Goal: Task Accomplishment & Management: Manage account settings

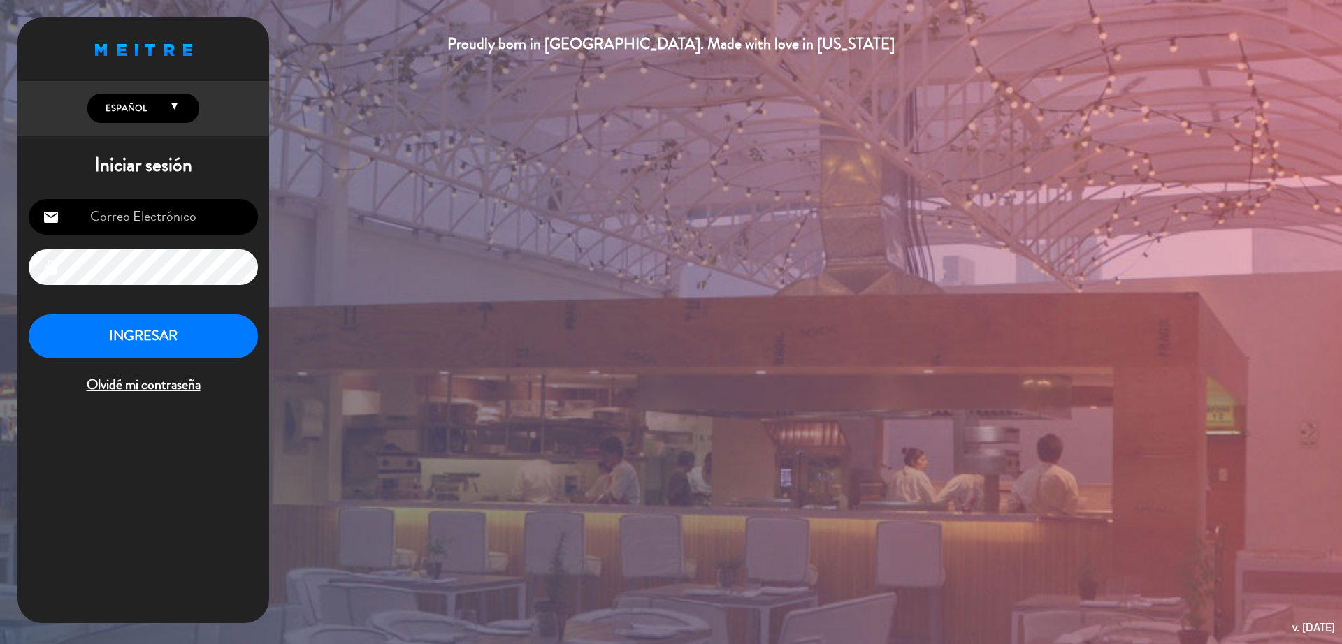
type input "salasacro@gmail.com"
click at [173, 333] on button "INGRESAR" at bounding box center [143, 337] width 229 height 44
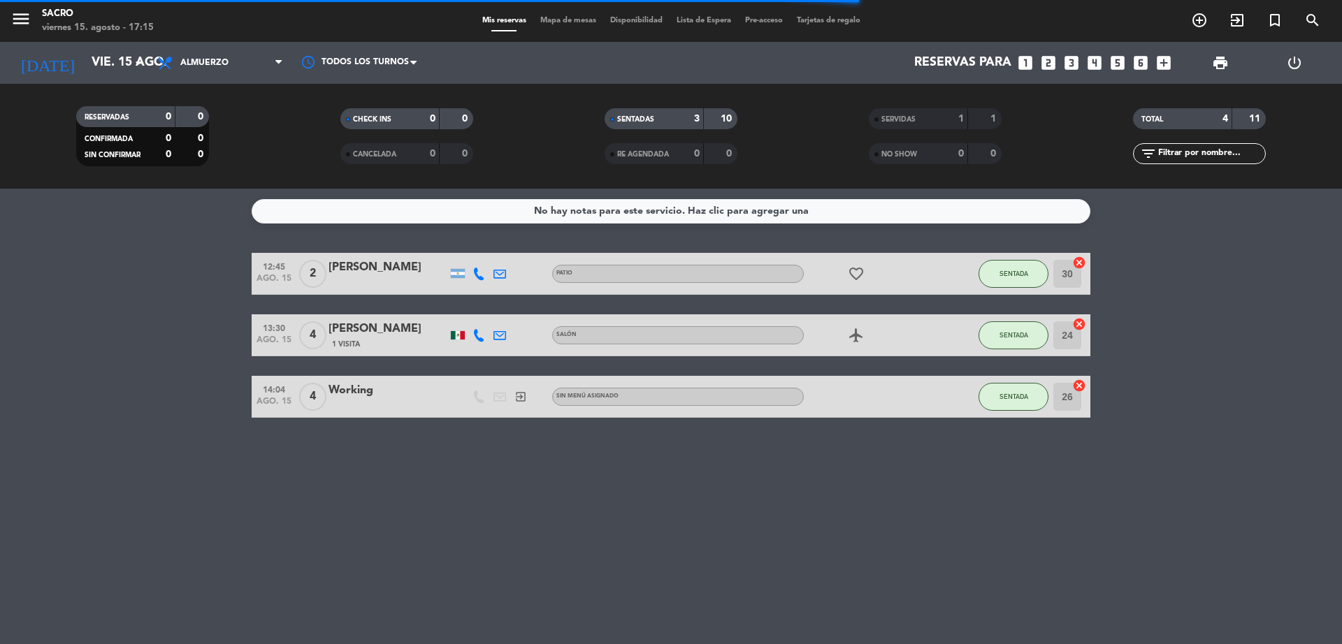
click at [607, 513] on div "No hay notas para este servicio. Haz clic para agregar una 12:45 ago. 15 2 Alej…" at bounding box center [671, 417] width 1342 height 456
click at [1005, 277] on span "SENTADA" at bounding box center [1014, 274] width 29 height 8
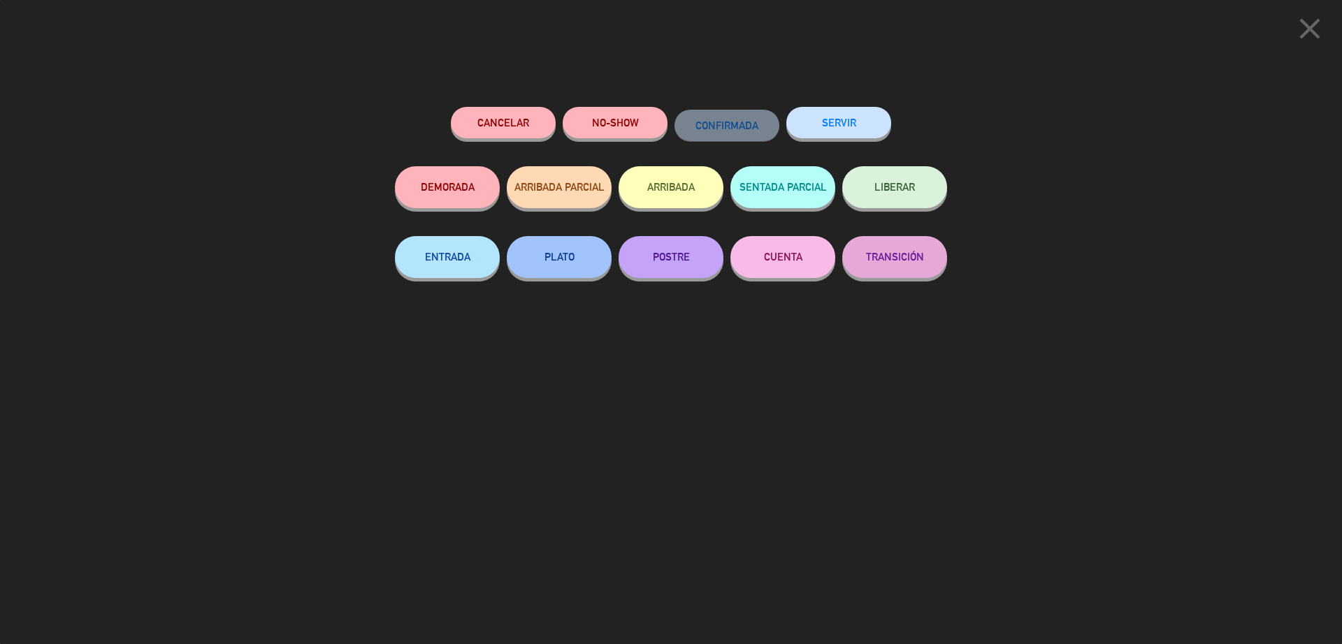
click at [877, 130] on button "SERVIR" at bounding box center [838, 122] width 105 height 31
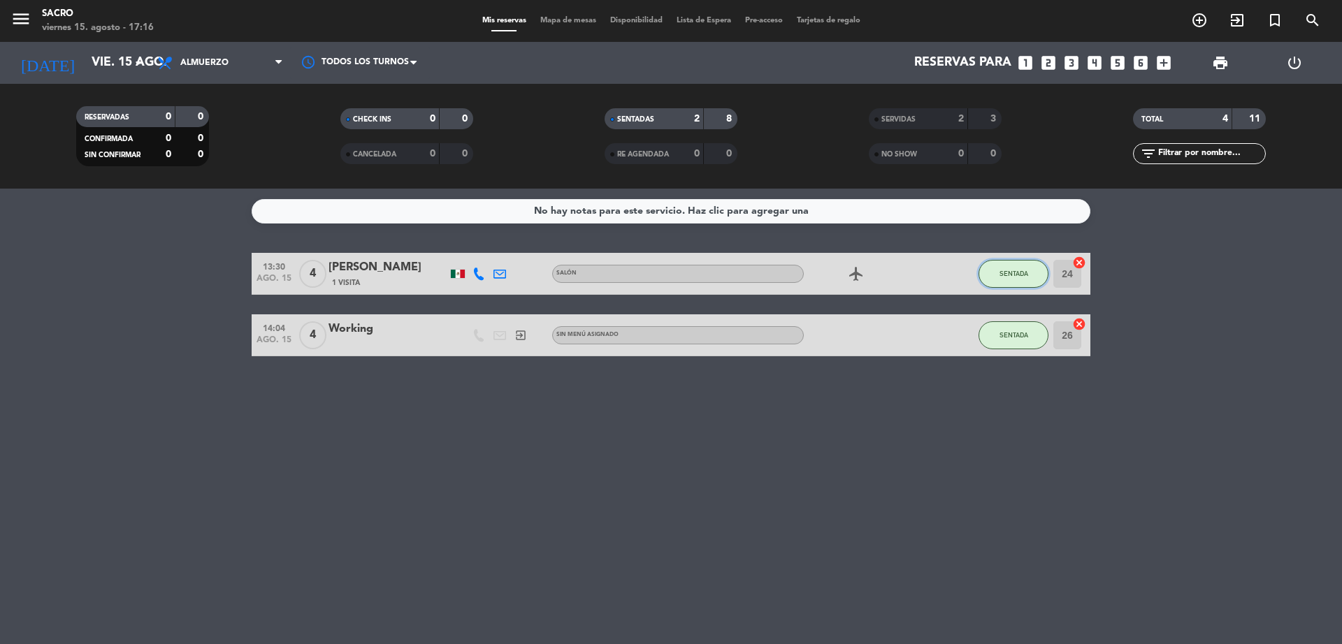
click at [1021, 270] on span "SENTADA" at bounding box center [1014, 274] width 29 height 8
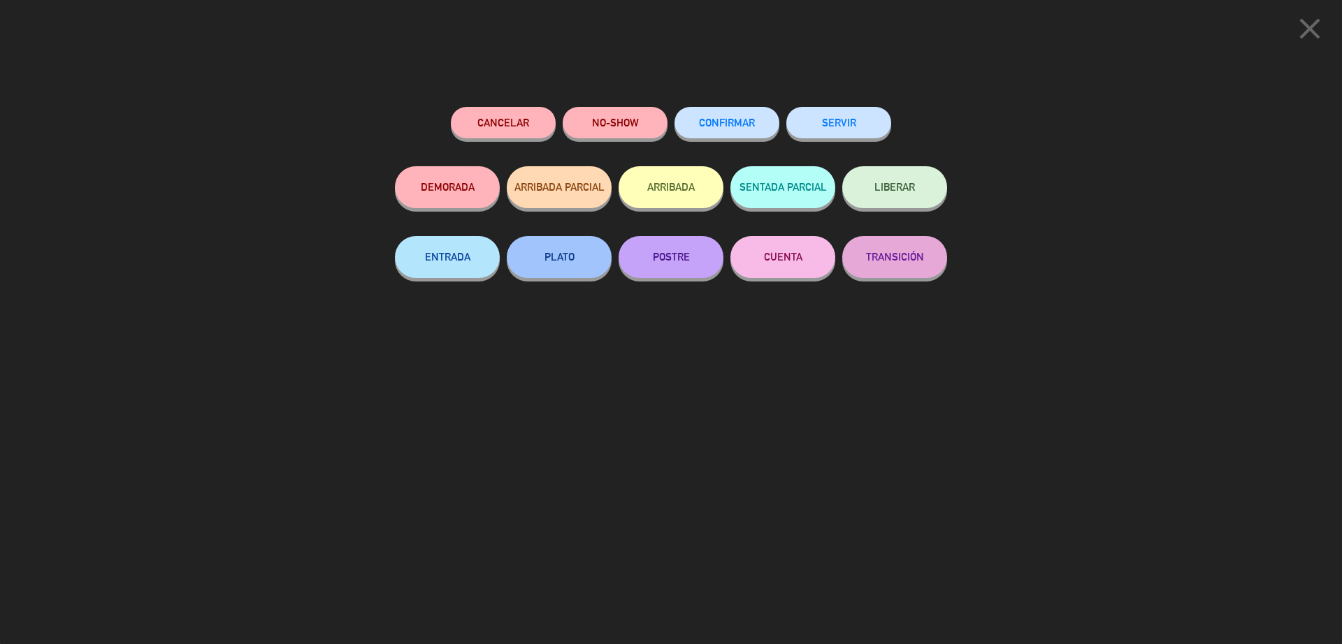
click at [866, 115] on button "SERVIR" at bounding box center [838, 122] width 105 height 31
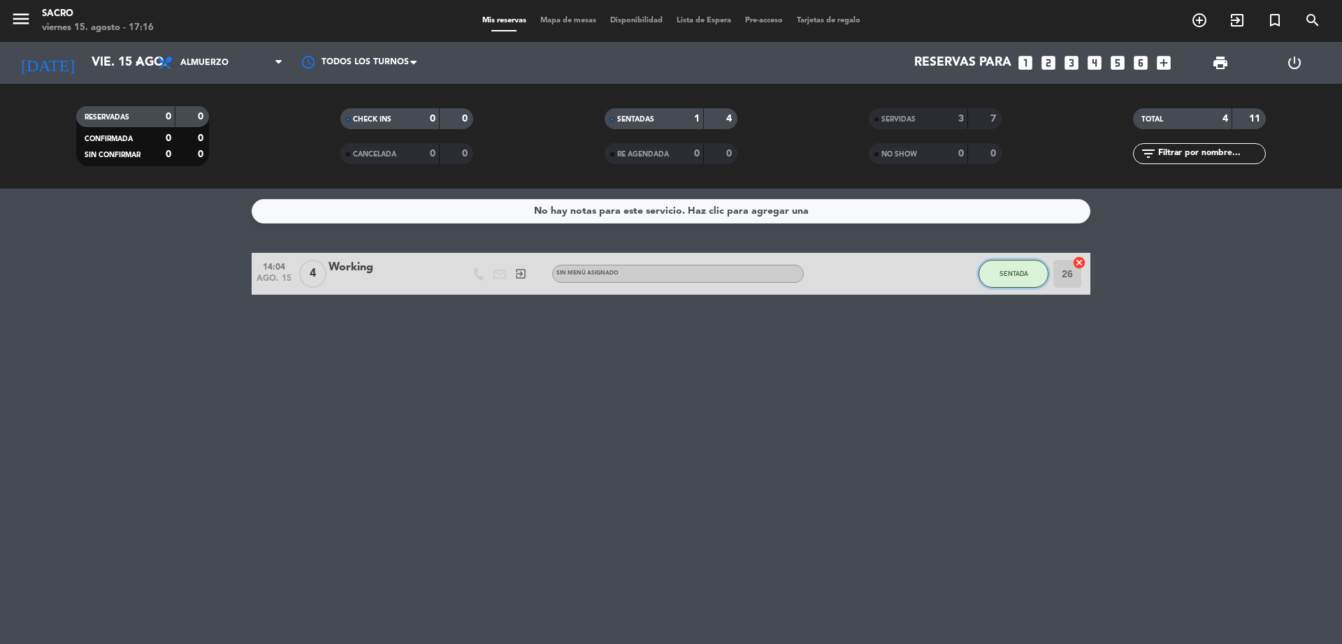
click at [1000, 271] on span "SENTADA" at bounding box center [1014, 274] width 29 height 8
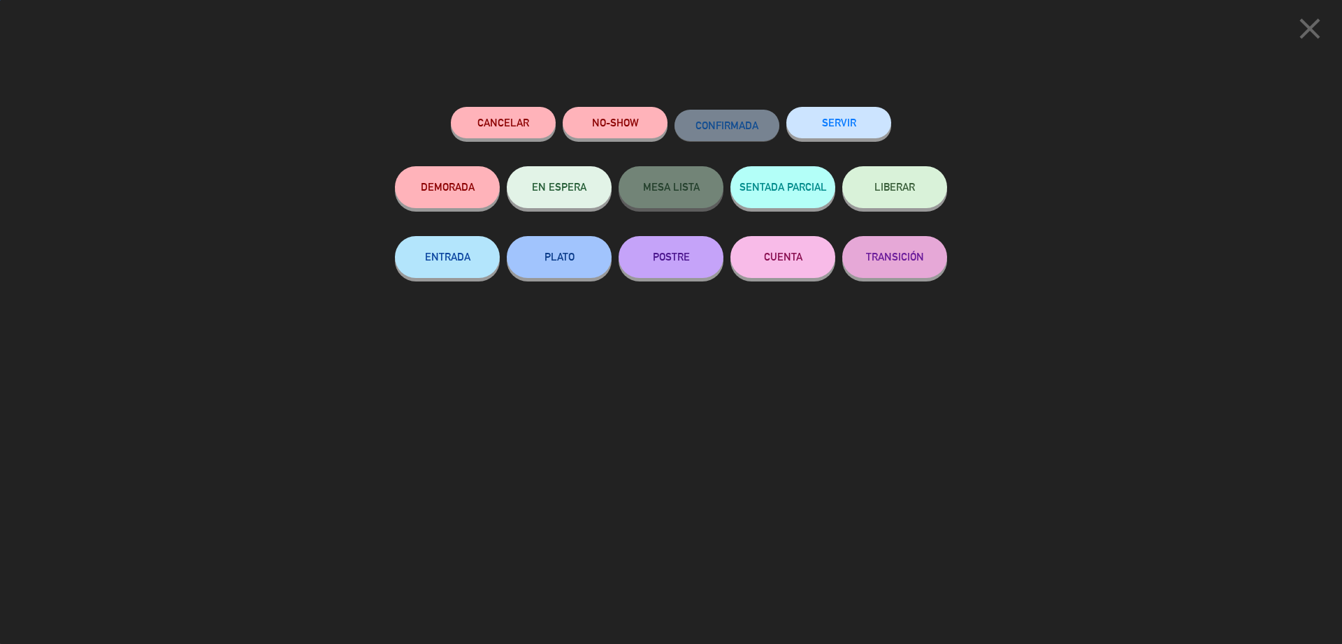
click at [858, 120] on button "SERVIR" at bounding box center [838, 122] width 105 height 31
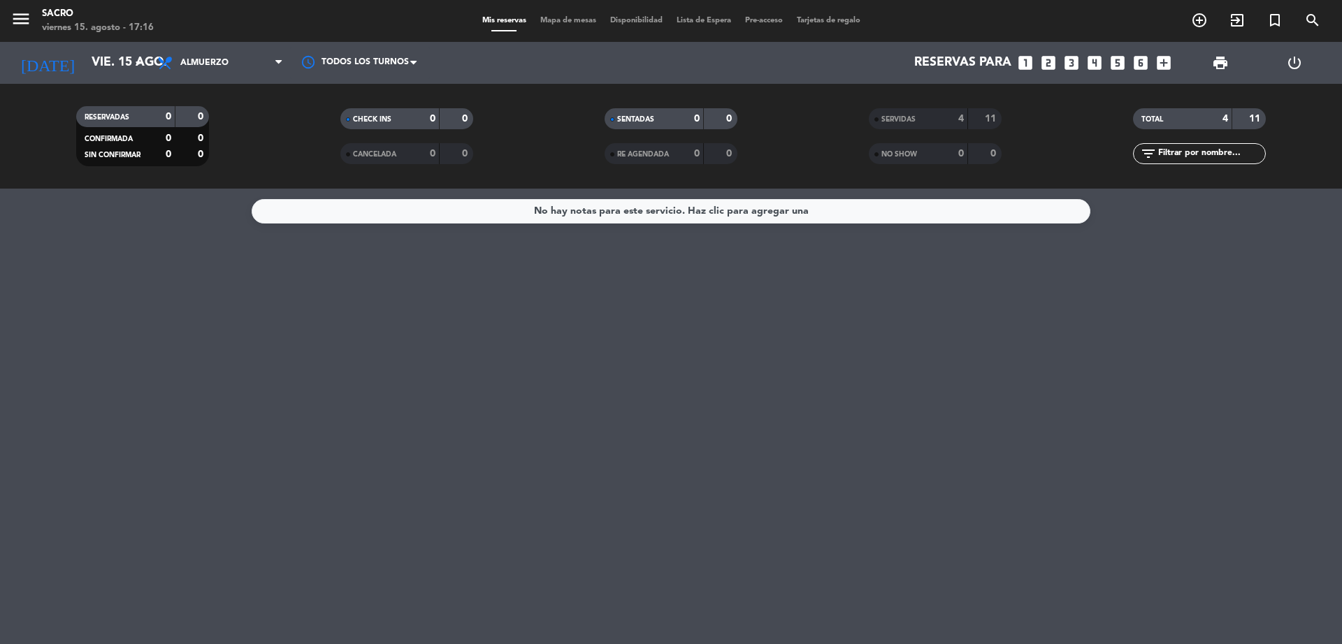
click at [549, 19] on span "Mapa de mesas" at bounding box center [568, 21] width 70 height 8
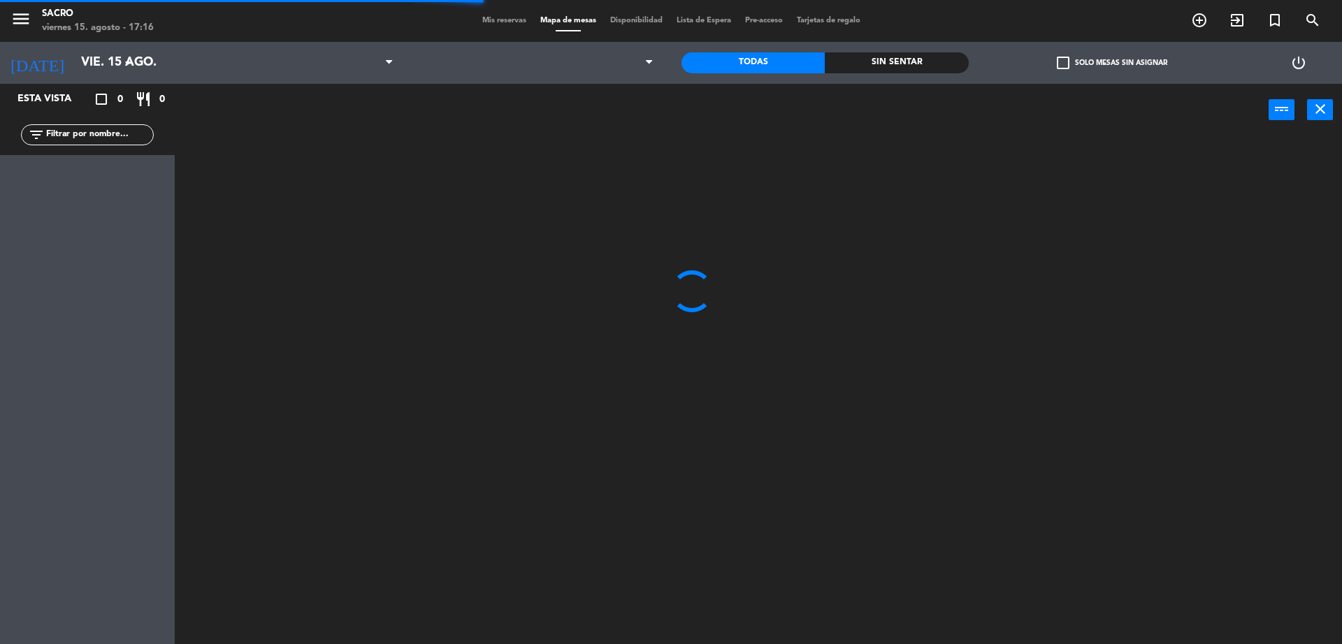
click at [510, 25] on div "Mis reservas Mapa de mesas Disponibilidad Lista de Espera Pre-acceso Tarjetas d…" at bounding box center [671, 21] width 392 height 13
click at [505, 22] on span "Mis reservas" at bounding box center [504, 21] width 58 height 8
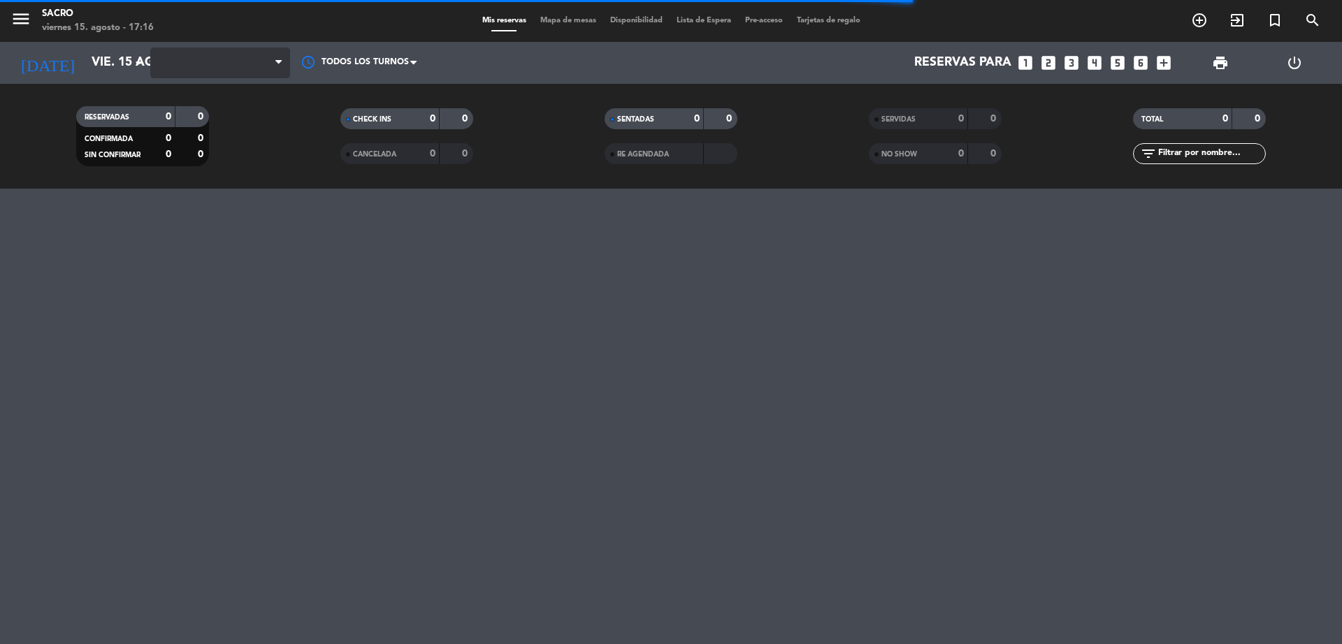
click at [244, 64] on span at bounding box center [220, 63] width 140 height 31
click at [282, 63] on span at bounding box center [282, 63] width 14 height 13
click at [20, 310] on div "menu Sacro viernes 15. agosto - 17:16 Mis reservas Mapa de mesas Disponibilidad…" at bounding box center [671, 322] width 1342 height 644
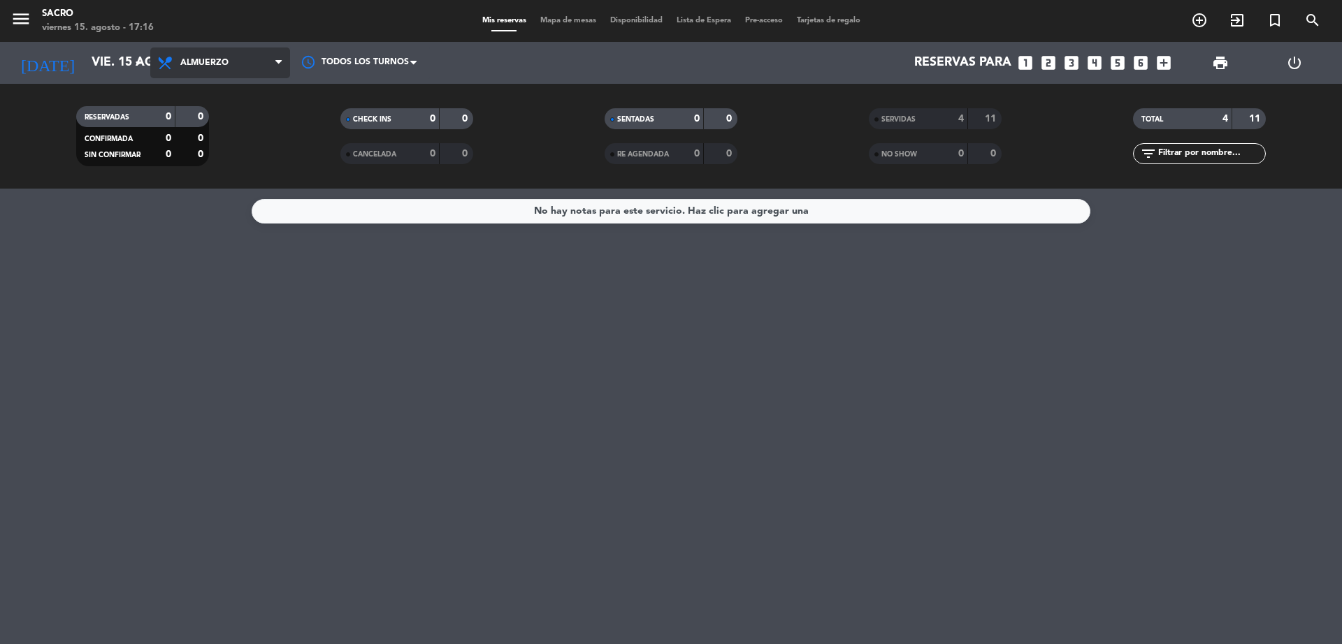
click at [222, 58] on span "Almuerzo" at bounding box center [204, 63] width 48 height 10
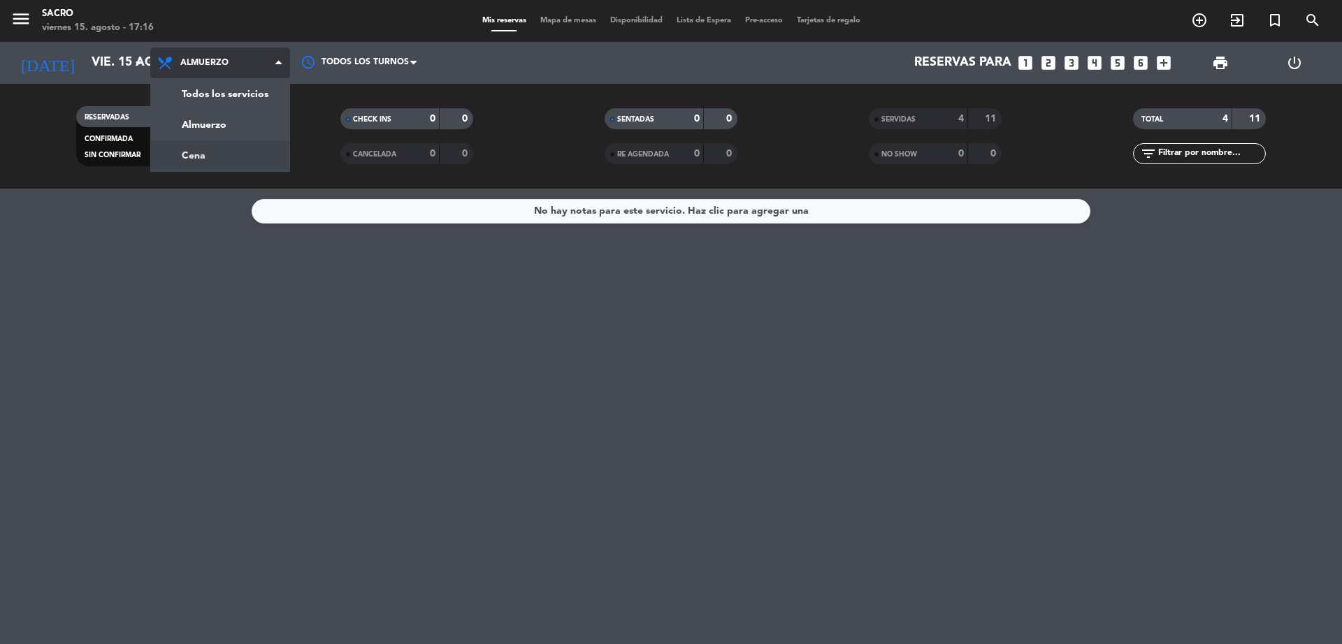
click at [214, 154] on div "menu Sacro viernes 15. agosto - 17:16 Mis reservas Mapa de mesas Disponibilidad…" at bounding box center [671, 94] width 1342 height 189
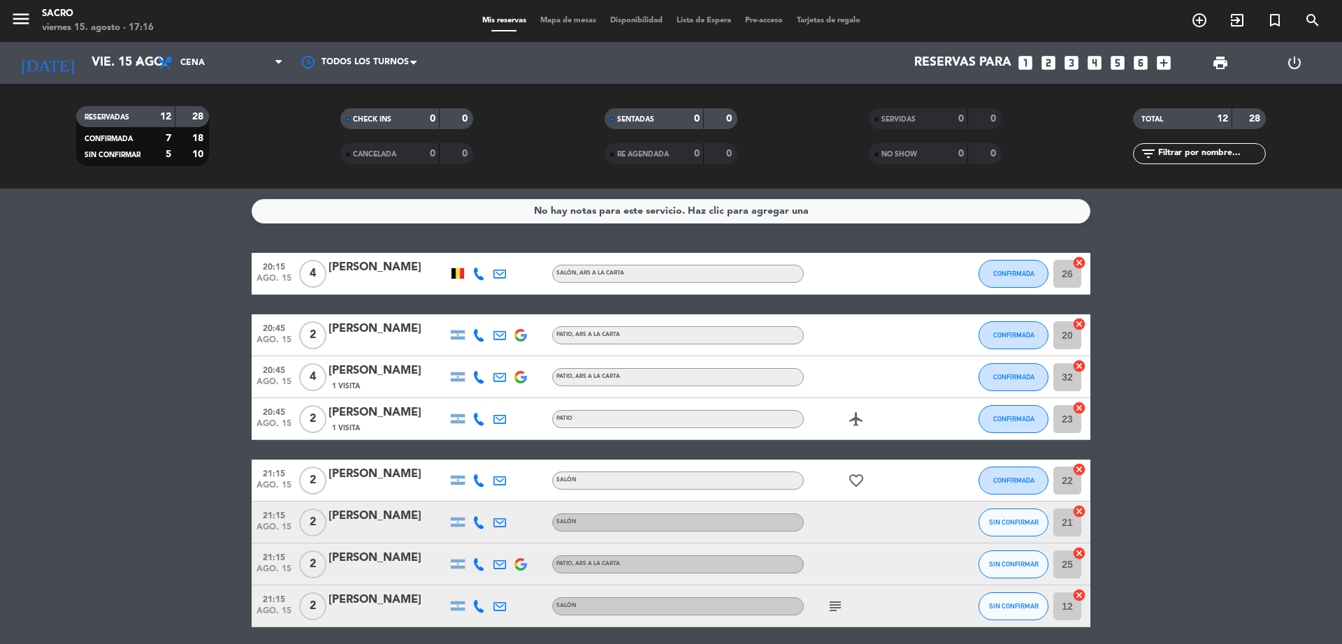
click at [85, 269] on bookings-row "20:15 ago. 15 4 Nasica benali SALÓN , ARS A LA CARTA CONFIRMADA 26 cancel 20:45…" at bounding box center [671, 544] width 1342 height 582
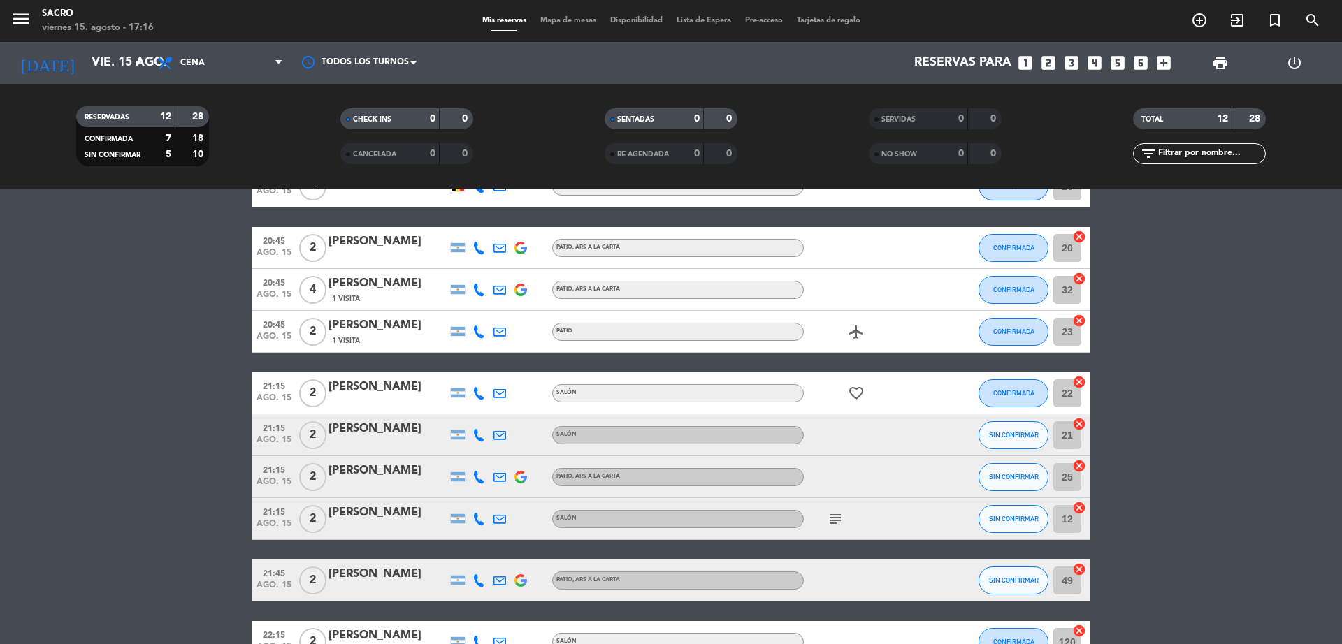
click at [856, 392] on icon "favorite_border" at bounding box center [856, 393] width 17 height 17
click at [830, 518] on icon "subject" at bounding box center [835, 519] width 17 height 17
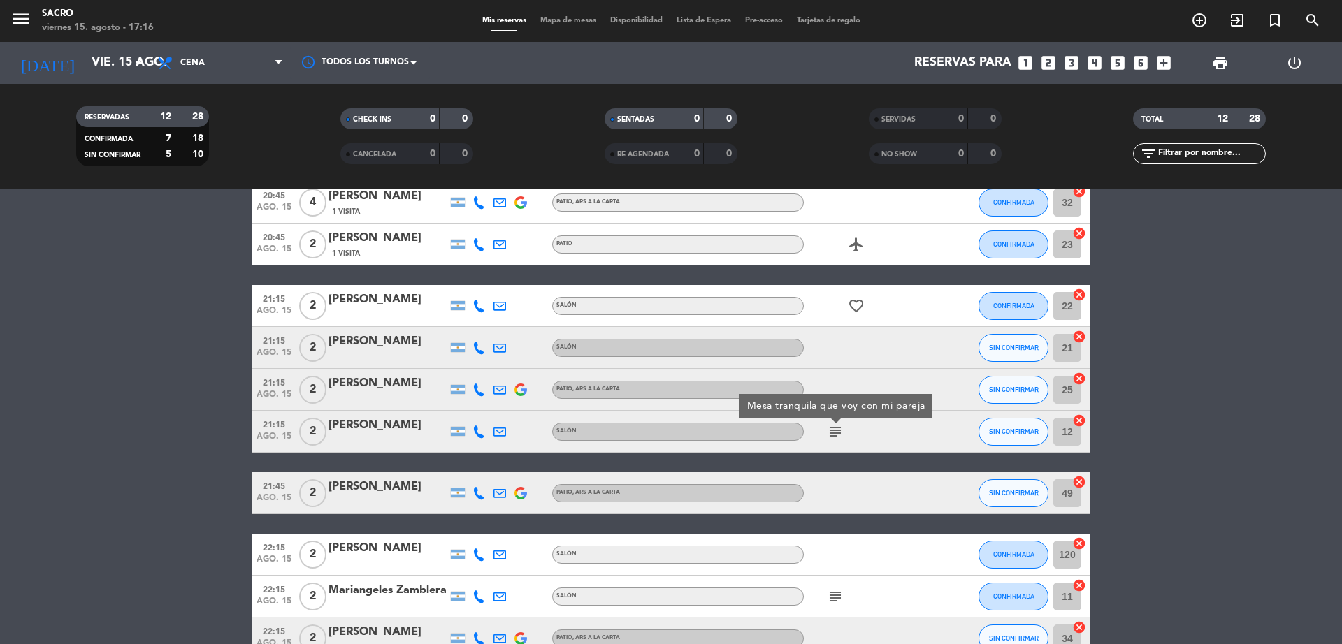
scroll to position [260, 0]
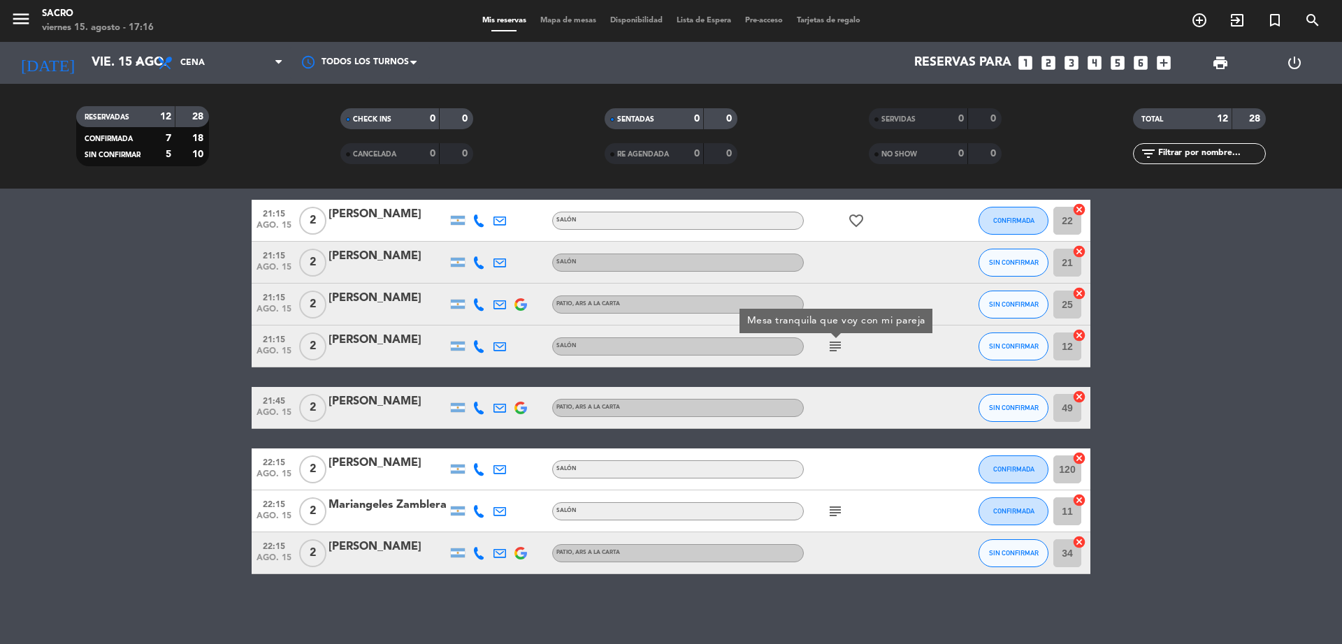
click at [830, 519] on icon "subject" at bounding box center [835, 511] width 17 height 17
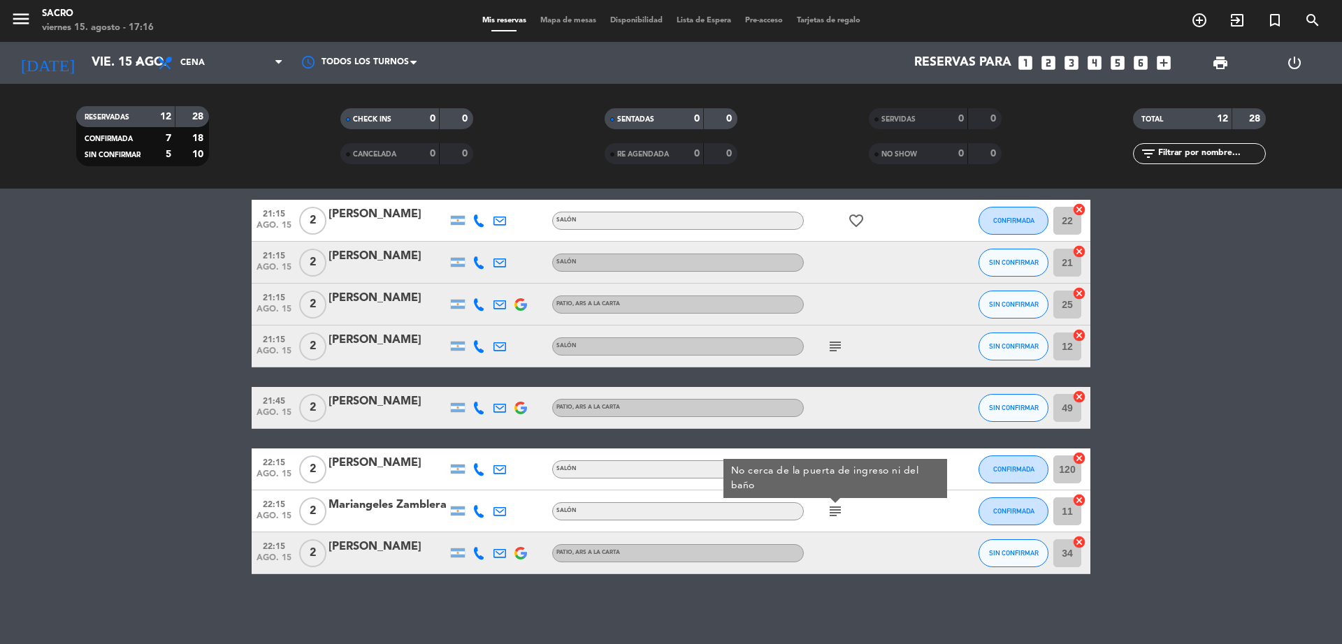
click at [833, 613] on div "No hay notas para este servicio. Haz clic para agregar una 20:15 ago. 15 4 Nasi…" at bounding box center [671, 417] width 1342 height 456
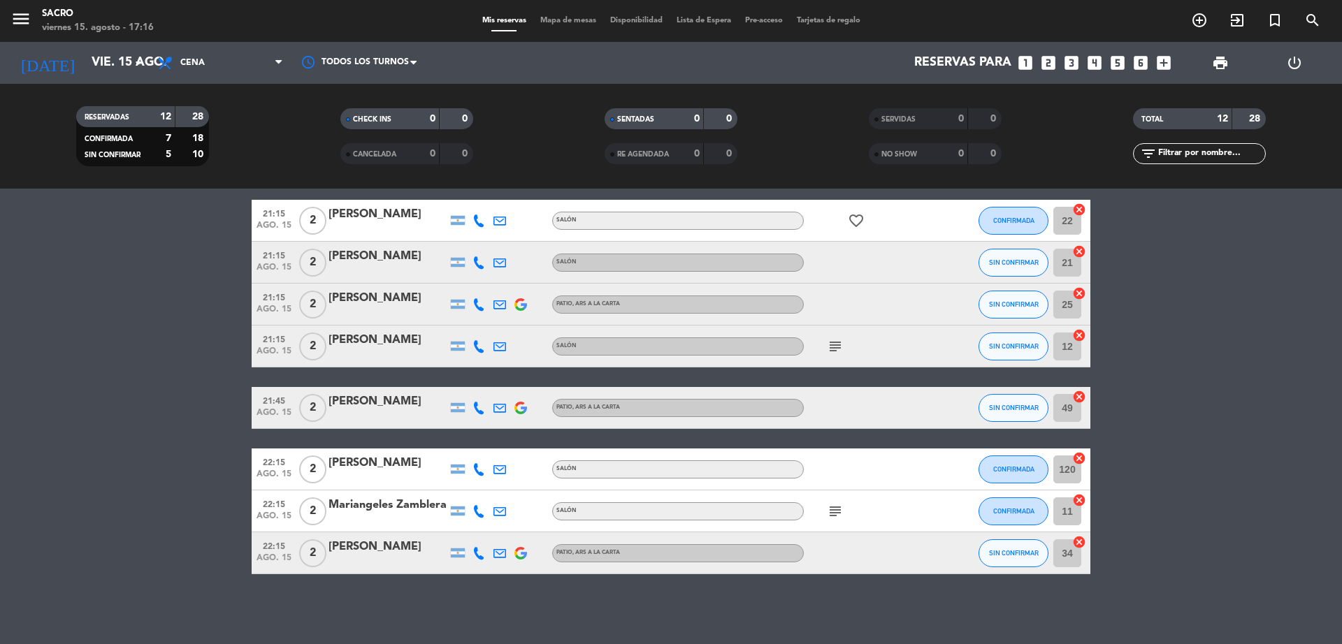
click at [857, 224] on icon "favorite_border" at bounding box center [856, 220] width 17 height 17
click at [1240, 342] on bookings-row "20:15 ago. 15 4 Nasica benali SALÓN , ARS A LA CARTA CONFIRMADA 26 cancel 20:45…" at bounding box center [671, 284] width 1342 height 582
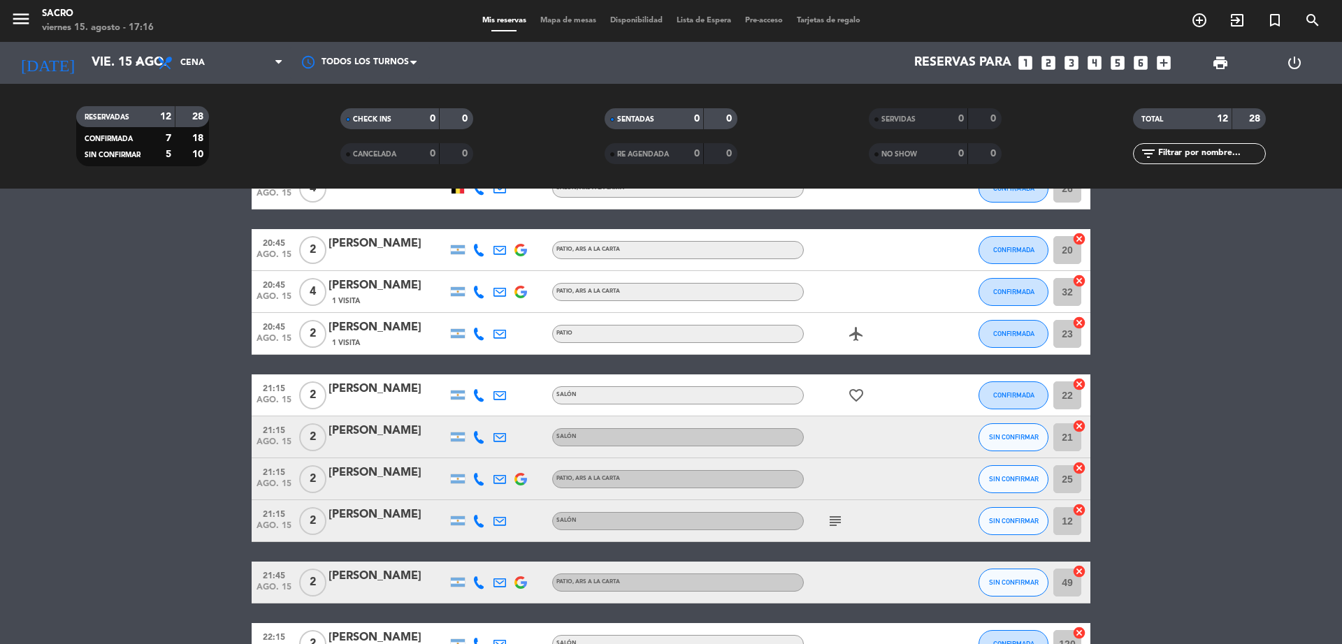
scroll to position [0, 0]
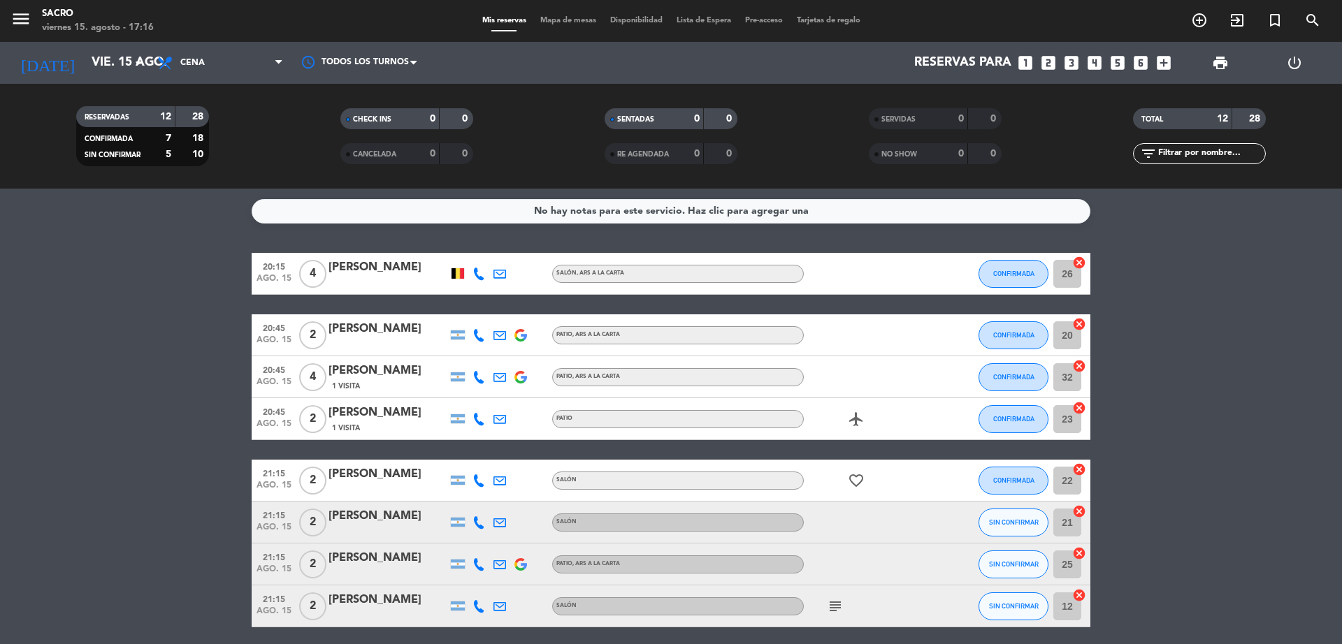
click at [1240, 342] on bookings-row "20:15 ago. 15 4 Nasica benali SALÓN , ARS A LA CARTA CONFIRMADA 26 cancel 20:45…" at bounding box center [671, 544] width 1342 height 582
click at [1200, 280] on bookings-row "20:15 ago. 15 4 Nasica benali SALÓN , ARS A LA CARTA CONFIRMADA 26 cancel 20:45…" at bounding box center [671, 544] width 1342 height 582
drag, startPoint x: 1123, startPoint y: 203, endPoint x: 1209, endPoint y: 219, distance: 87.3
click at [1209, 219] on service-notes "No hay notas para este servicio. Haz clic para agregar una" at bounding box center [671, 211] width 1342 height 24
click at [80, 363] on bookings-row "20:15 ago. 15 4 Nasica benali SALÓN , ARS A LA CARTA CONFIRMADA 26 cancel 20:45…" at bounding box center [671, 544] width 1342 height 582
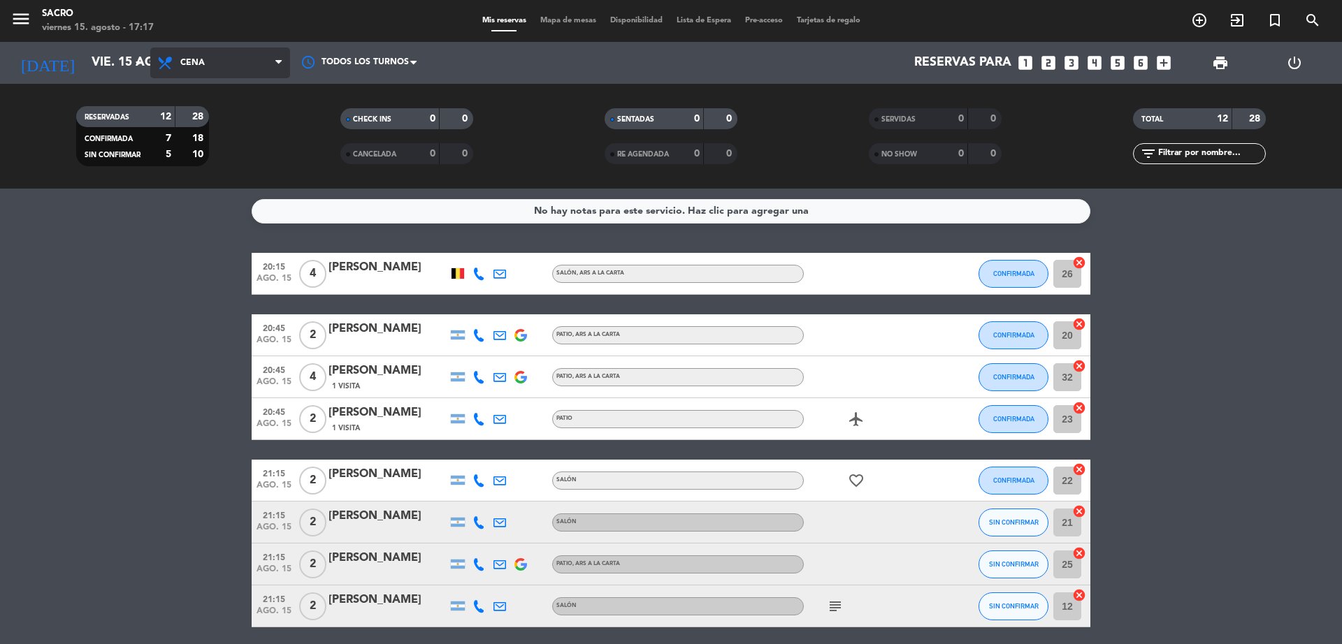
click at [253, 55] on span "Cena" at bounding box center [220, 63] width 140 height 31
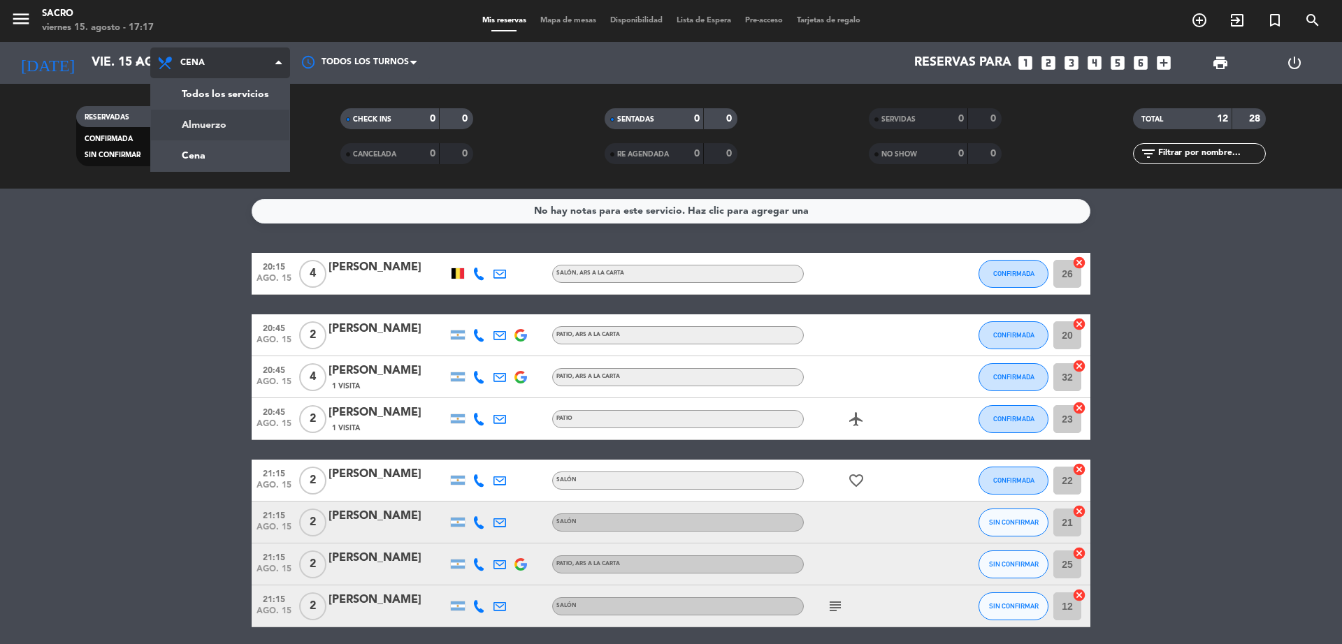
click at [258, 116] on div "menu Sacro viernes 15. agosto - 17:17 Mis reservas Mapa de mesas Disponibilidad…" at bounding box center [671, 94] width 1342 height 189
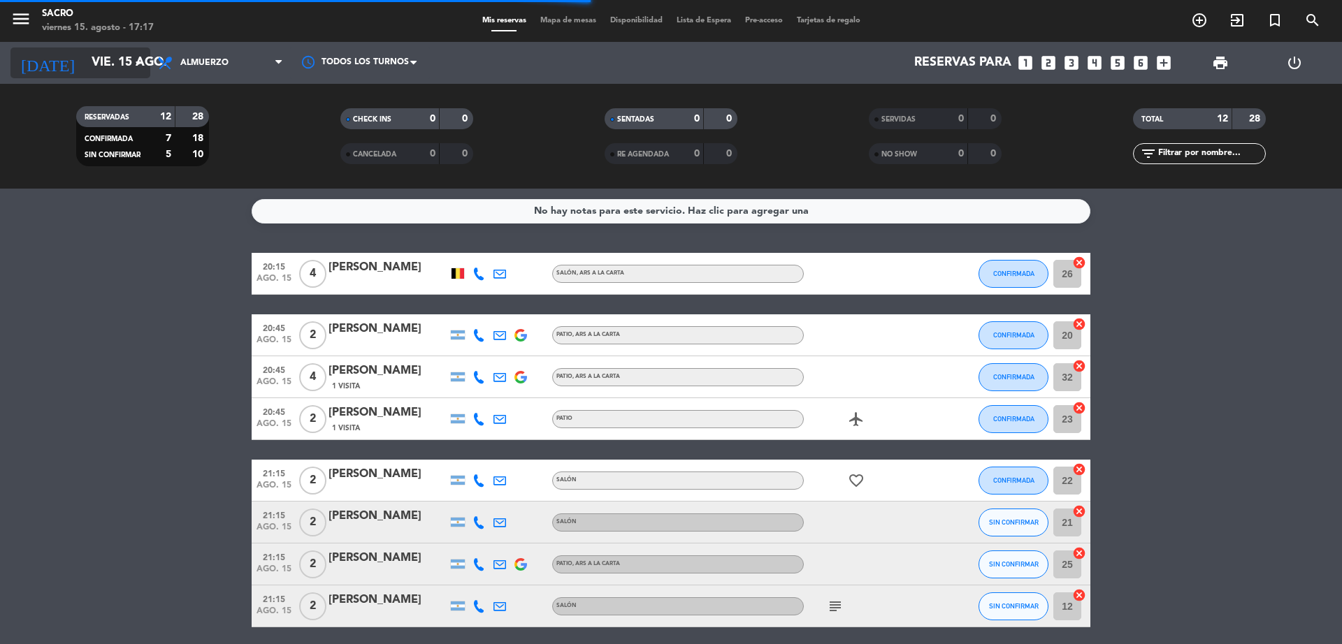
click at [140, 61] on icon "arrow_drop_down" at bounding box center [138, 63] width 17 height 17
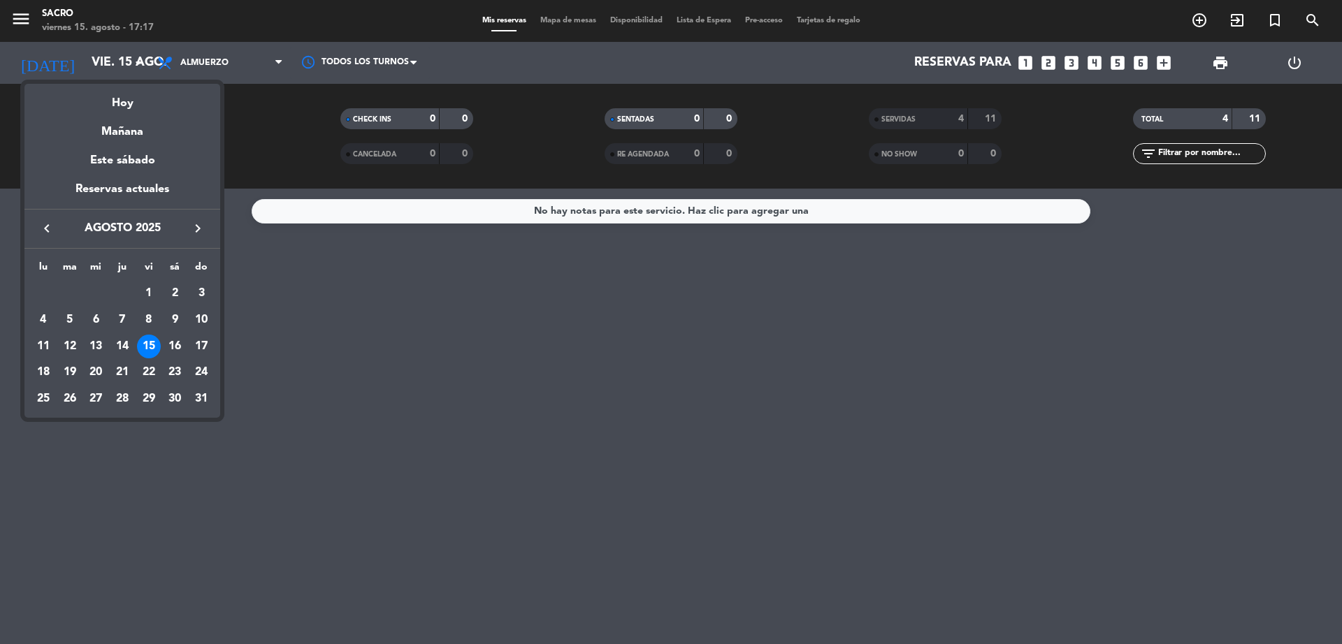
click at [178, 340] on div "16" at bounding box center [175, 347] width 24 height 24
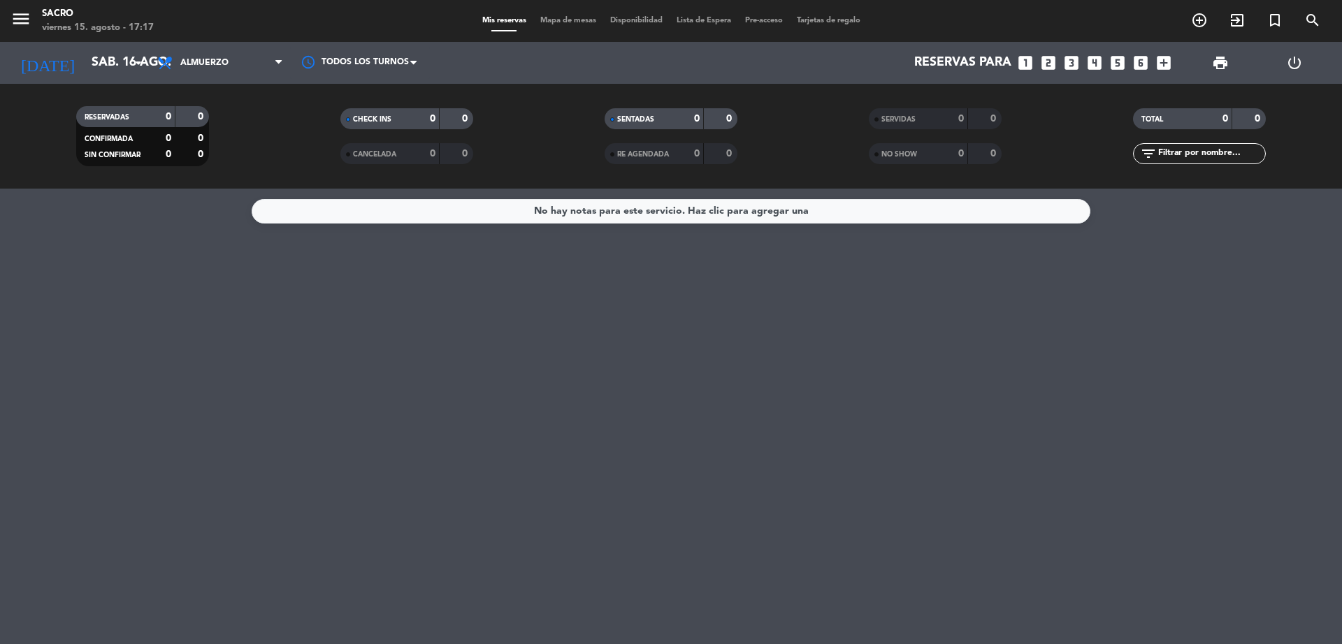
click at [187, 327] on div "No hay notas para este servicio. Haz clic para agregar una" at bounding box center [671, 417] width 1342 height 456
click at [144, 64] on icon "arrow_drop_down" at bounding box center [138, 63] width 17 height 17
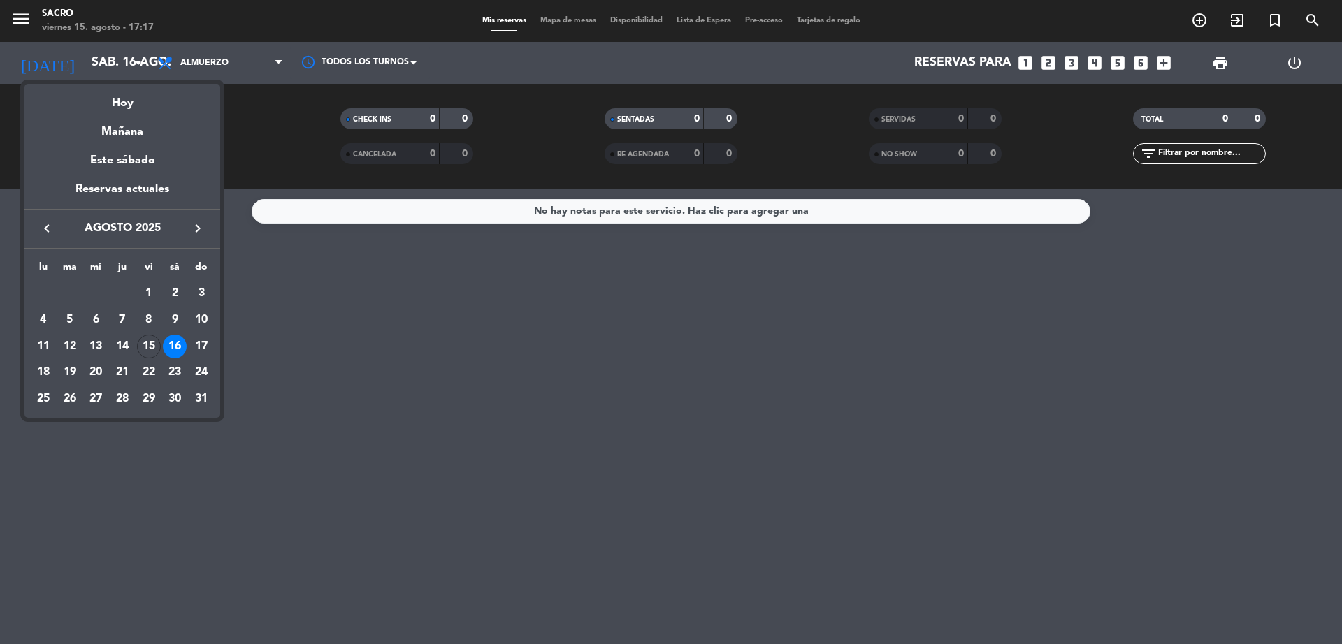
click at [316, 492] on div at bounding box center [671, 322] width 1342 height 644
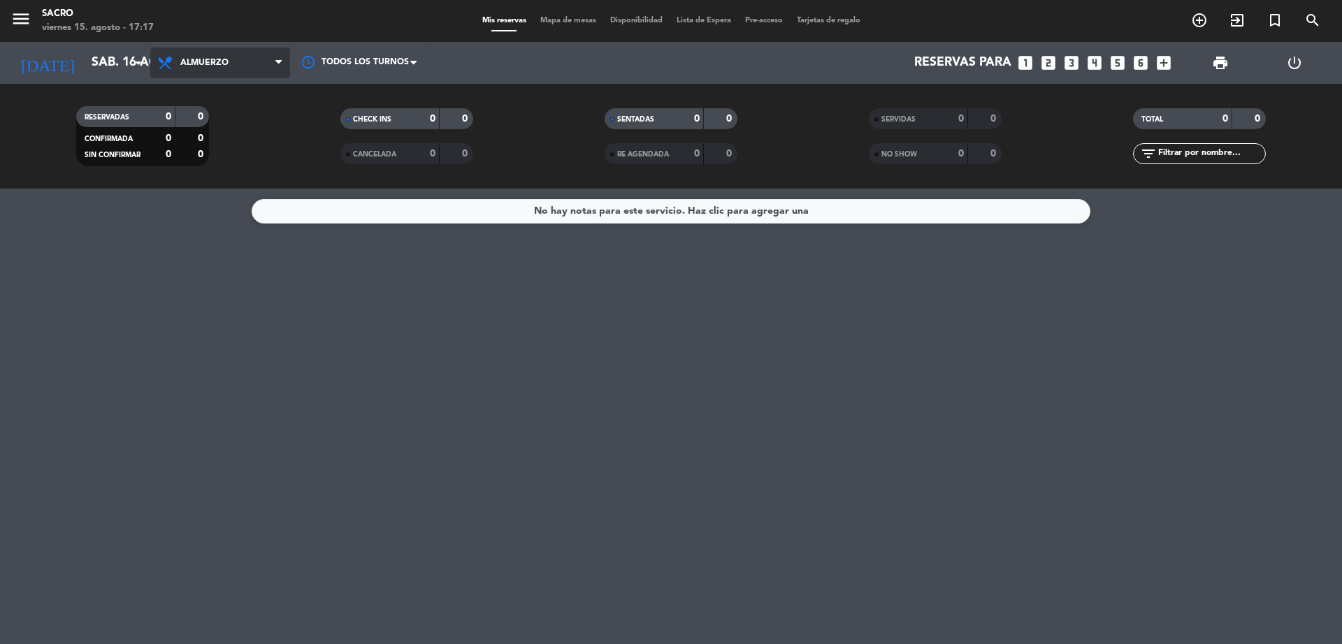
click at [233, 66] on span "Almuerzo" at bounding box center [220, 63] width 140 height 31
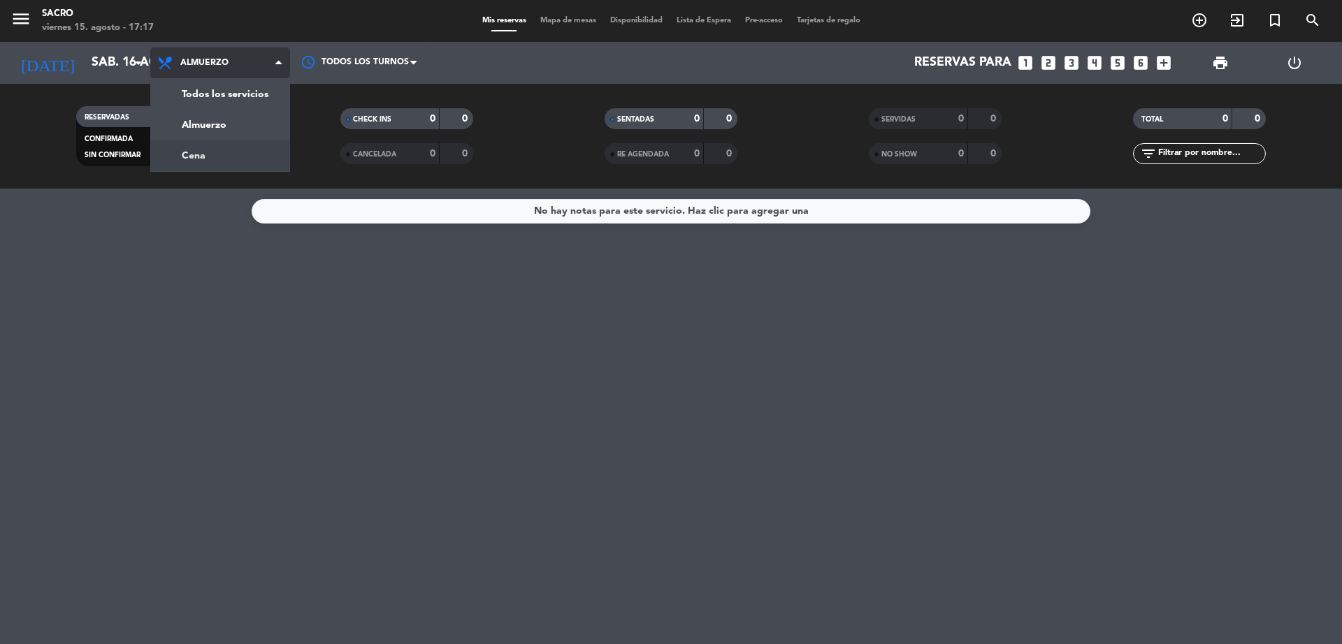
click at [240, 164] on div "menu Sacro viernes 15. agosto - 17:17 Mis reservas Mapa de mesas Disponibilidad…" at bounding box center [671, 94] width 1342 height 189
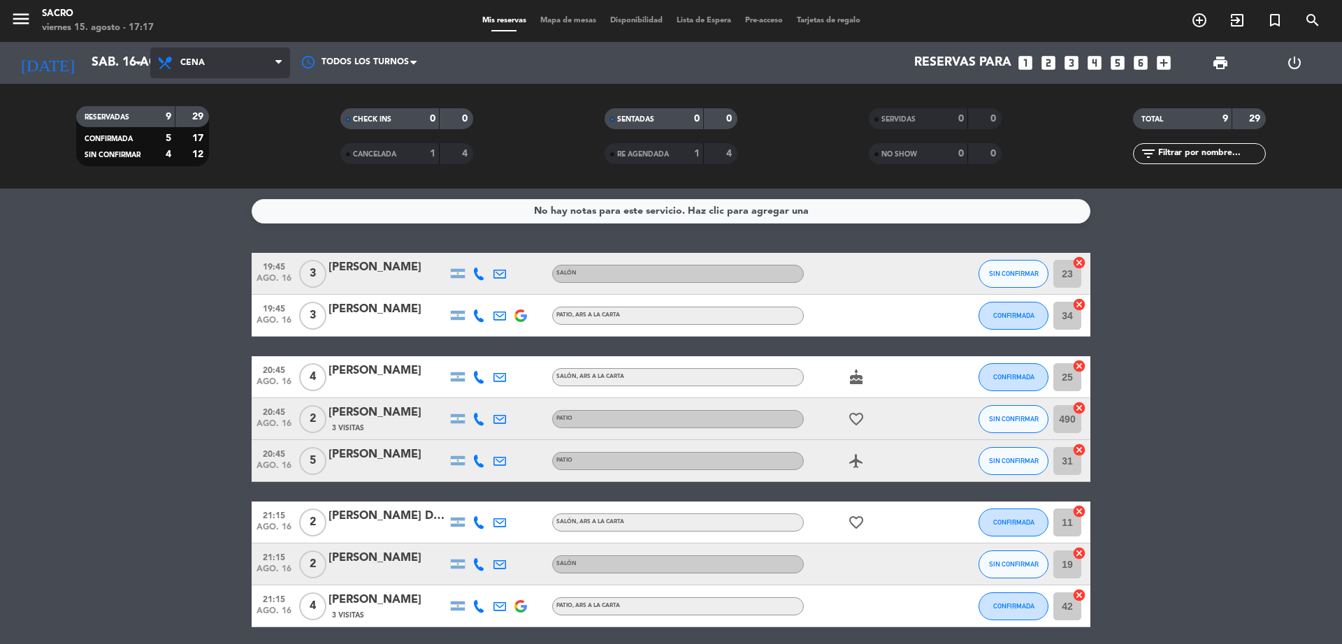
click at [260, 63] on span "Cena" at bounding box center [220, 63] width 140 height 31
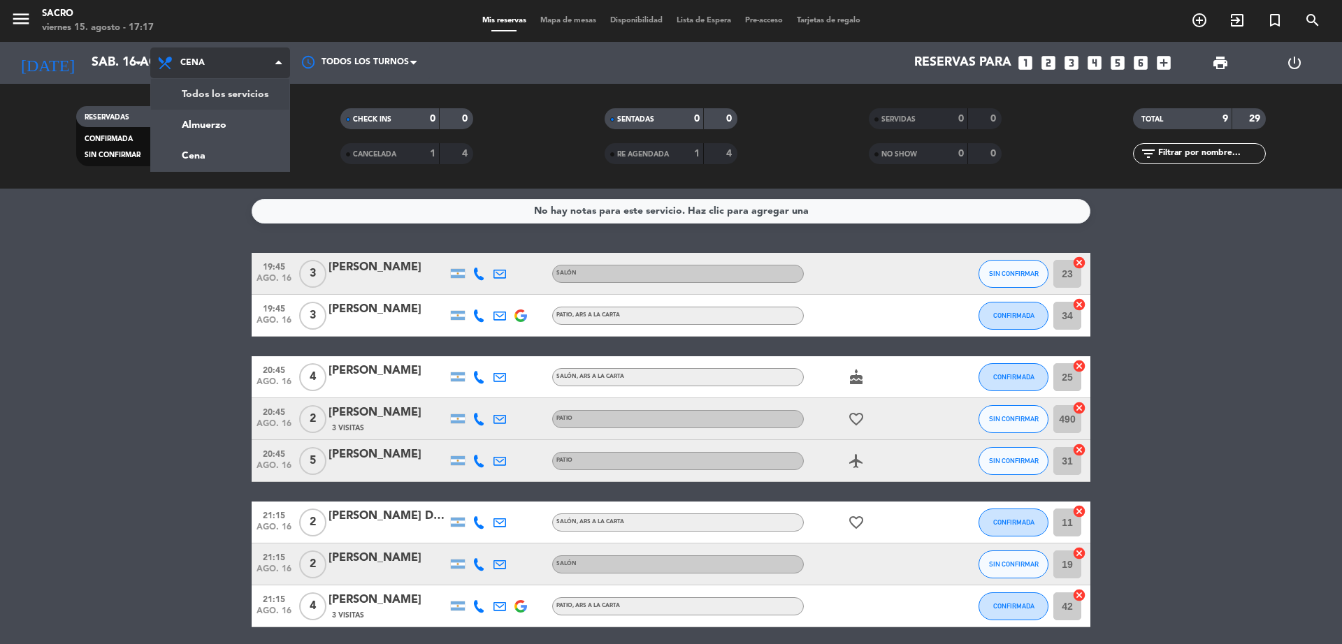
click at [254, 63] on span "Cena" at bounding box center [220, 63] width 140 height 31
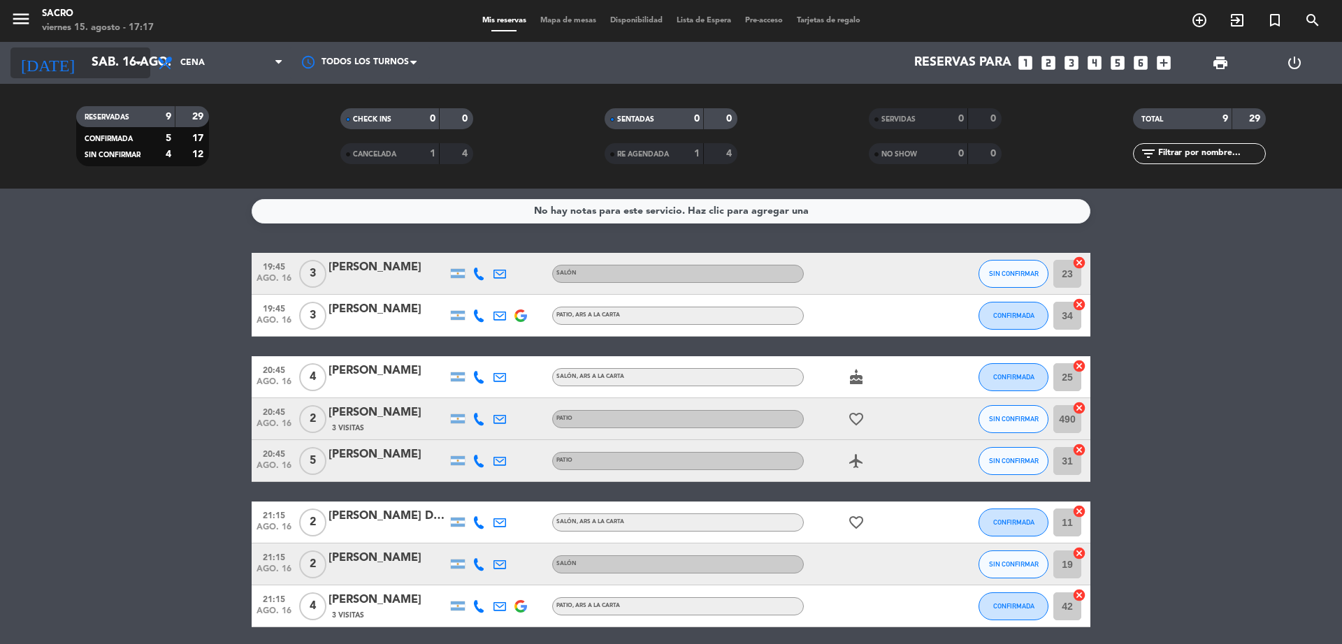
click at [140, 68] on icon "arrow_drop_down" at bounding box center [138, 63] width 17 height 17
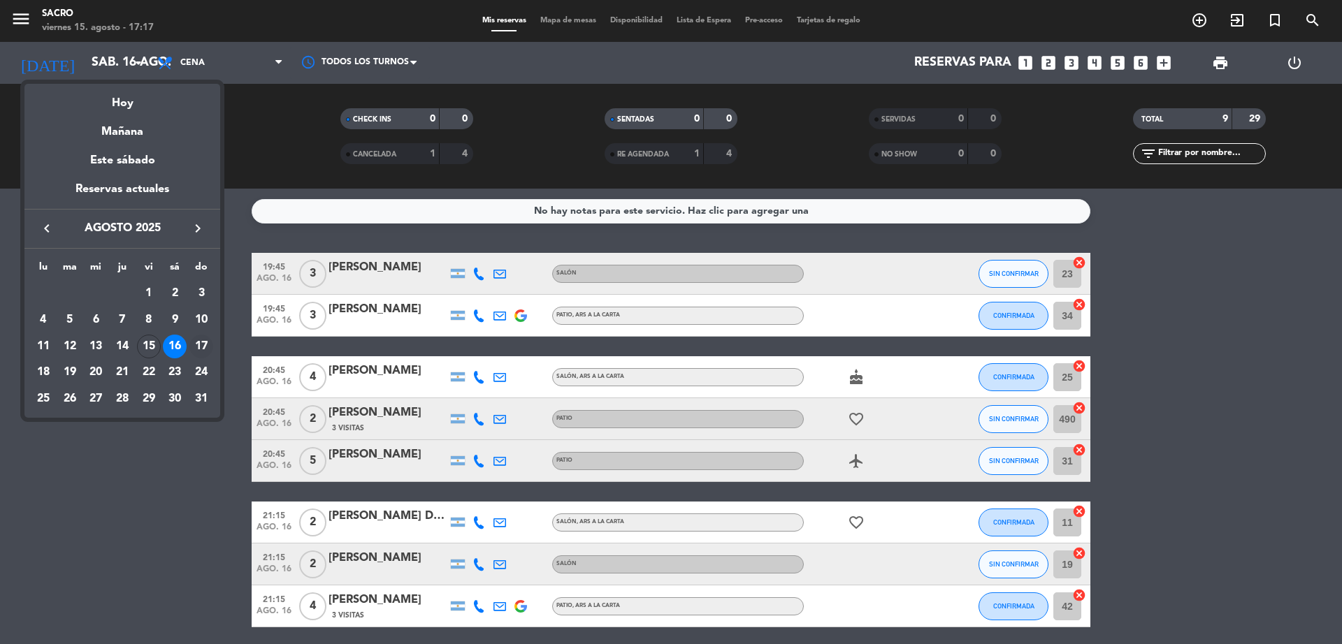
click at [200, 344] on div "17" at bounding box center [201, 347] width 24 height 24
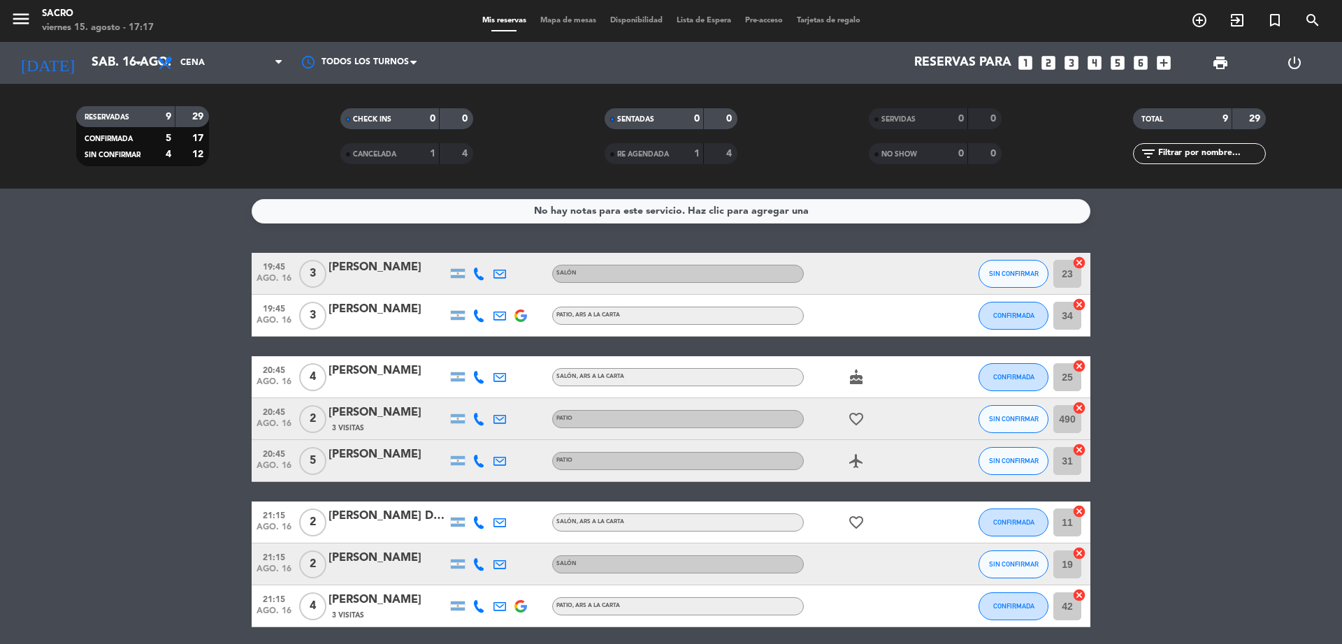
type input "dom. 17 ago."
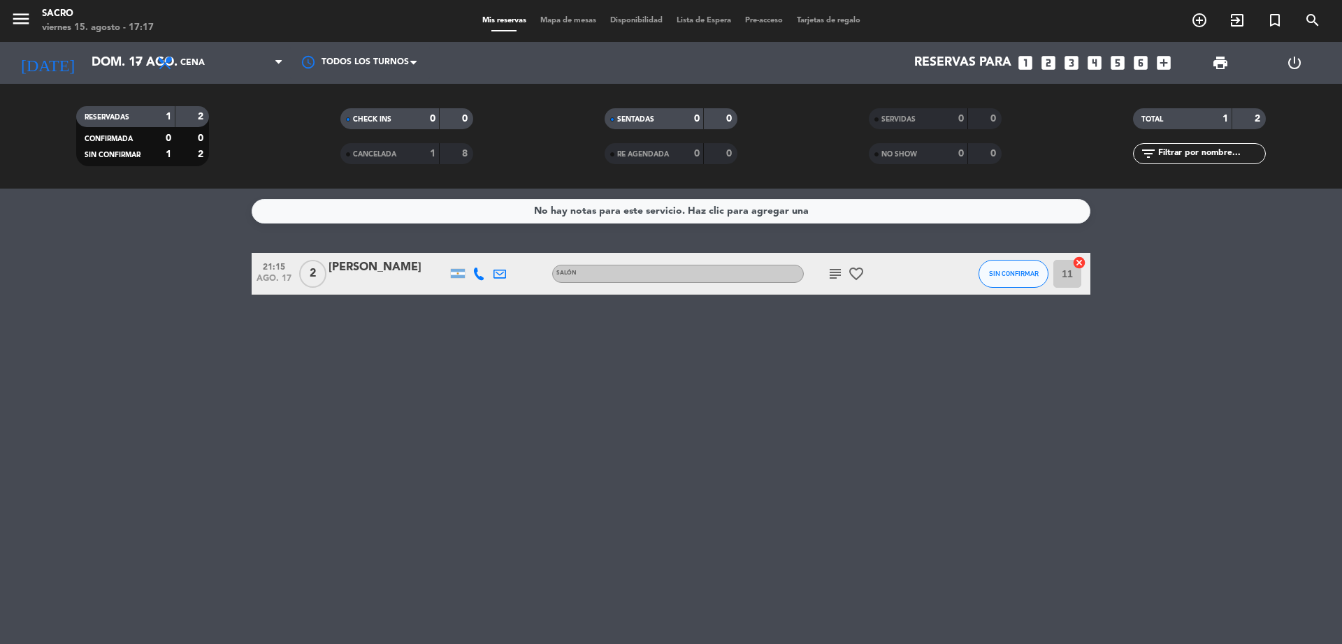
click at [200, 344] on div "No hay notas para este servicio. Haz clic para agregar una 21:15 ago. 17 2 Luca…" at bounding box center [671, 417] width 1342 height 456
click at [841, 271] on icon "subject" at bounding box center [835, 274] width 17 height 17
click at [793, 412] on div "No hay notas para este servicio. Haz clic para agregar una 21:15 ago. 17 2 Luca…" at bounding box center [671, 417] width 1342 height 456
click at [1079, 264] on icon "cancel" at bounding box center [1079, 263] width 14 height 14
click at [1072, 268] on icon "border_all" at bounding box center [1069, 274] width 17 height 17
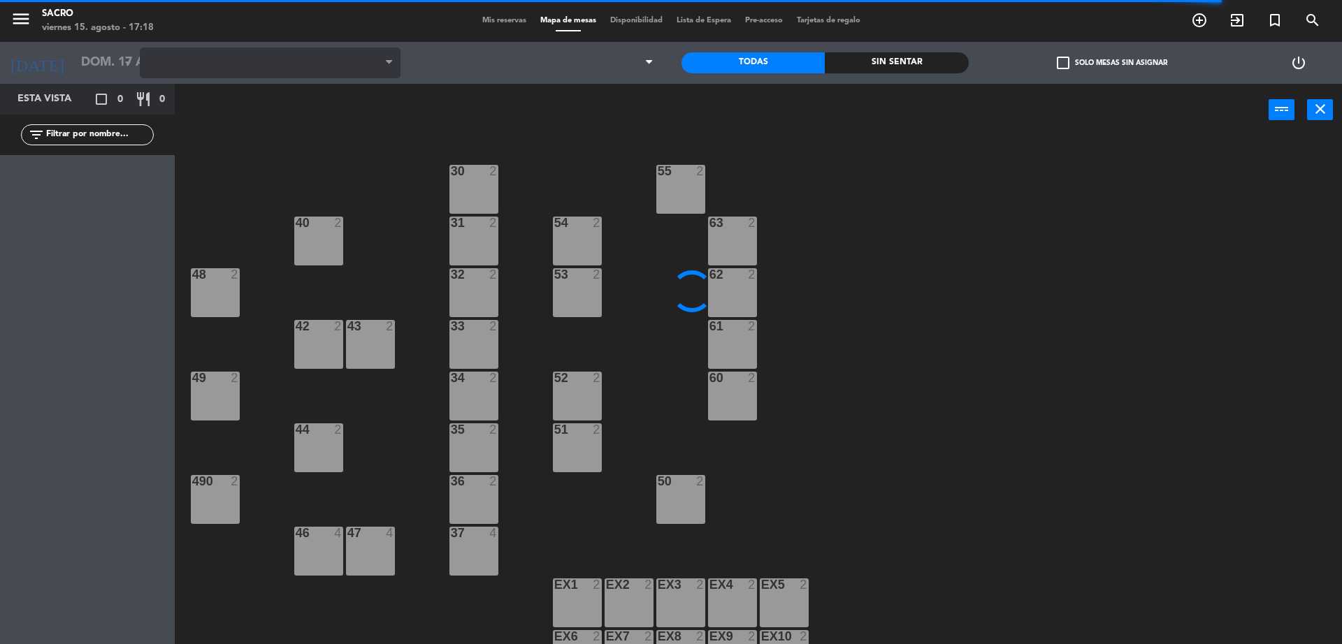
click at [315, 66] on span at bounding box center [270, 63] width 261 height 31
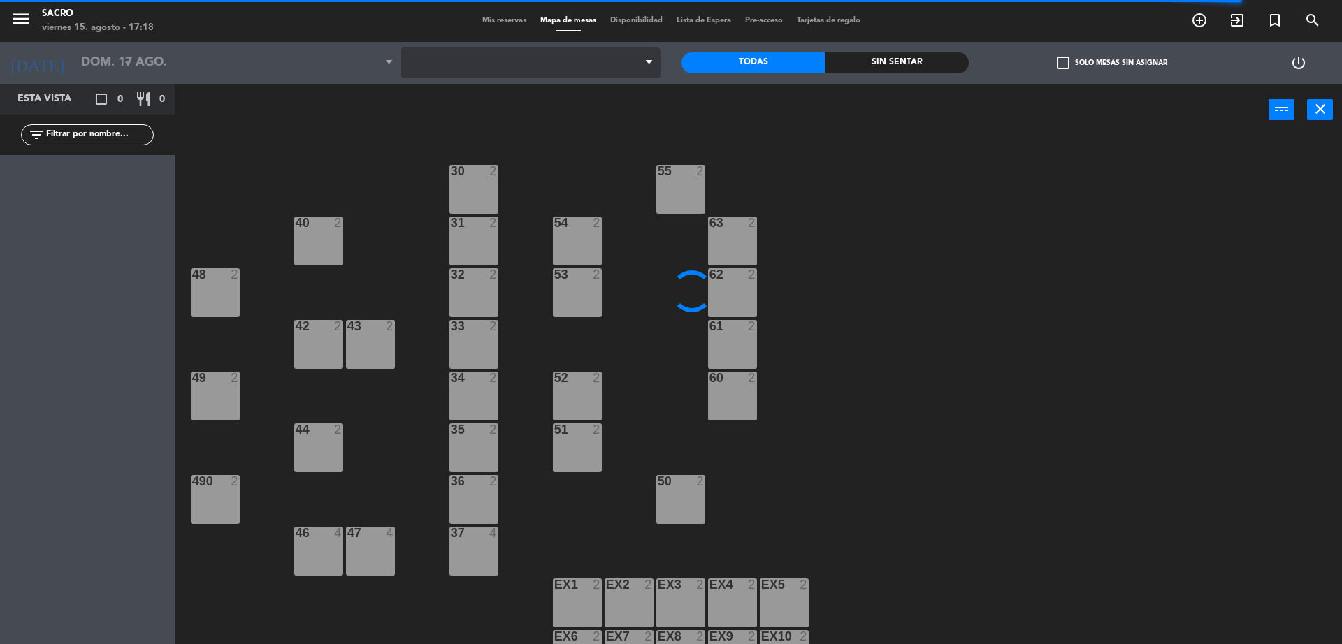
click at [500, 66] on span at bounding box center [531, 63] width 261 height 31
click at [379, 140] on div "30 2 55 2 31 2 40 2 54 2 63 2 32 2 48 2 53 2 62 2 33 2 42 2 43 2 61 2 49 2 34 2…" at bounding box center [765, 394] width 1154 height 508
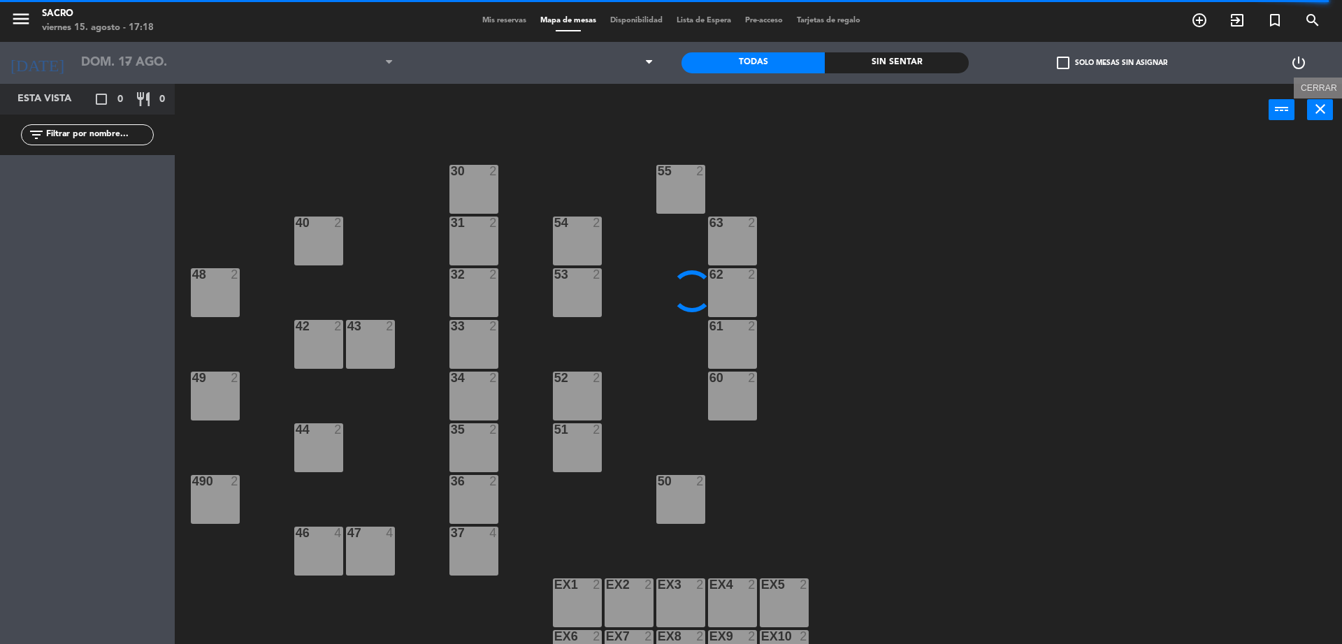
click at [1314, 112] on icon "close" at bounding box center [1320, 109] width 17 height 17
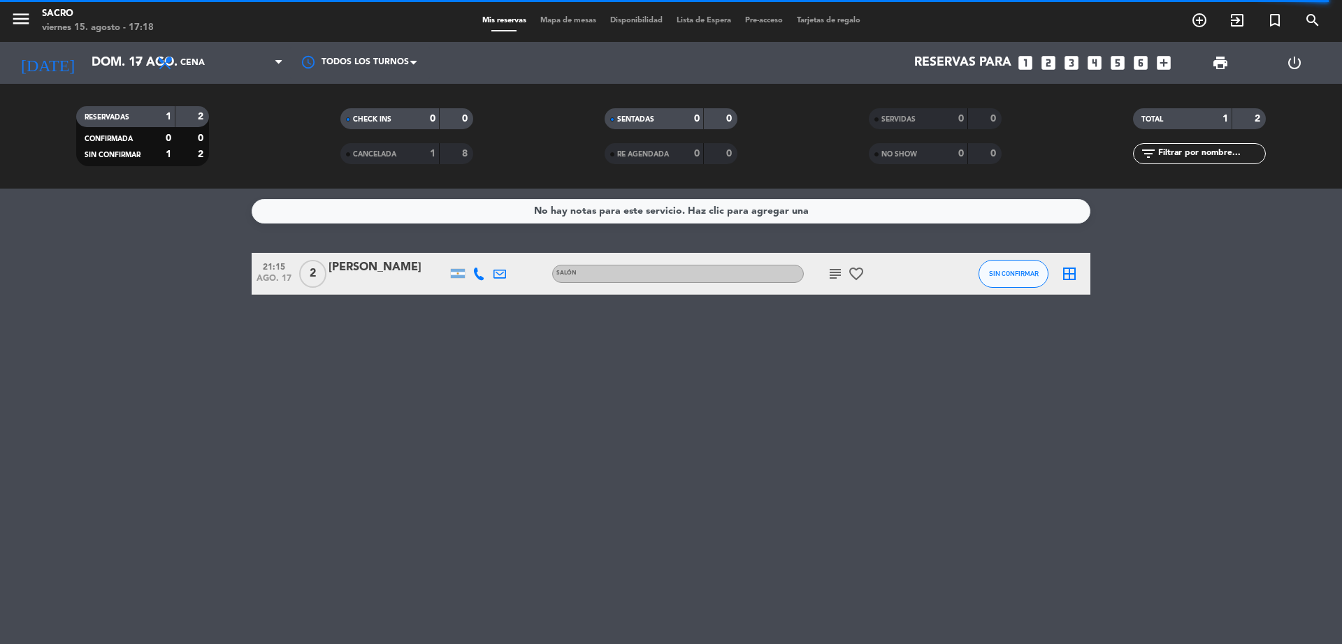
click at [541, 24] on span "Mapa de mesas" at bounding box center [568, 21] width 70 height 8
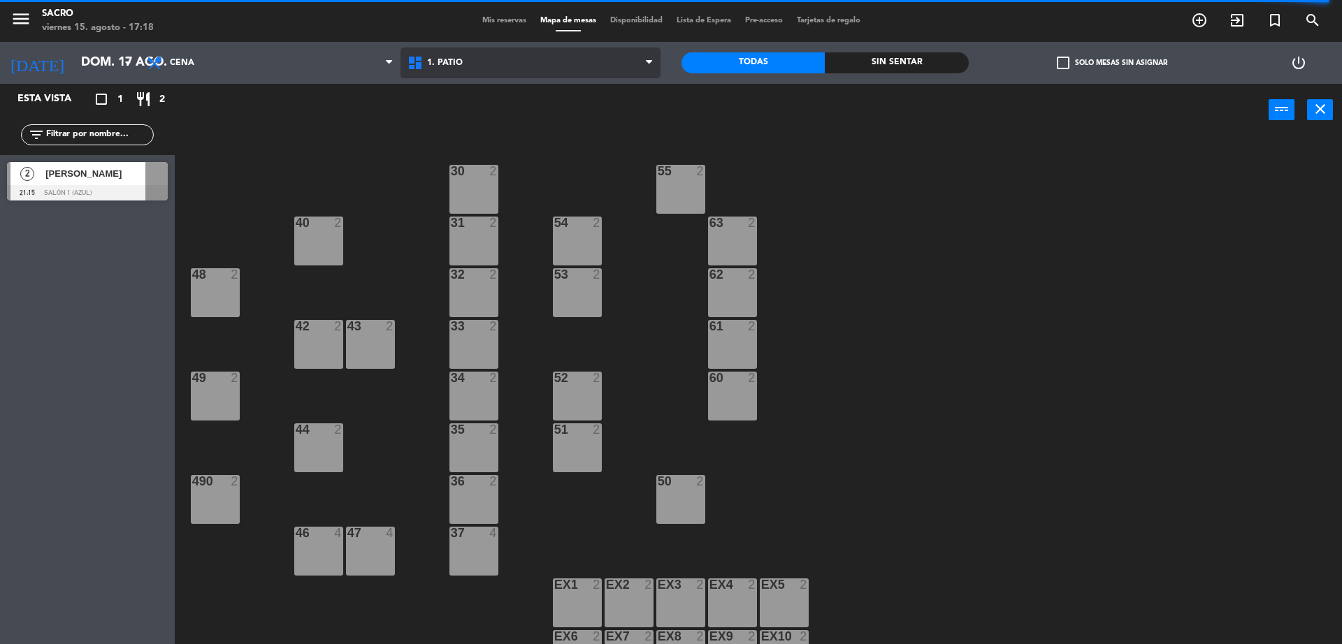
click at [504, 59] on span "1. PATIO" at bounding box center [531, 63] width 261 height 31
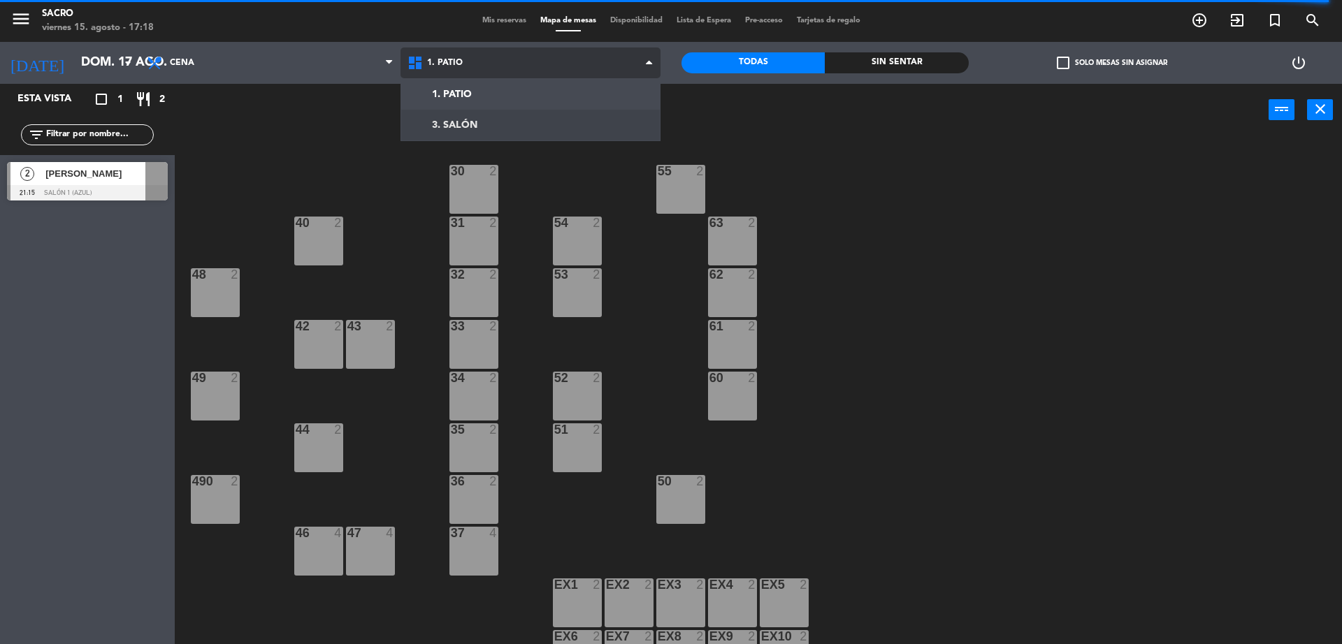
click at [491, 124] on ng-component "menu Sacro viernes 15. agosto - 17:18 Mis reservas Mapa de mesas Disponibilidad…" at bounding box center [671, 324] width 1342 height 648
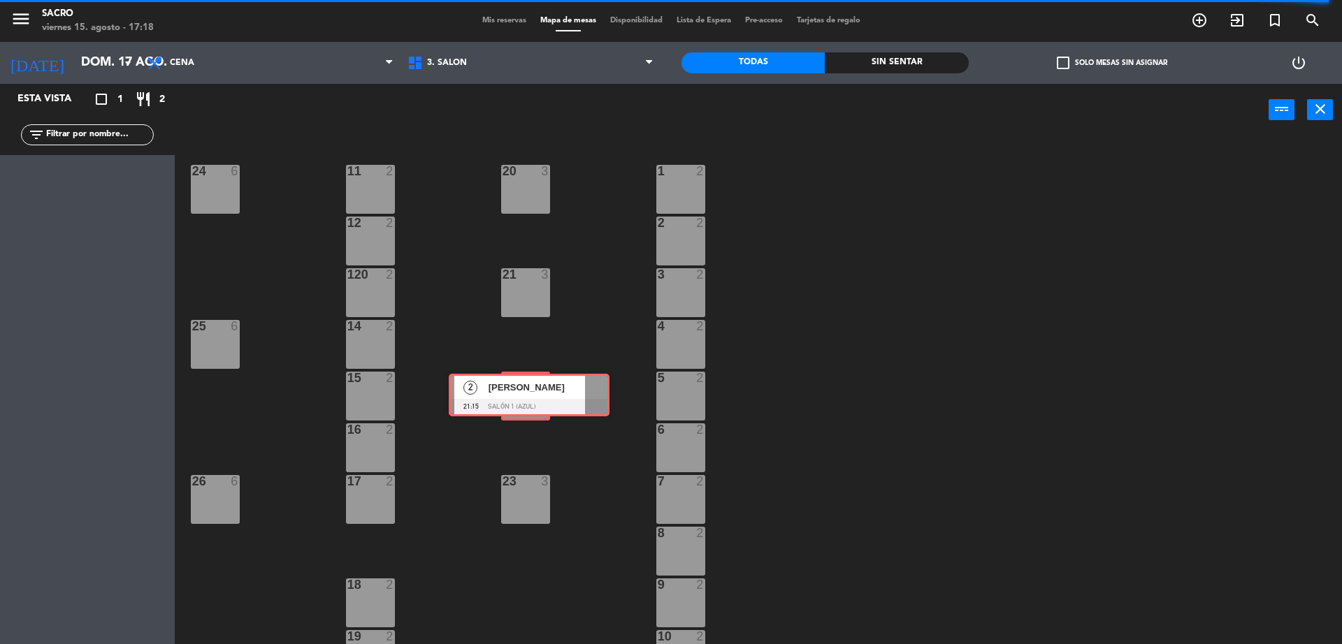
drag, startPoint x: 90, startPoint y: 175, endPoint x: 532, endPoint y: 387, distance: 489.9
click at [532, 387] on div "Esta vista crop_square 1 restaurant 2 filter_list 2 Lucas Scolavino 21:15 SALÓN…" at bounding box center [671, 366] width 1342 height 564
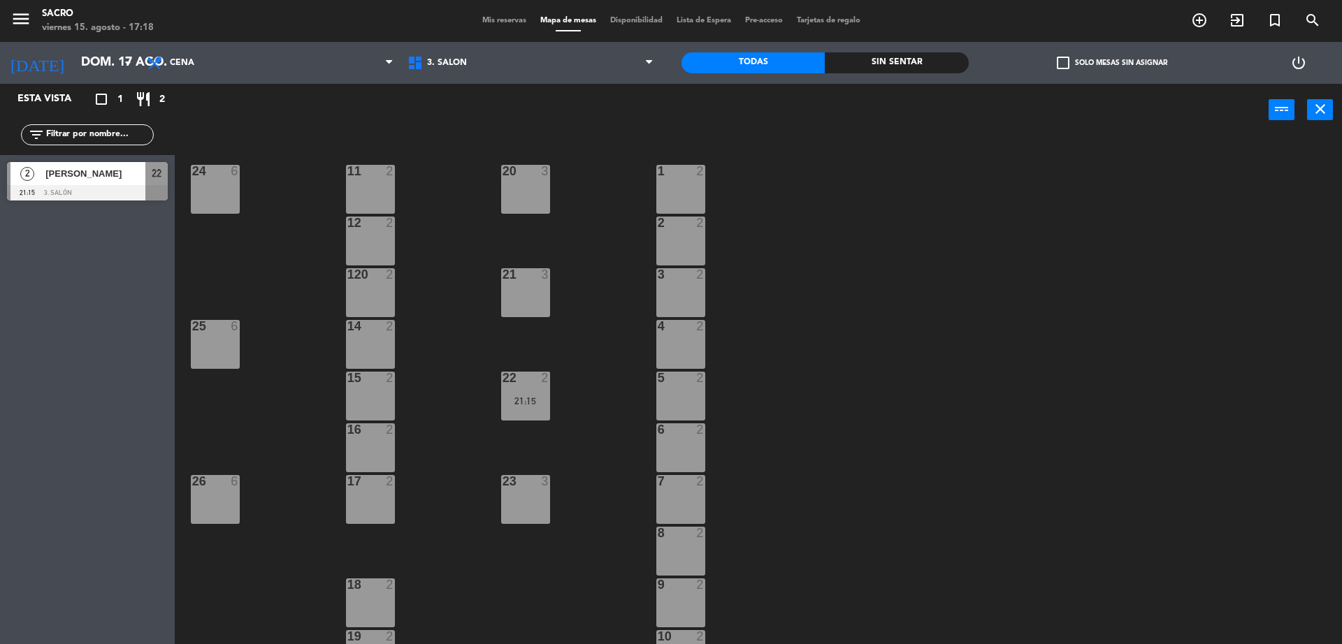
click at [490, 21] on span "Mis reservas" at bounding box center [504, 21] width 58 height 8
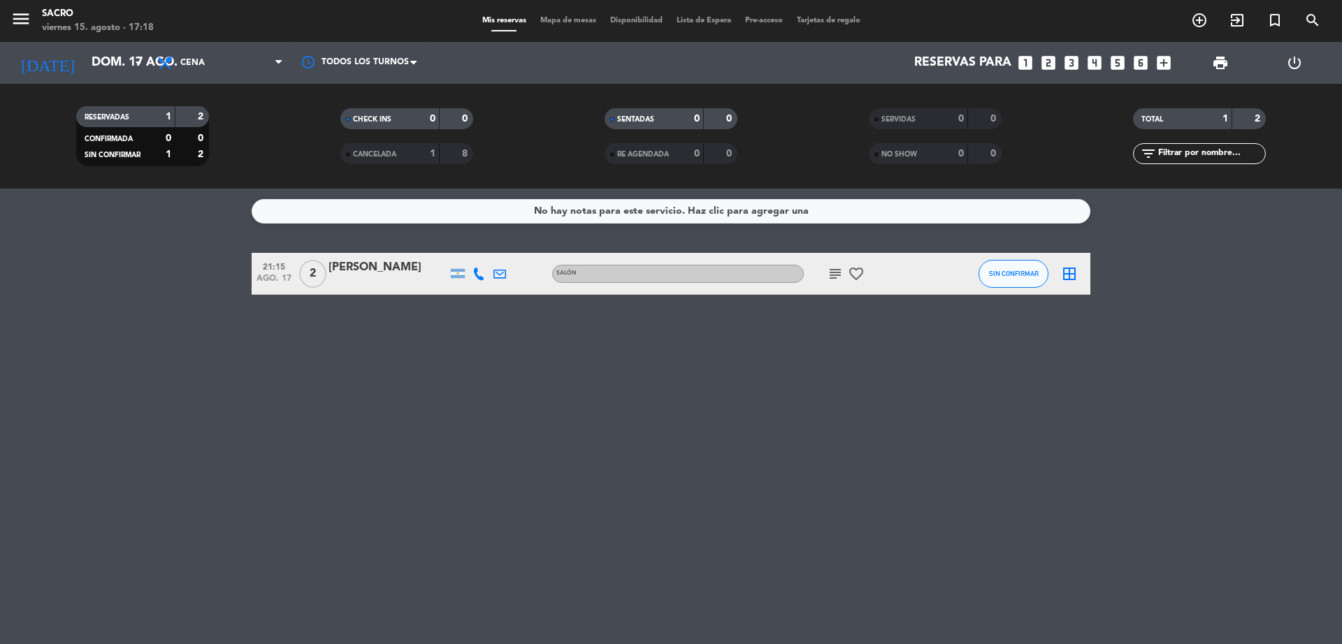
click at [833, 271] on icon "subject" at bounding box center [835, 274] width 17 height 17
click at [786, 356] on div "No hay notas para este servicio. Haz clic para agregar una 21:15 ago. 17 2 Luca…" at bounding box center [671, 417] width 1342 height 456
click at [268, 65] on span "Cena" at bounding box center [220, 63] width 140 height 31
click at [607, 456] on div "No hay notas para este servicio. Haz clic para agregar una 21:15 ago. 17 2 Luca…" at bounding box center [671, 417] width 1342 height 456
click at [570, 23] on span "Mapa de mesas" at bounding box center [568, 21] width 70 height 8
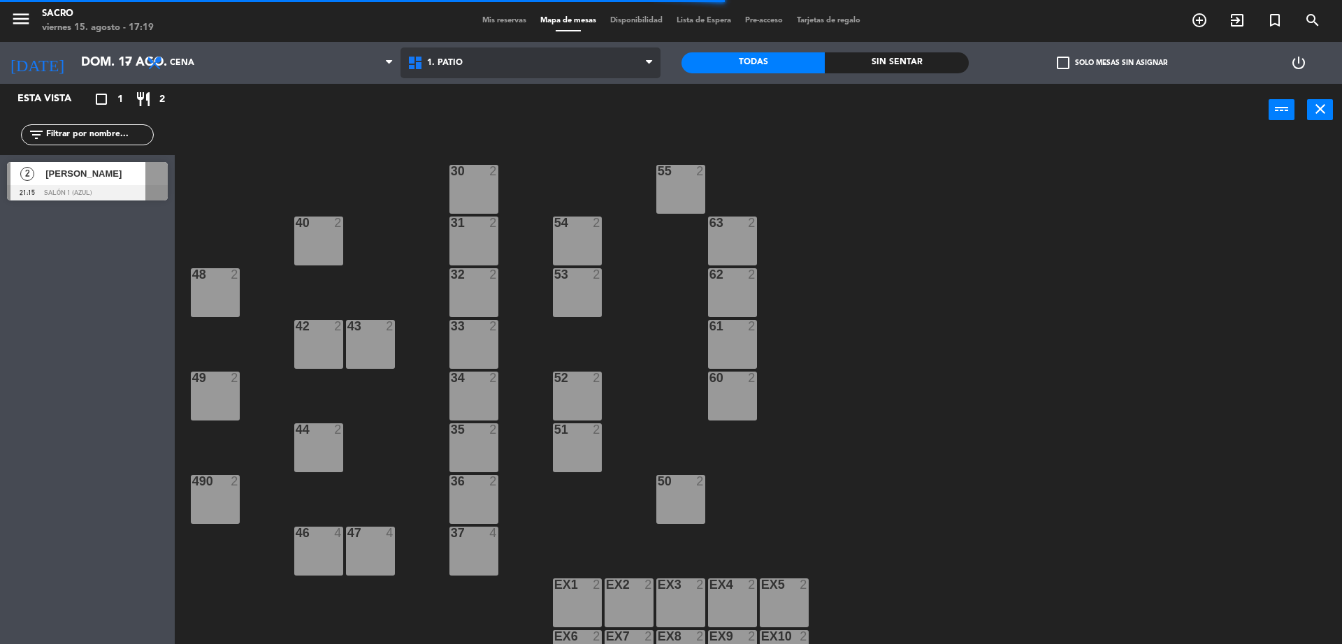
click at [546, 55] on span "1. PATIO" at bounding box center [531, 63] width 261 height 31
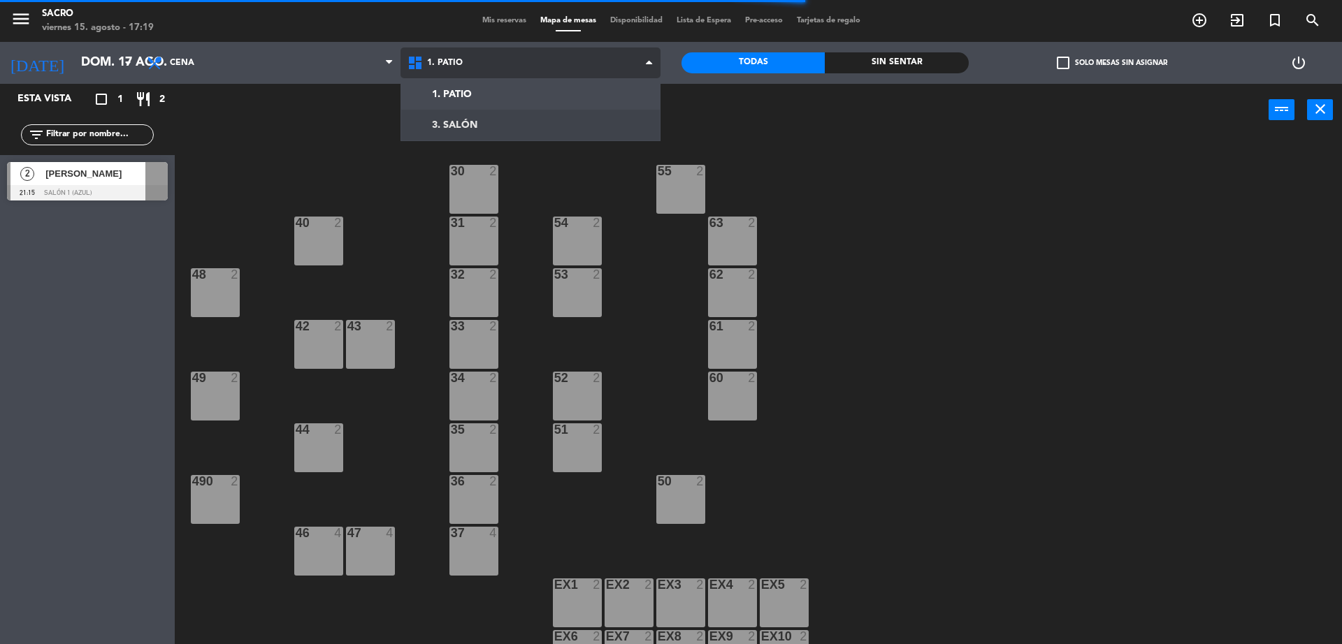
click at [514, 121] on ng-component "menu Sacro viernes 15. agosto - 17:19 Mis reservas Mapa de mesas Disponibilidad…" at bounding box center [671, 324] width 1342 height 648
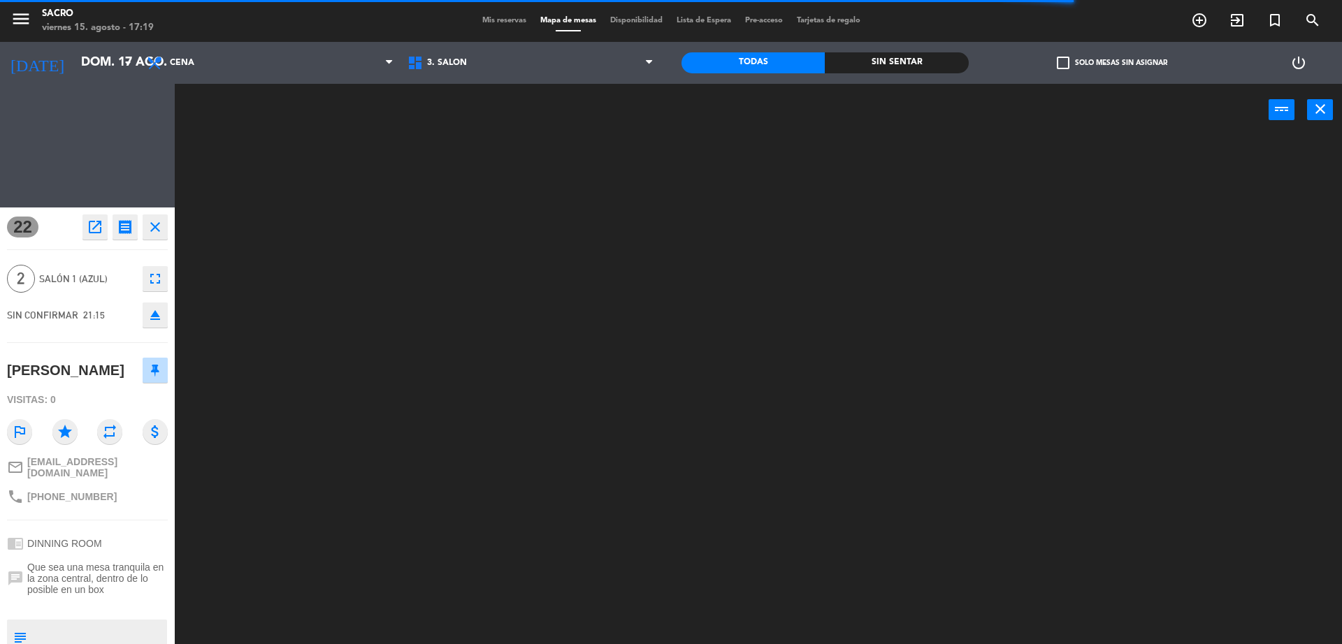
click at [158, 186] on div "Esta vista crop_square 1 restaurant 2 filter_list 2 Lucas Scolavino 21:15 SALÓN…" at bounding box center [87, 364] width 175 height 561
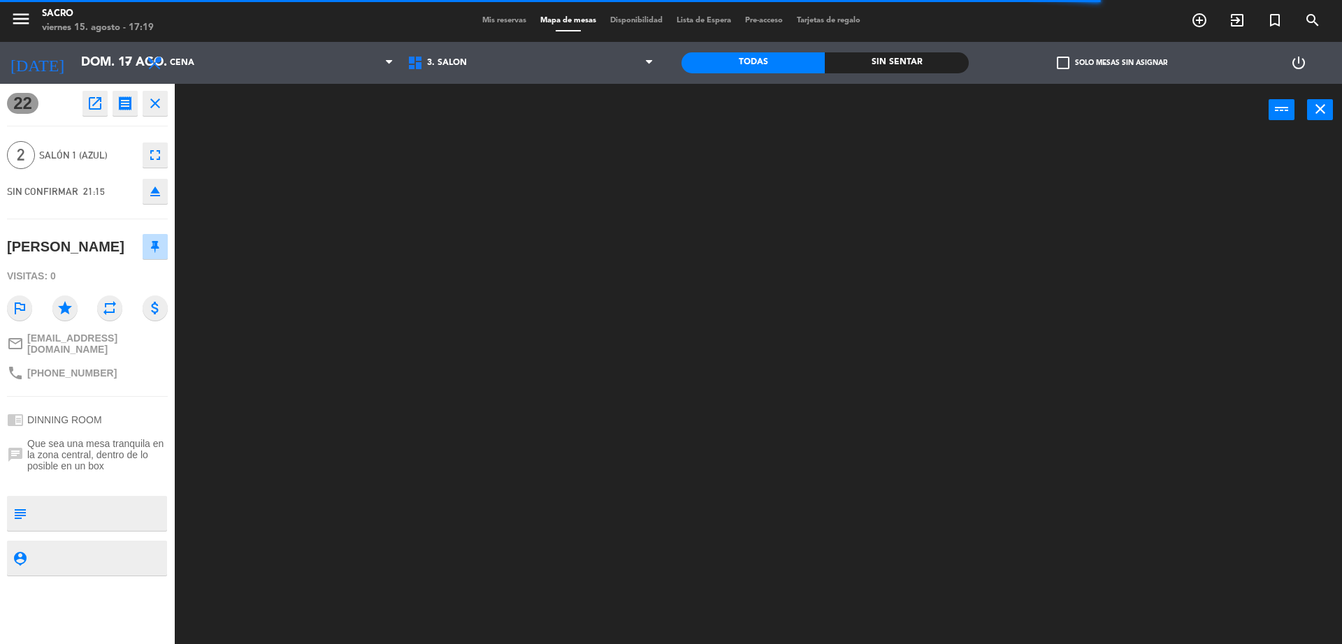
click at [159, 95] on icon "close" at bounding box center [155, 103] width 17 height 17
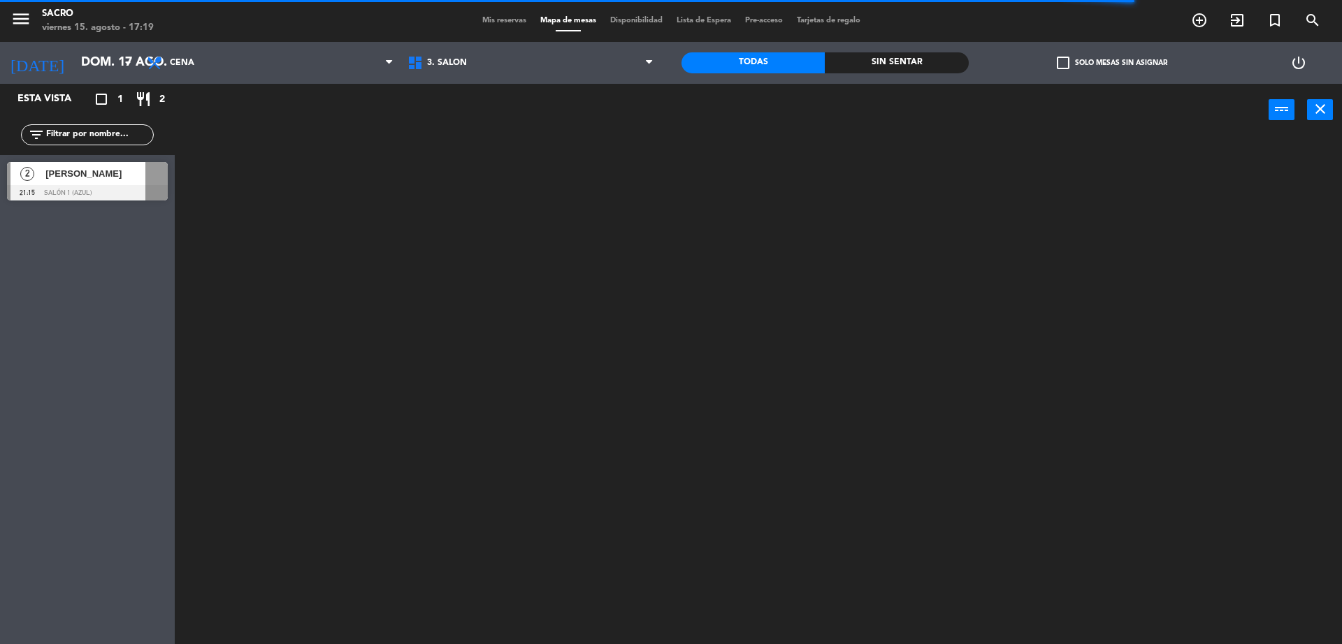
click at [50, 177] on span "Lucas Scolavino" at bounding box center [95, 173] width 100 height 15
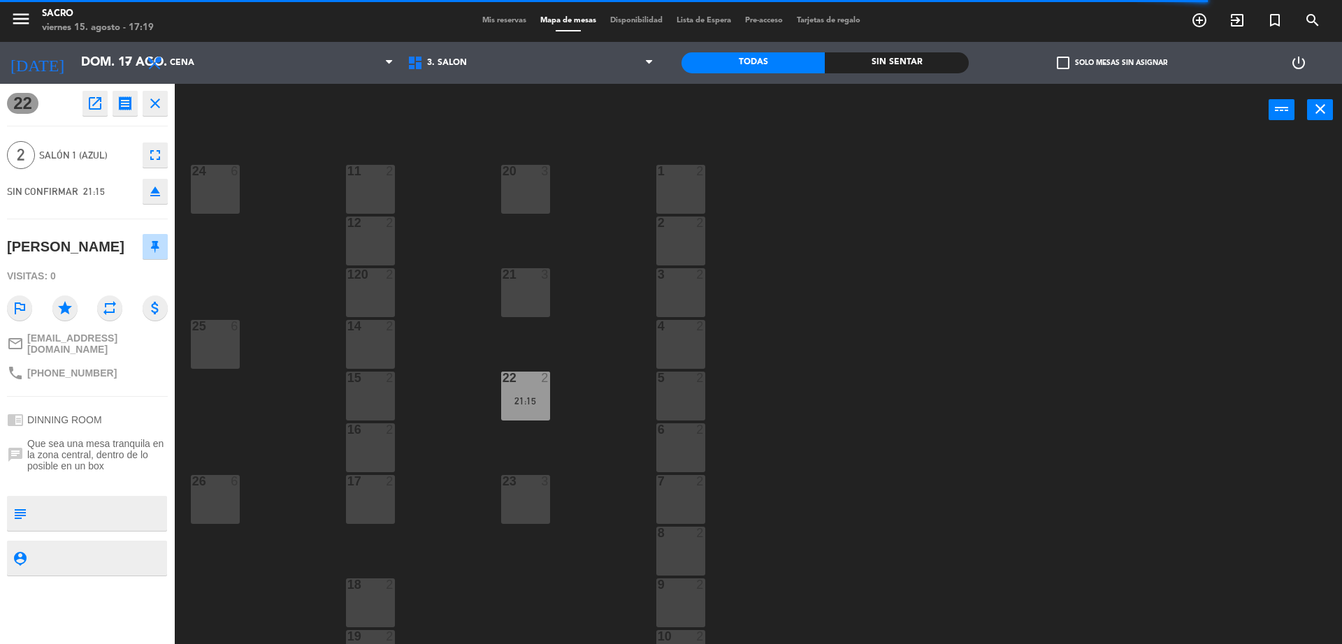
click at [150, 103] on icon "close" at bounding box center [155, 103] width 17 height 17
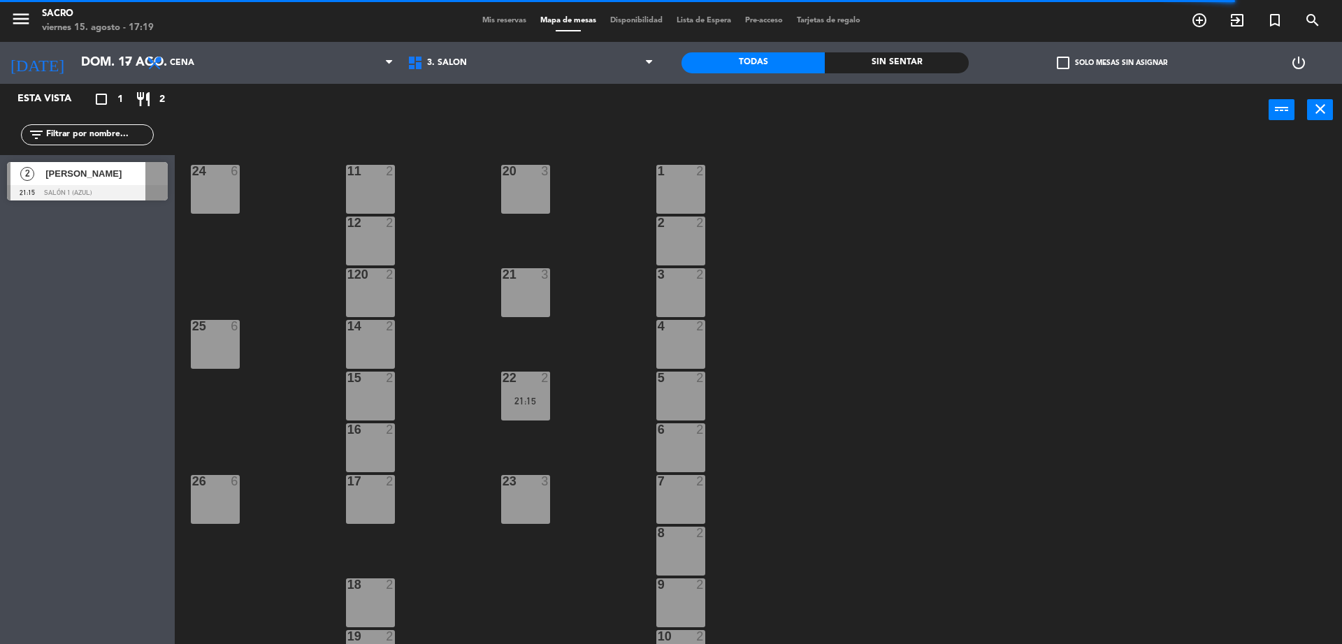
click at [510, 23] on span "Mis reservas" at bounding box center [504, 21] width 58 height 8
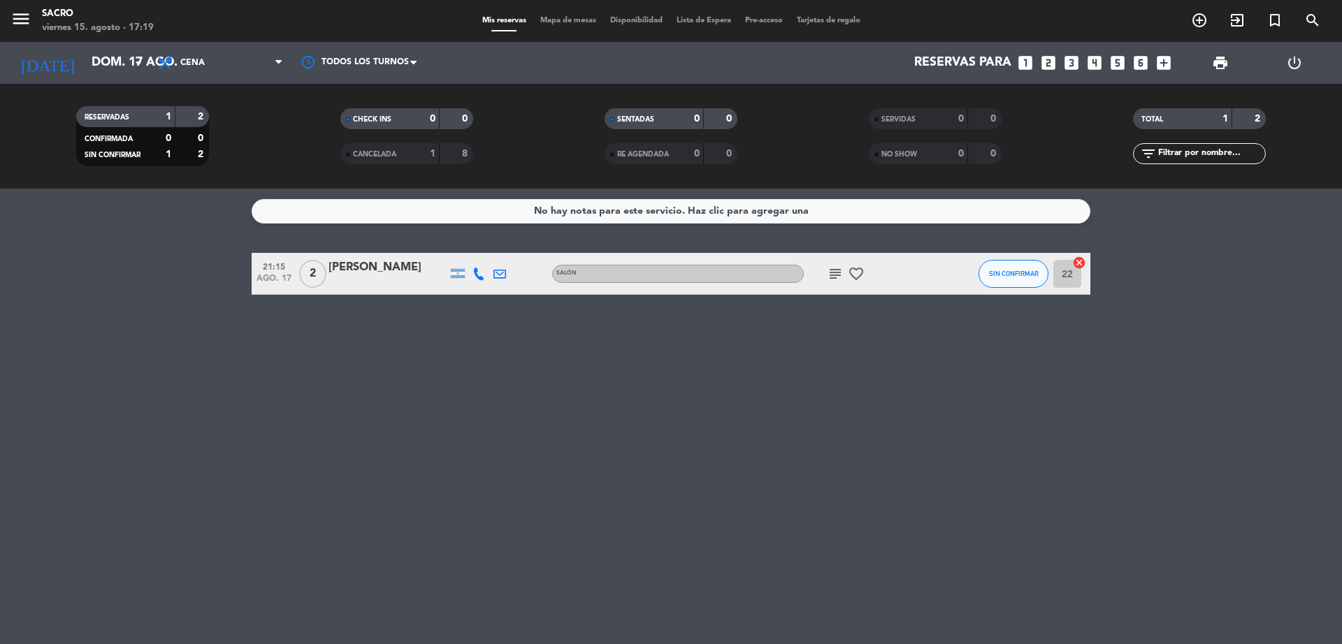
click at [336, 384] on div "No hay notas para este servicio. Haz clic para agregar una 21:15 ago. 17 2 Luca…" at bounding box center [671, 417] width 1342 height 456
click at [219, 54] on span "Cena" at bounding box center [220, 63] width 140 height 31
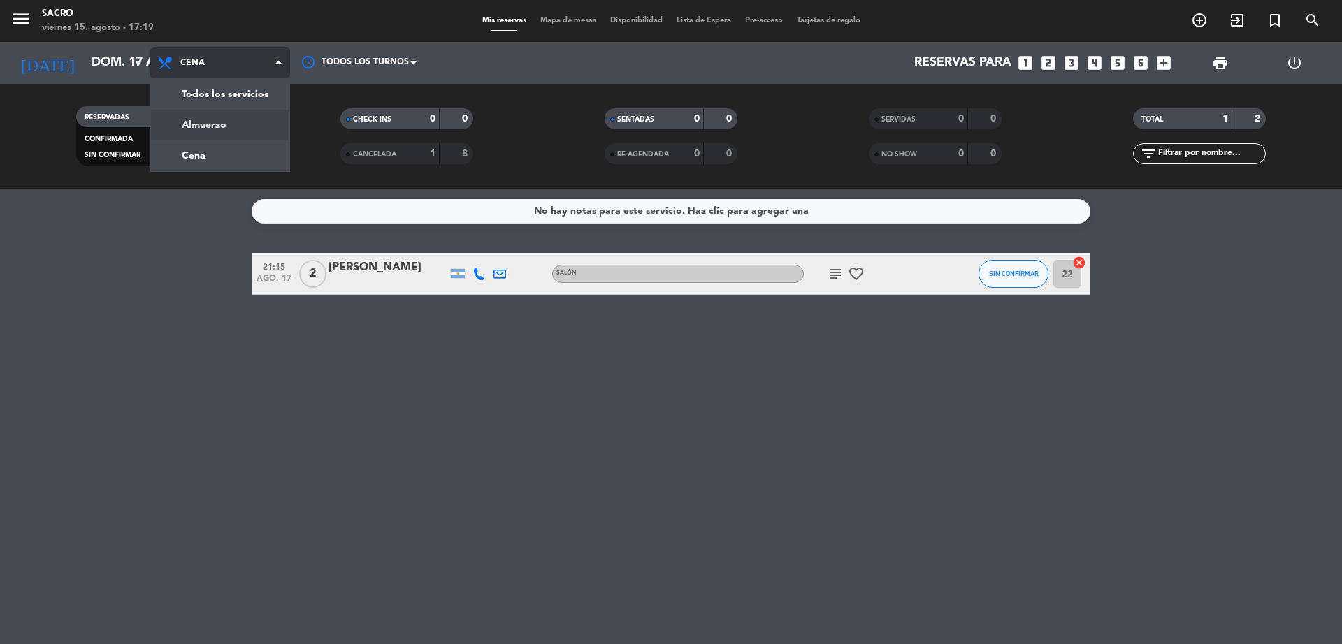
click at [220, 122] on div "menu Sacro viernes 15. agosto - 17:19 Mis reservas Mapa de mesas Disponibilidad…" at bounding box center [671, 94] width 1342 height 189
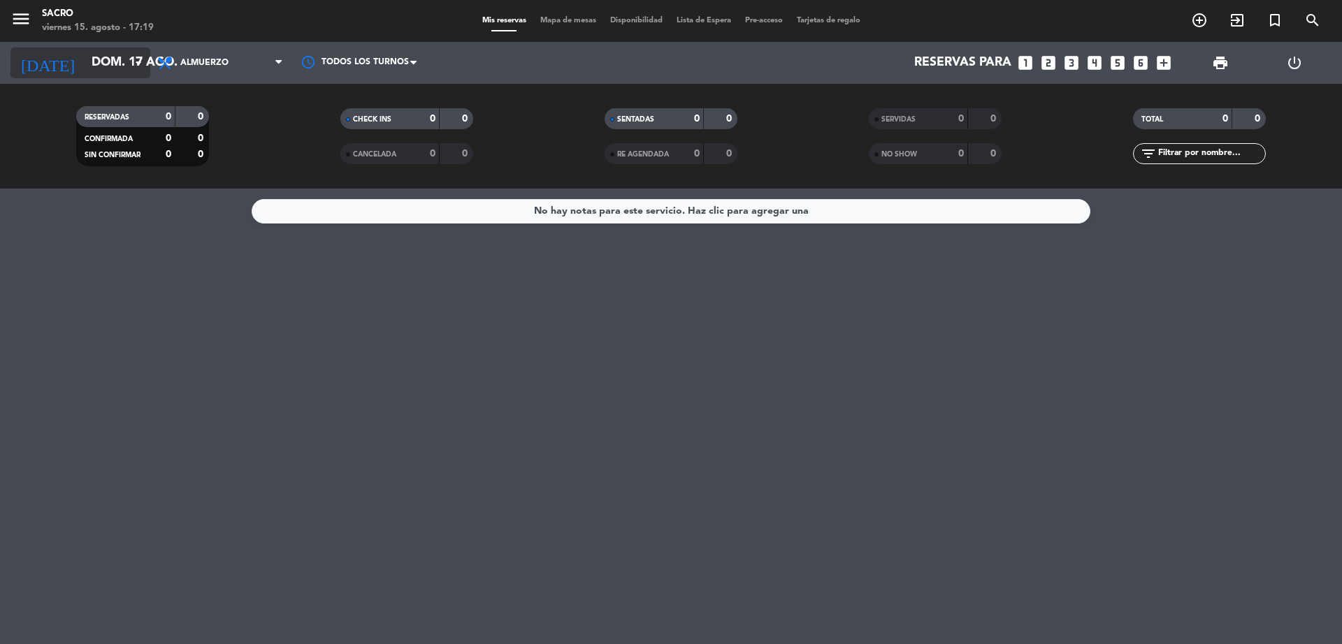
click at [139, 67] on icon "arrow_drop_down" at bounding box center [138, 63] width 17 height 17
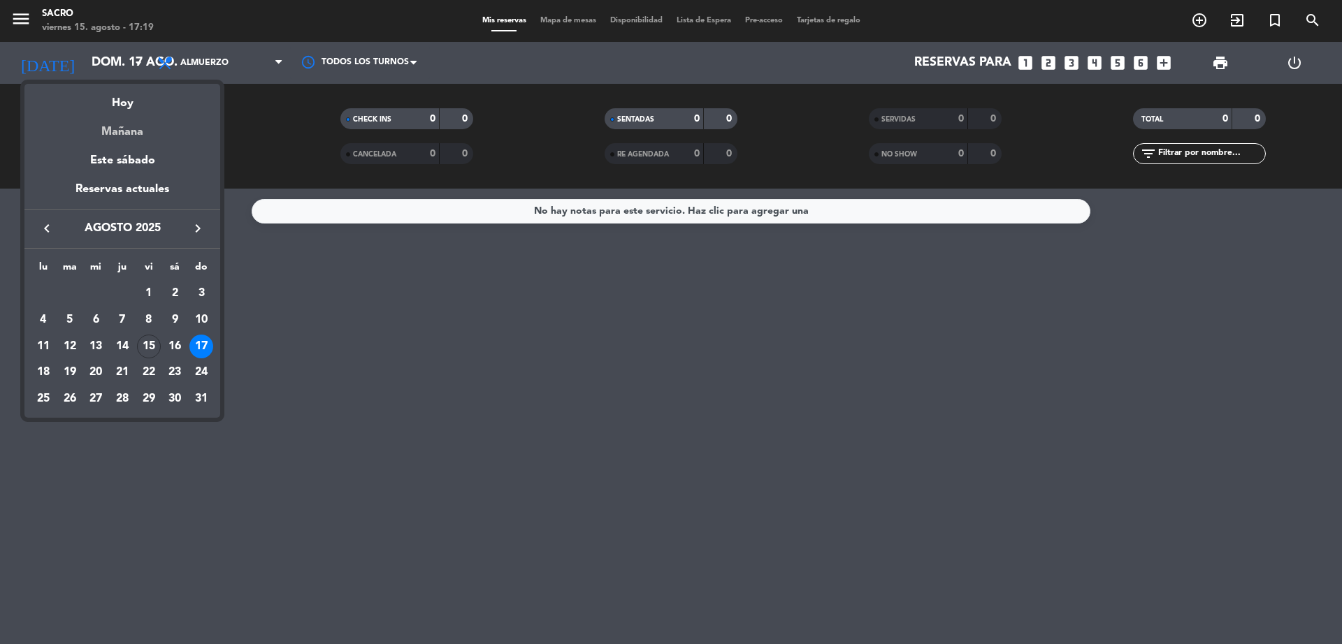
click at [160, 120] on div "Mañana" at bounding box center [122, 127] width 196 height 29
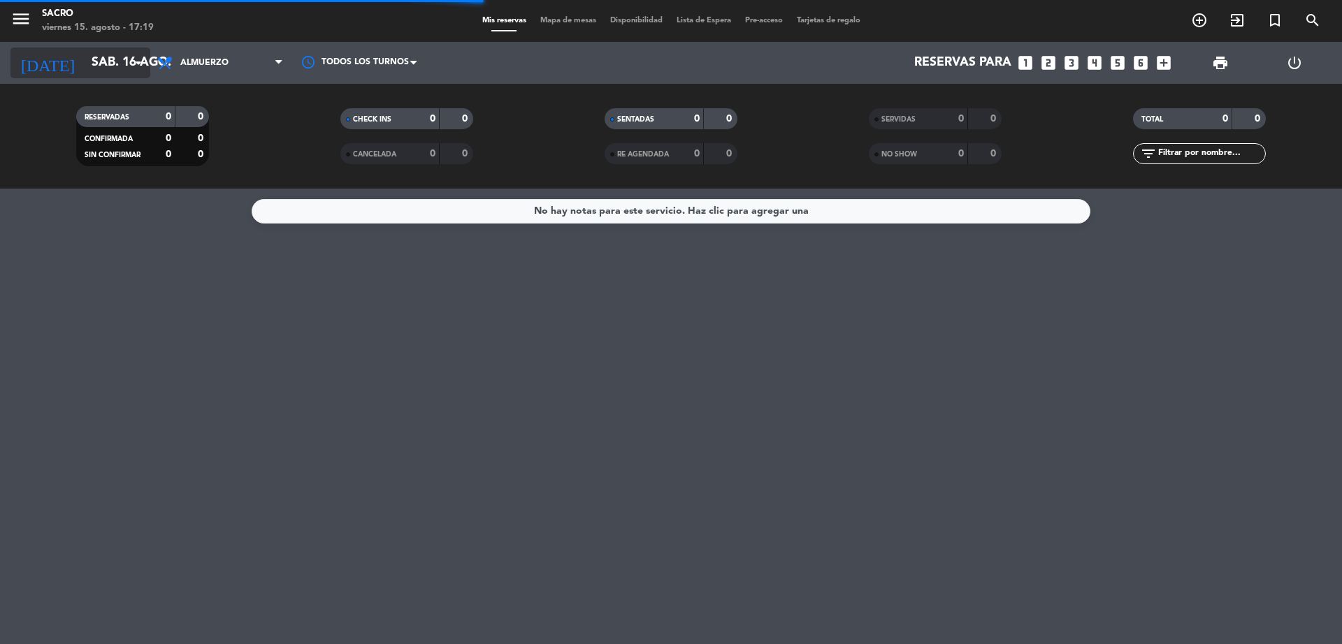
click at [140, 62] on icon "arrow_drop_down" at bounding box center [138, 63] width 17 height 17
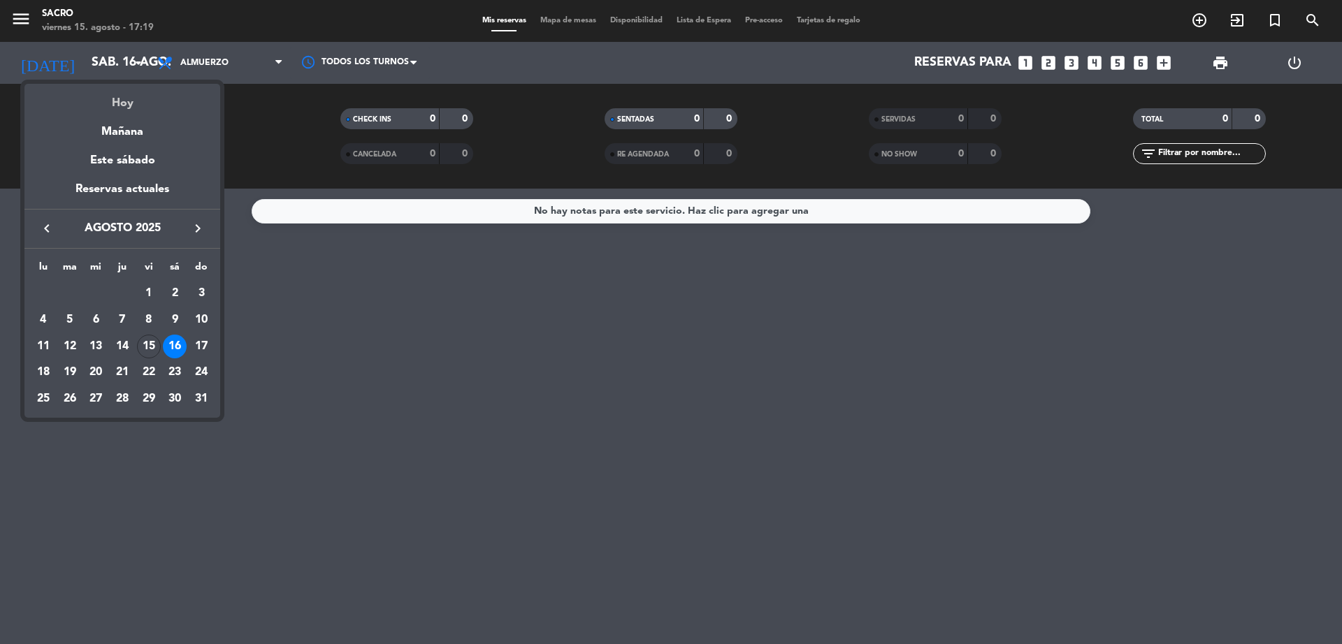
click at [138, 101] on div "Hoy" at bounding box center [122, 98] width 196 height 29
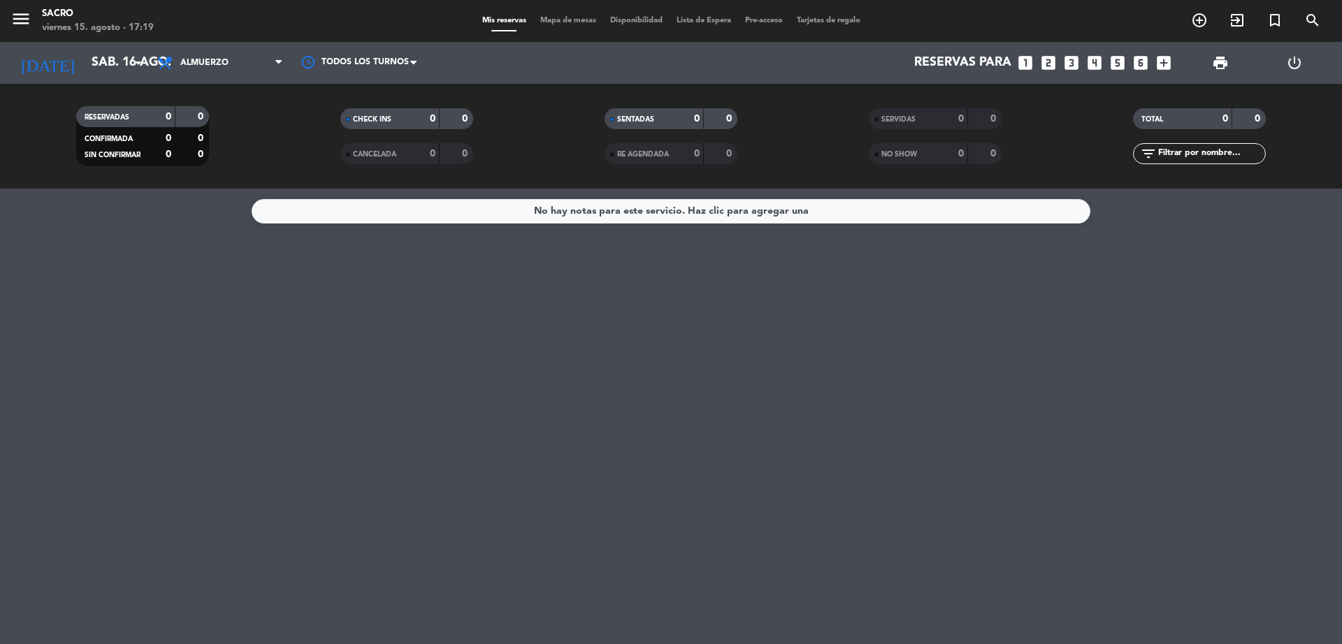
type input "vie. 15 ago."
click at [770, 510] on div "No hay notas para este servicio. Haz clic para agregar una" at bounding box center [671, 417] width 1342 height 456
click at [829, 558] on div "No hay notas para este servicio. Haz clic para agregar una" at bounding box center [671, 417] width 1342 height 456
click at [607, 357] on div "No hay notas para este servicio. Haz clic para agregar una" at bounding box center [671, 417] width 1342 height 456
click at [140, 66] on icon "arrow_drop_down" at bounding box center [138, 63] width 17 height 17
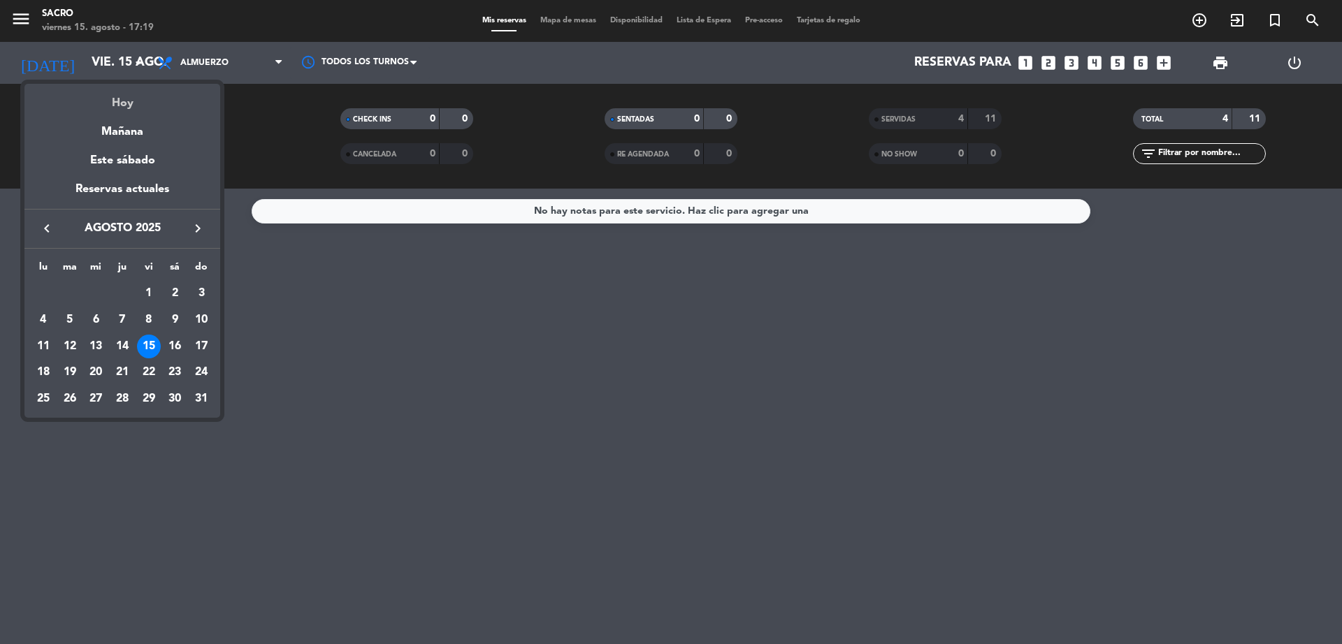
click at [131, 94] on div "Hoy" at bounding box center [122, 98] width 196 height 29
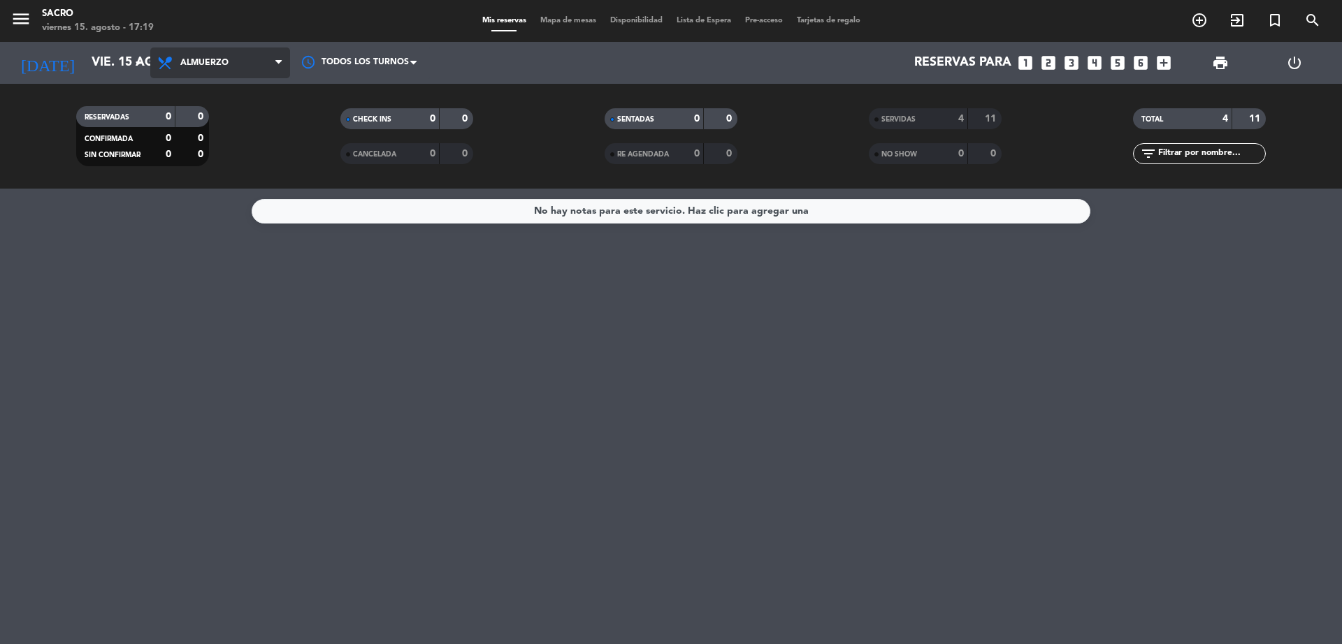
click at [239, 55] on span "Almuerzo" at bounding box center [220, 63] width 140 height 31
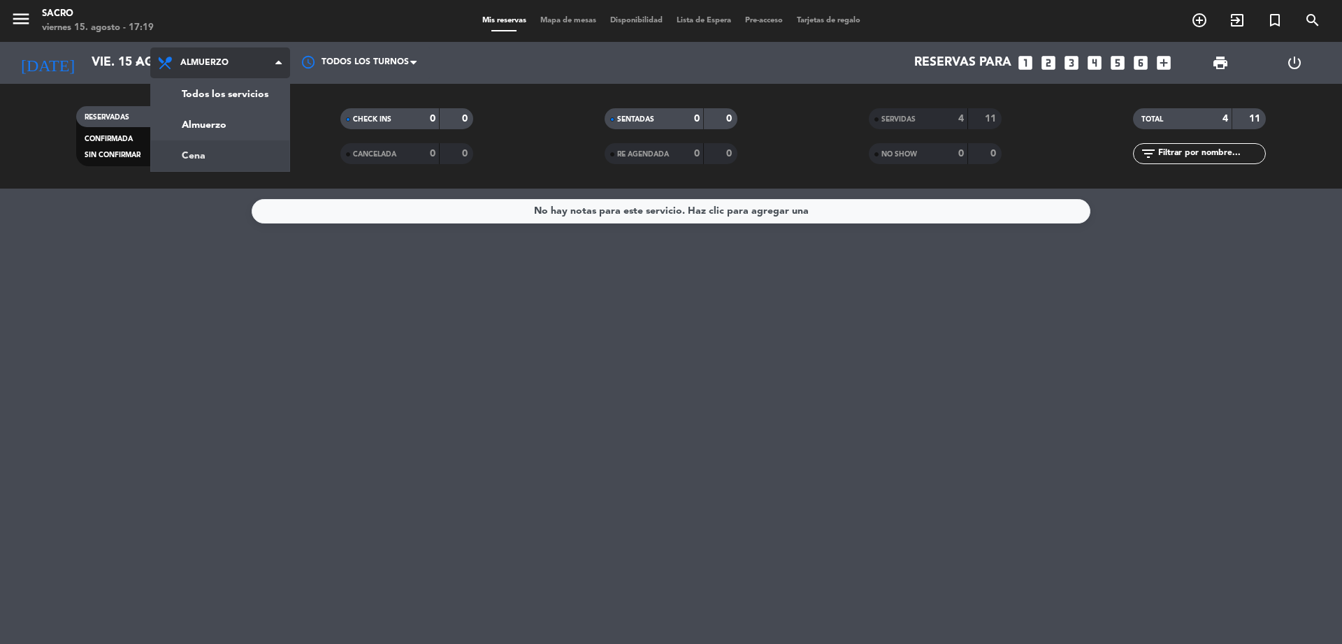
click at [246, 154] on div "menu Sacro viernes 15. agosto - 17:19 Mis reservas Mapa de mesas Disponibilidad…" at bounding box center [671, 94] width 1342 height 189
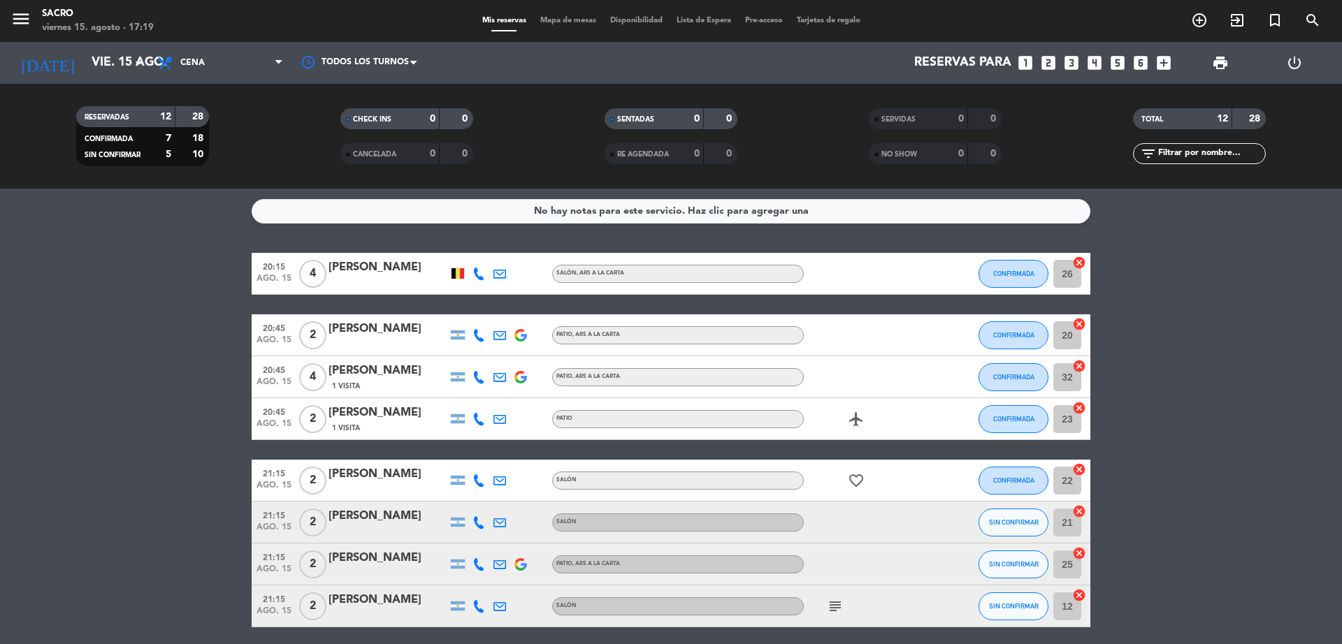
click at [85, 425] on bookings-row "20:15 ago. 15 4 Nasica benali SALÓN , ARS A LA CARTA CONFIRMADA 26 cancel 20:45…" at bounding box center [671, 544] width 1342 height 582
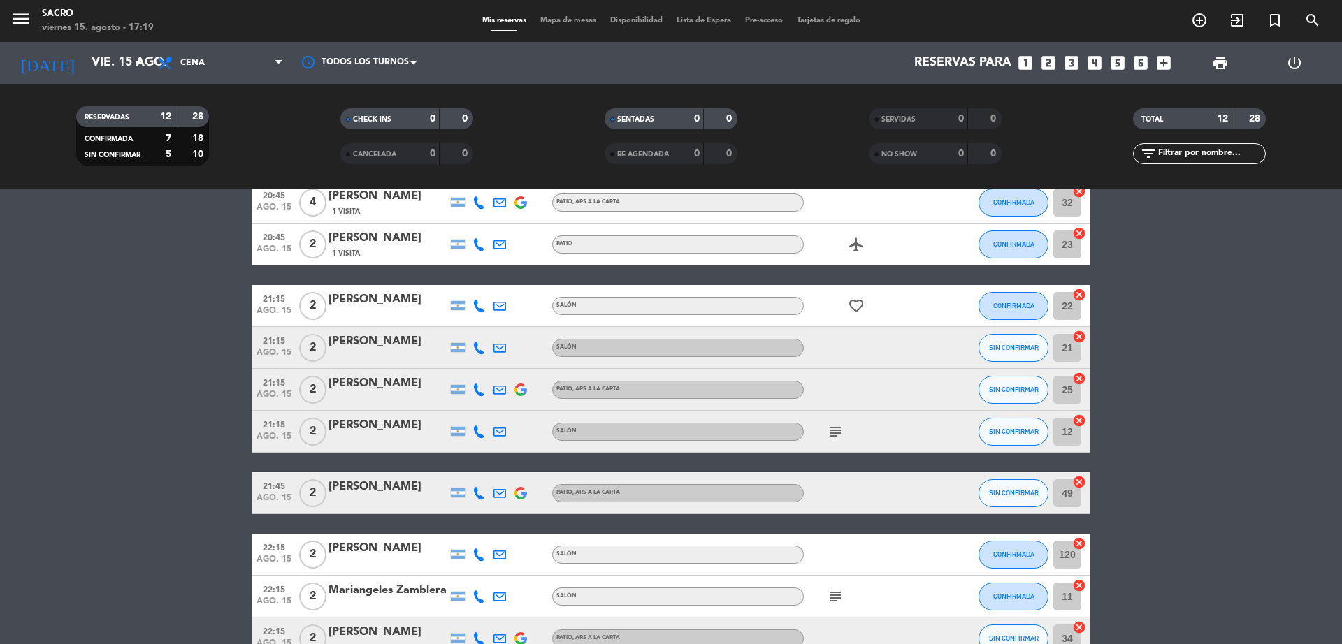
scroll to position [260, 0]
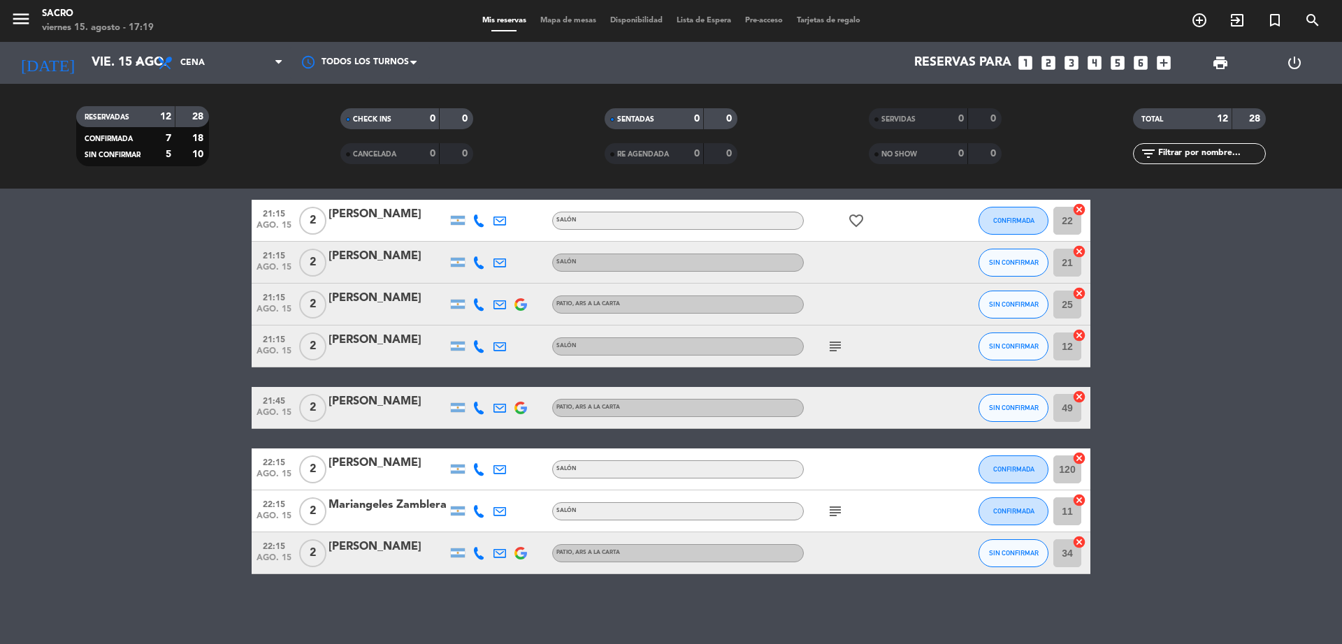
click at [851, 215] on icon "favorite_border" at bounding box center [856, 220] width 17 height 17
click at [1220, 253] on bookings-row "20:15 ago. 15 4 Nasica benali SALÓN , ARS A LA CARTA CONFIRMADA 26 cancel 20:45…" at bounding box center [671, 284] width 1342 height 582
click at [842, 344] on icon "subject" at bounding box center [835, 346] width 17 height 17
click at [1256, 341] on bookings-row "20:15 ago. 15 4 Nasica benali SALÓN , ARS A LA CARTA CONFIRMADA 26 cancel 20:45…" at bounding box center [671, 284] width 1342 height 582
click at [1081, 333] on icon "cancel" at bounding box center [1079, 336] width 14 height 14
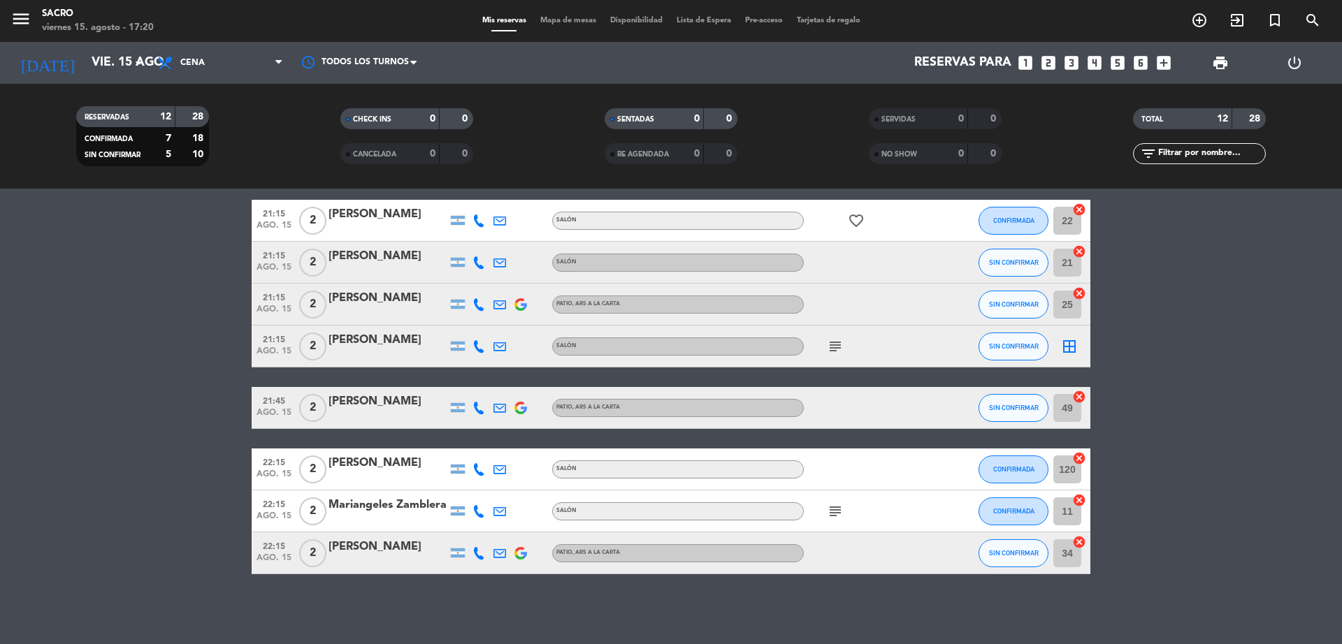
click at [1106, 335] on bookings-row "20:15 ago. 15 4 Nasica benali SALÓN , ARS A LA CARTA CONFIRMADA 26 cancel 20:45…" at bounding box center [671, 284] width 1342 height 582
click at [1213, 403] on bookings-row "20:15 ago. 15 4 Nasica benali SALÓN , ARS A LA CARTA CONFIRMADA 26 cancel 20:45…" at bounding box center [671, 284] width 1342 height 582
click at [1072, 342] on icon "border_all" at bounding box center [1069, 346] width 17 height 17
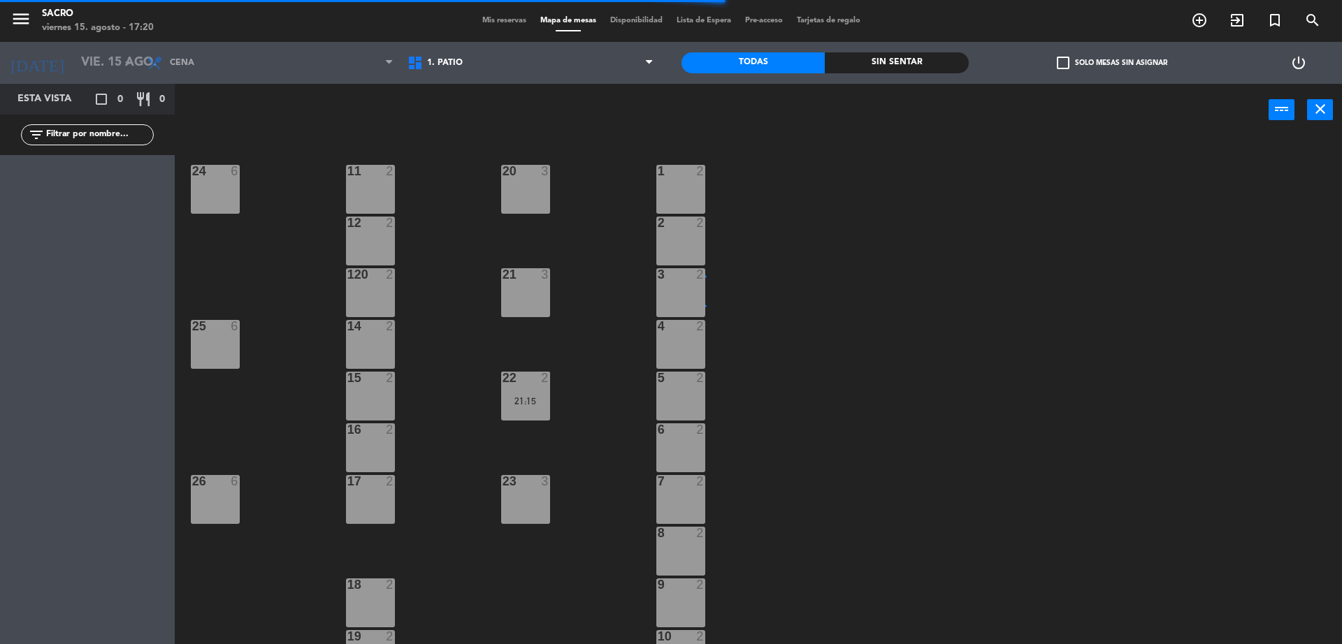
click at [492, 22] on span "Mis reservas" at bounding box center [504, 21] width 58 height 8
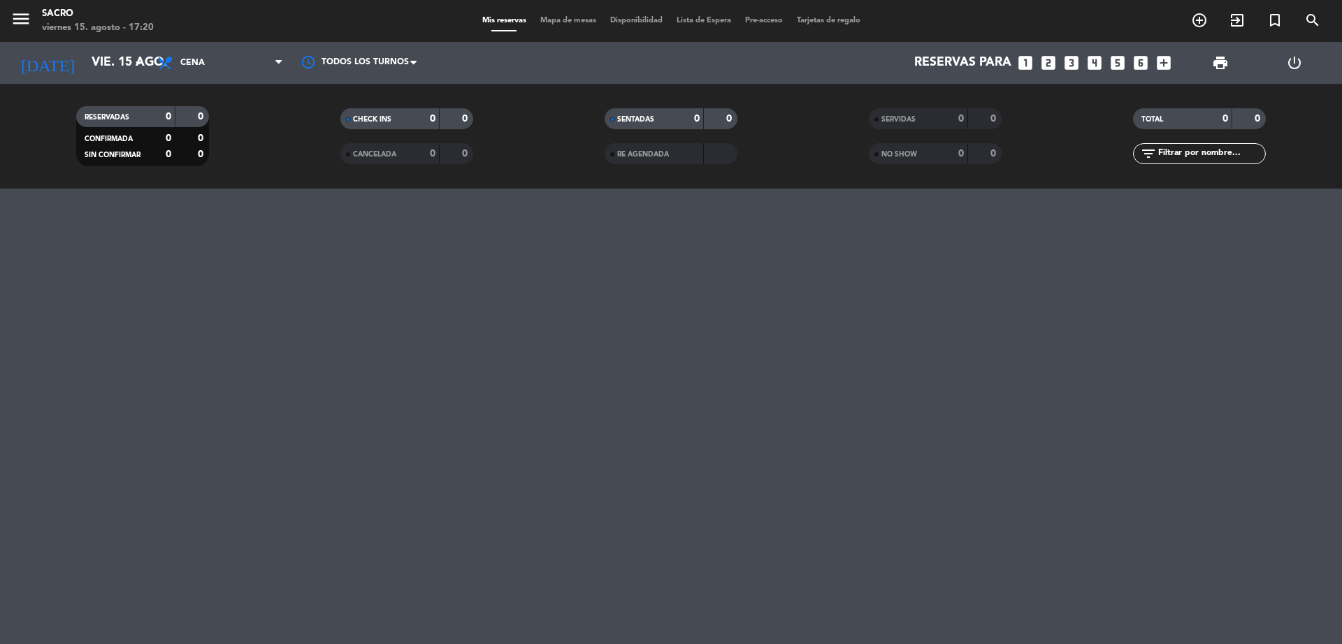
click at [164, 401] on div "menu Sacro viernes 15. agosto - 17:20 Mis reservas Mapa de mesas Disponibilidad…" at bounding box center [671, 322] width 1342 height 644
click at [202, 70] on span "Cena" at bounding box center [220, 63] width 140 height 31
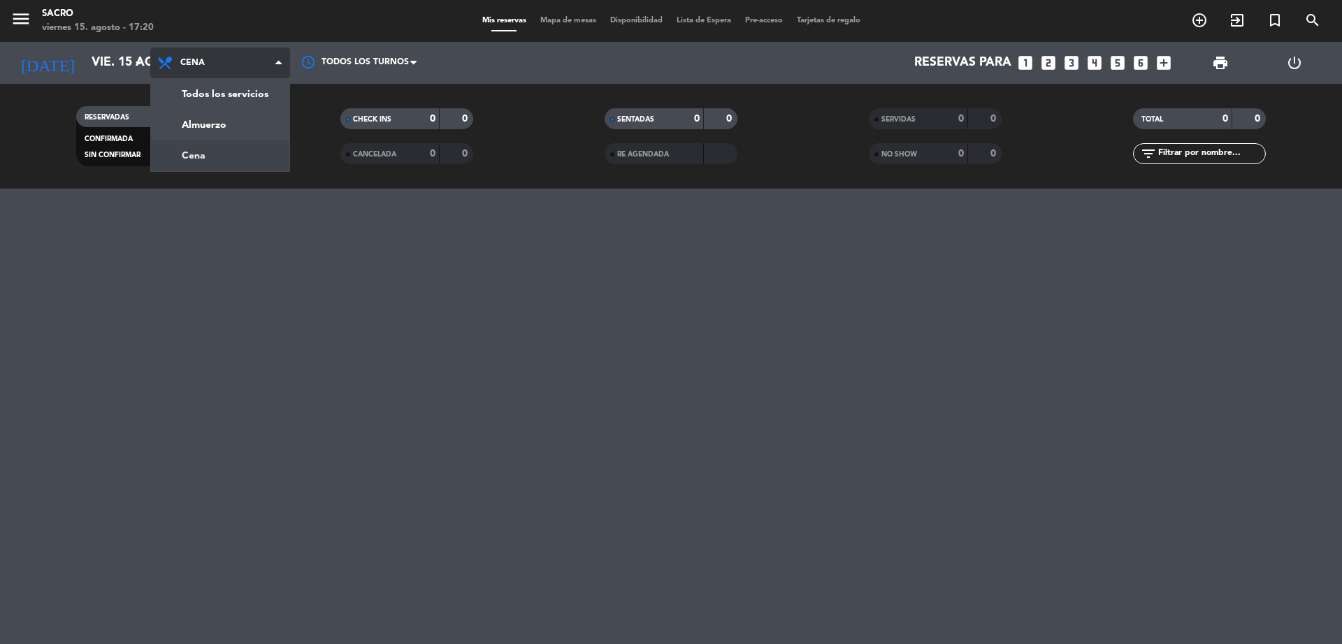
click at [219, 150] on div "menu Sacro viernes 15. agosto - 17:20 Mis reservas Mapa de mesas Disponibilidad…" at bounding box center [671, 94] width 1342 height 189
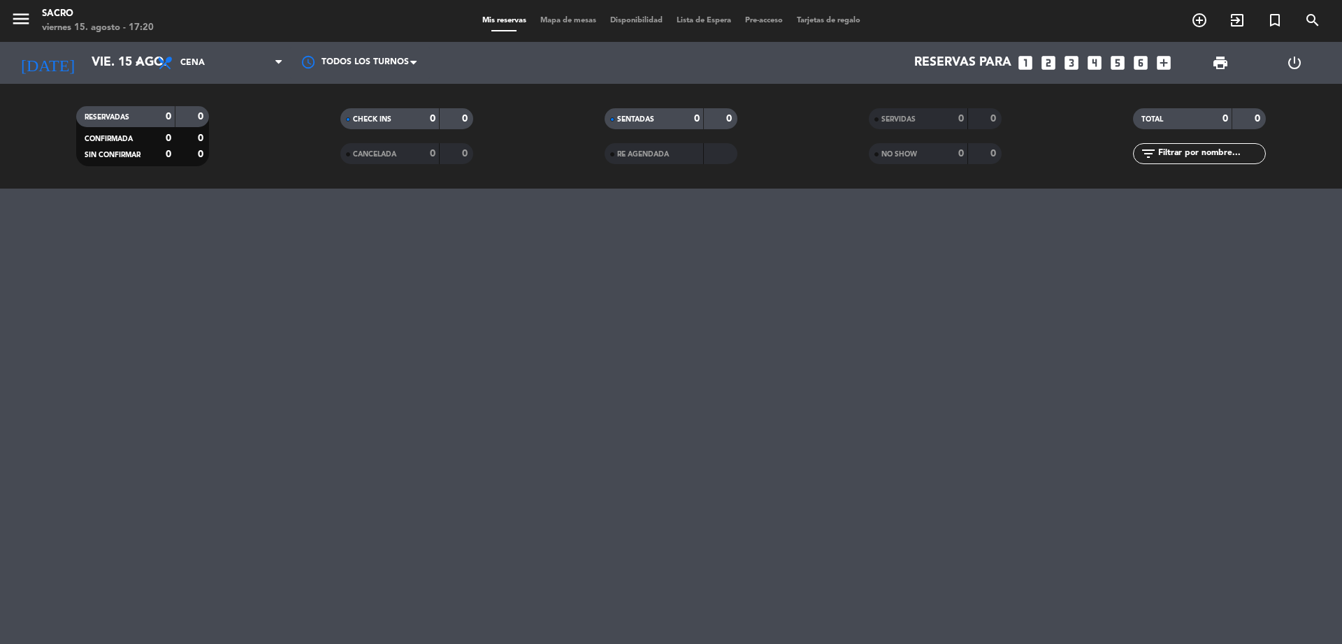
click at [219, 319] on div "menu Sacro viernes 15. agosto - 17:20 Mis reservas Mapa de mesas Disponibilidad…" at bounding box center [671, 322] width 1342 height 644
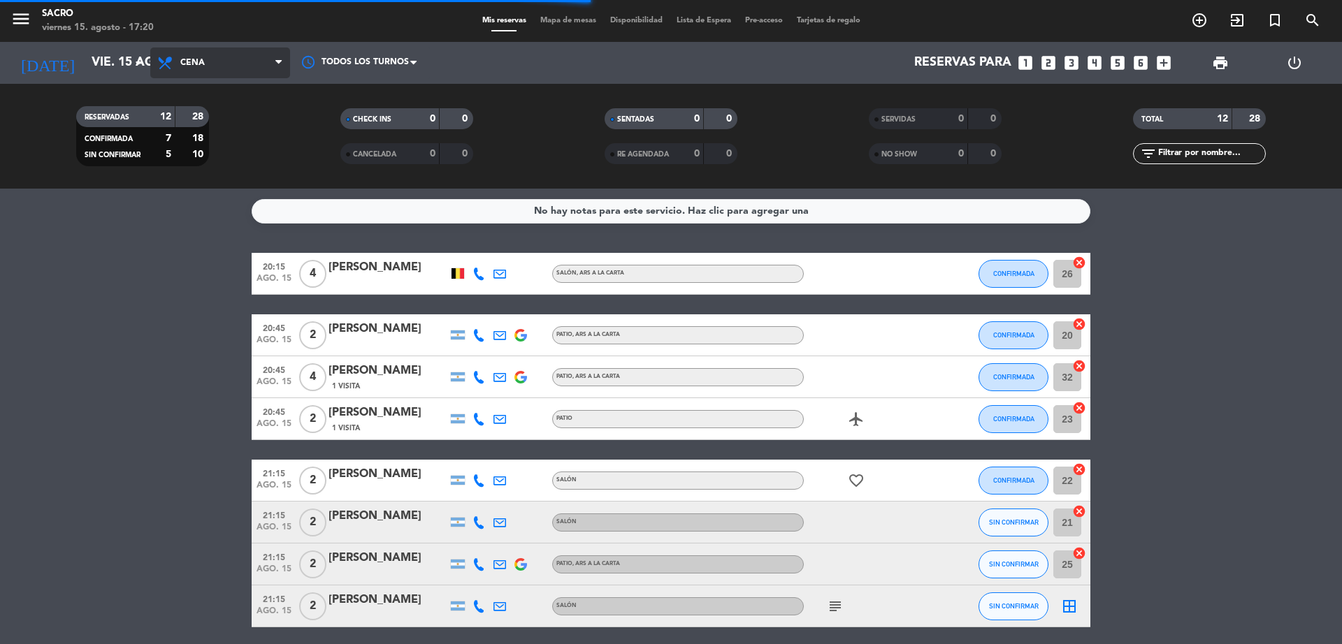
click at [277, 75] on span "Cena" at bounding box center [220, 63] width 140 height 31
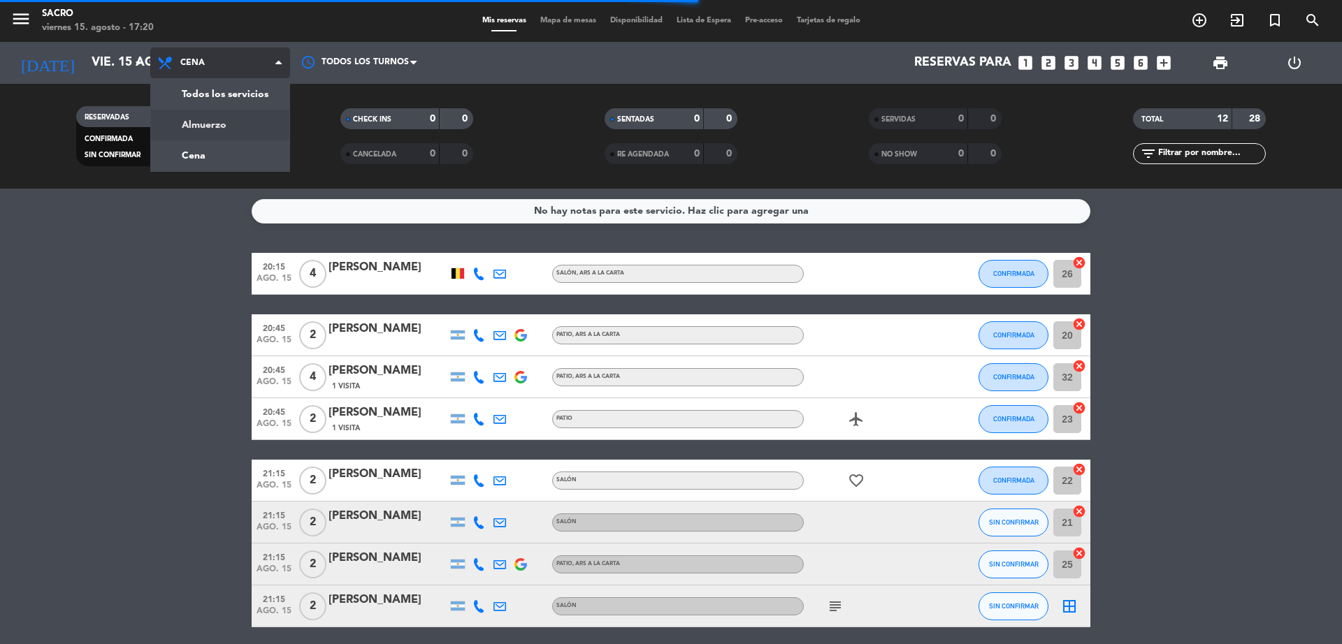
click at [273, 113] on div "menu Sacro viernes 15. agosto - 17:20 Mis reservas Mapa de mesas Disponibilidad…" at bounding box center [671, 94] width 1342 height 189
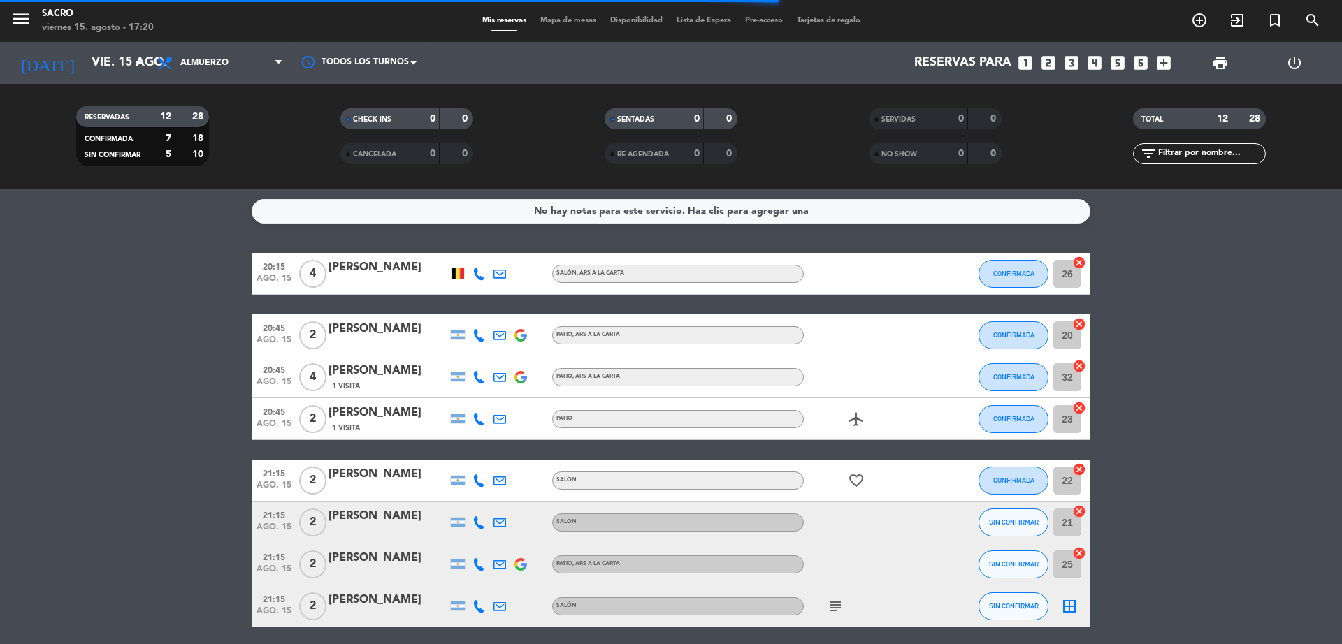
click at [68, 298] on bookings-row "20:15 ago. 15 4 Nasica benali SALÓN , ARS A LA CARTA CONFIRMADA 26 cancel 20:45…" at bounding box center [671, 544] width 1342 height 582
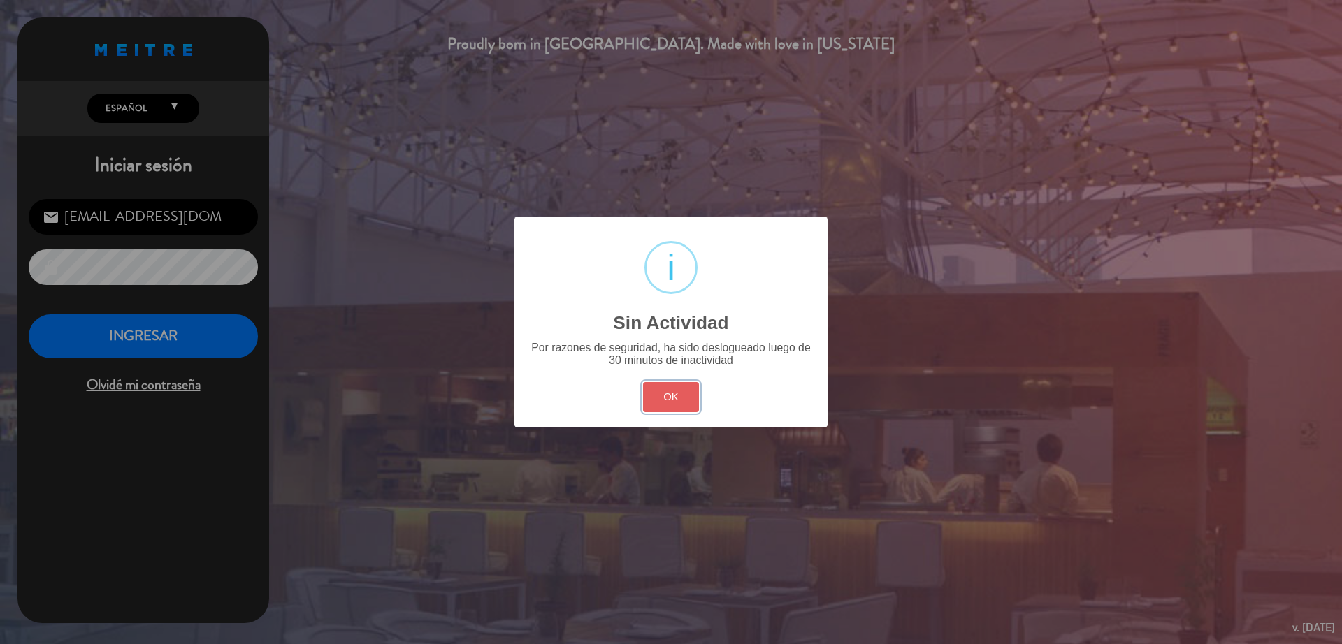
click at [643, 391] on button "OK" at bounding box center [671, 397] width 57 height 30
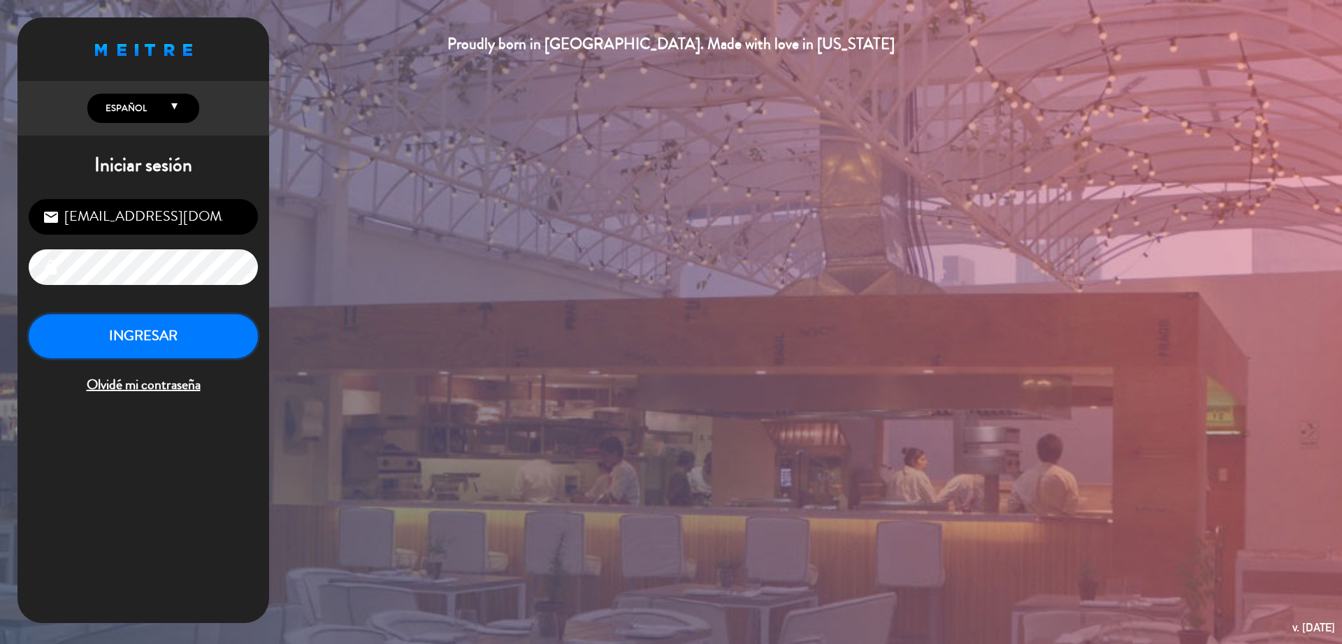
click at [92, 332] on button "INGRESAR" at bounding box center [143, 337] width 229 height 44
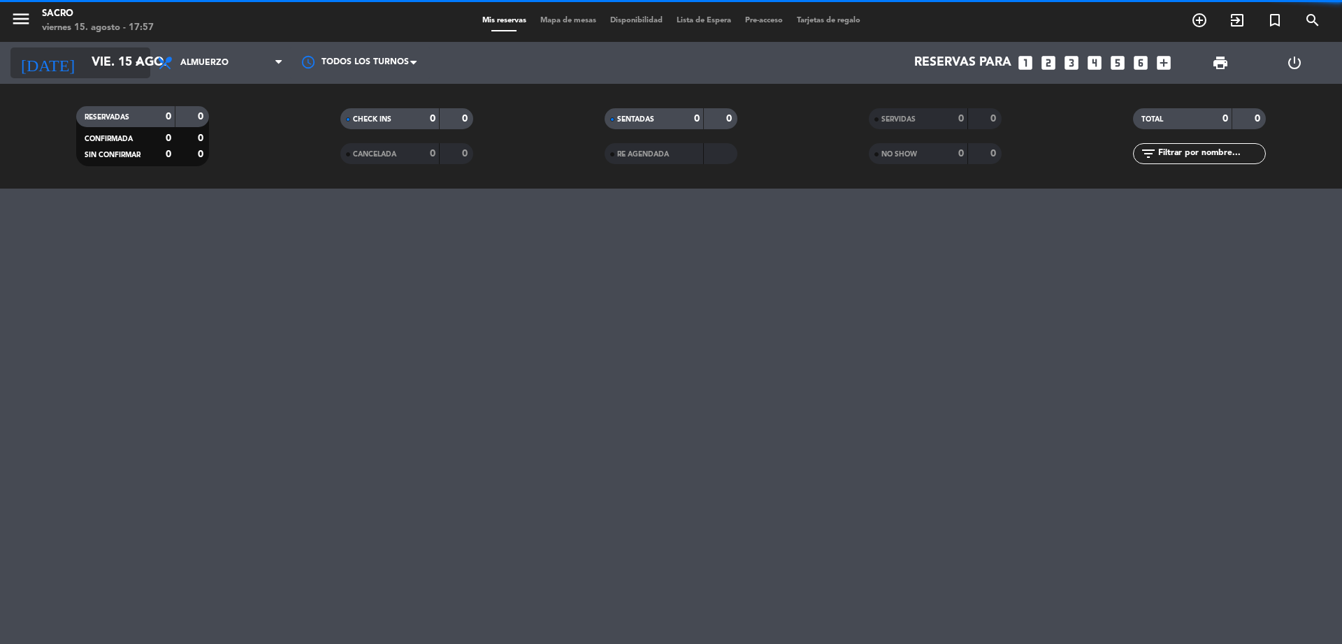
click at [127, 68] on input "vie. 15 ago." at bounding box center [166, 63] width 162 height 28
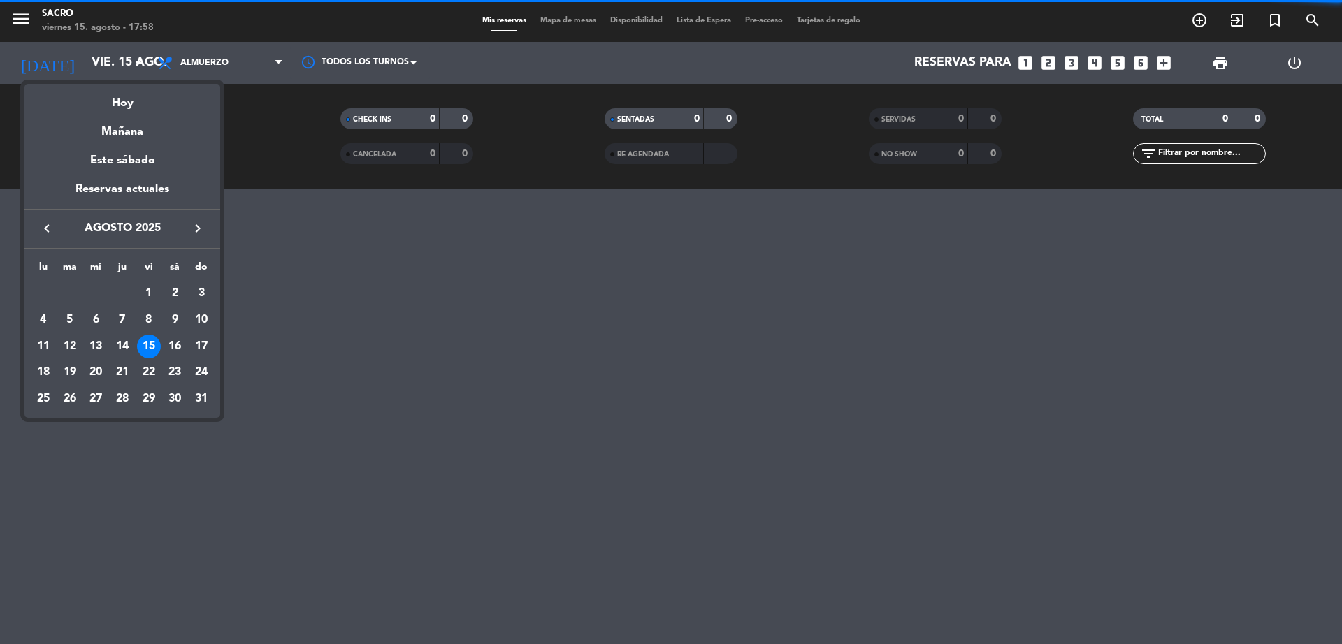
click at [245, 66] on div at bounding box center [671, 322] width 1342 height 644
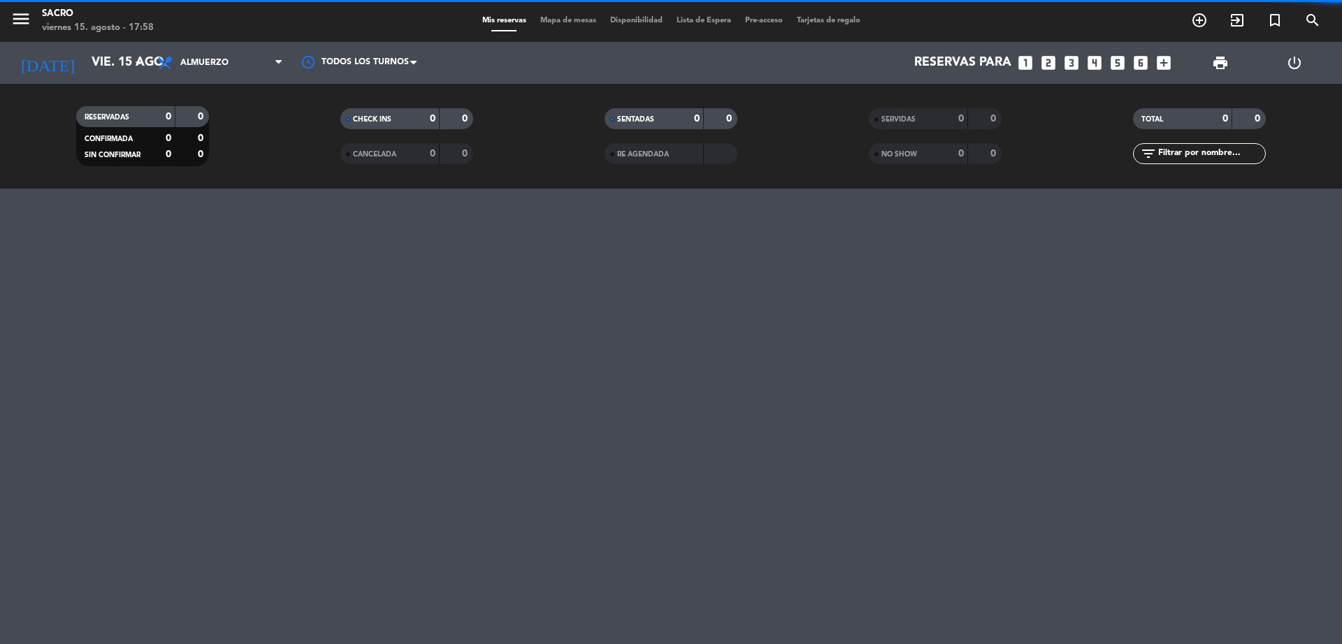
click at [245, 66] on span "Almuerzo" at bounding box center [220, 63] width 140 height 31
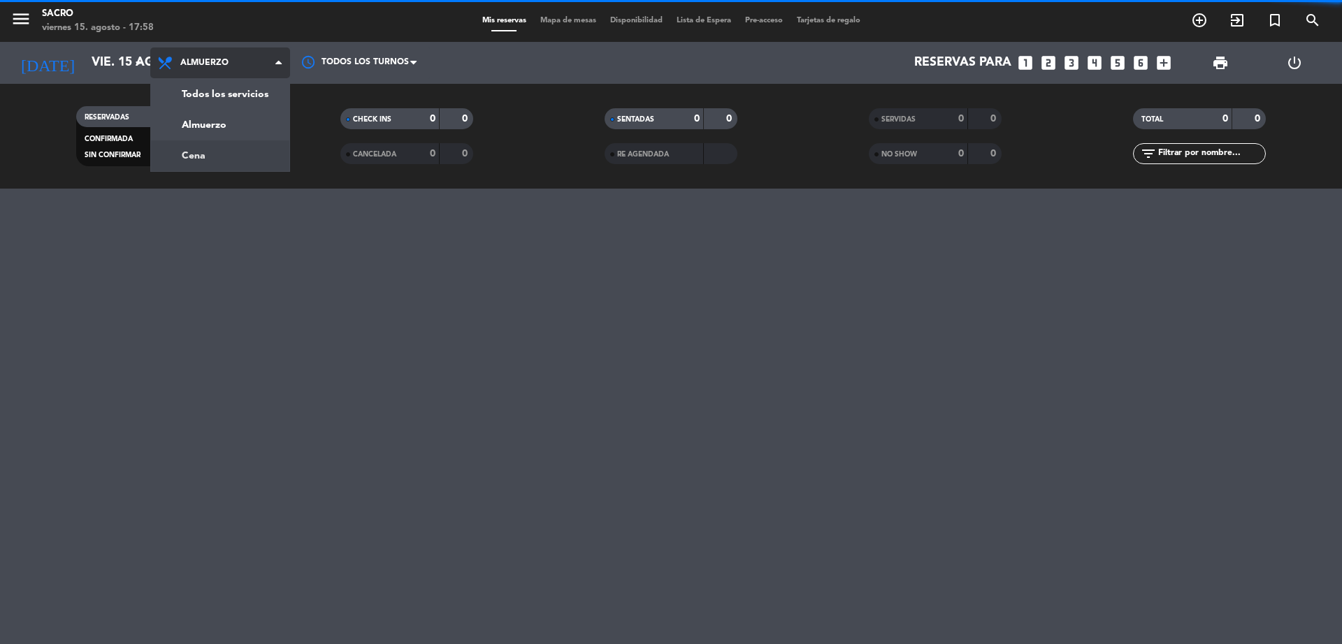
click at [232, 147] on div "menu Sacro viernes 15. agosto - 17:58 Mis reservas Mapa de mesas Disponibilidad…" at bounding box center [671, 94] width 1342 height 189
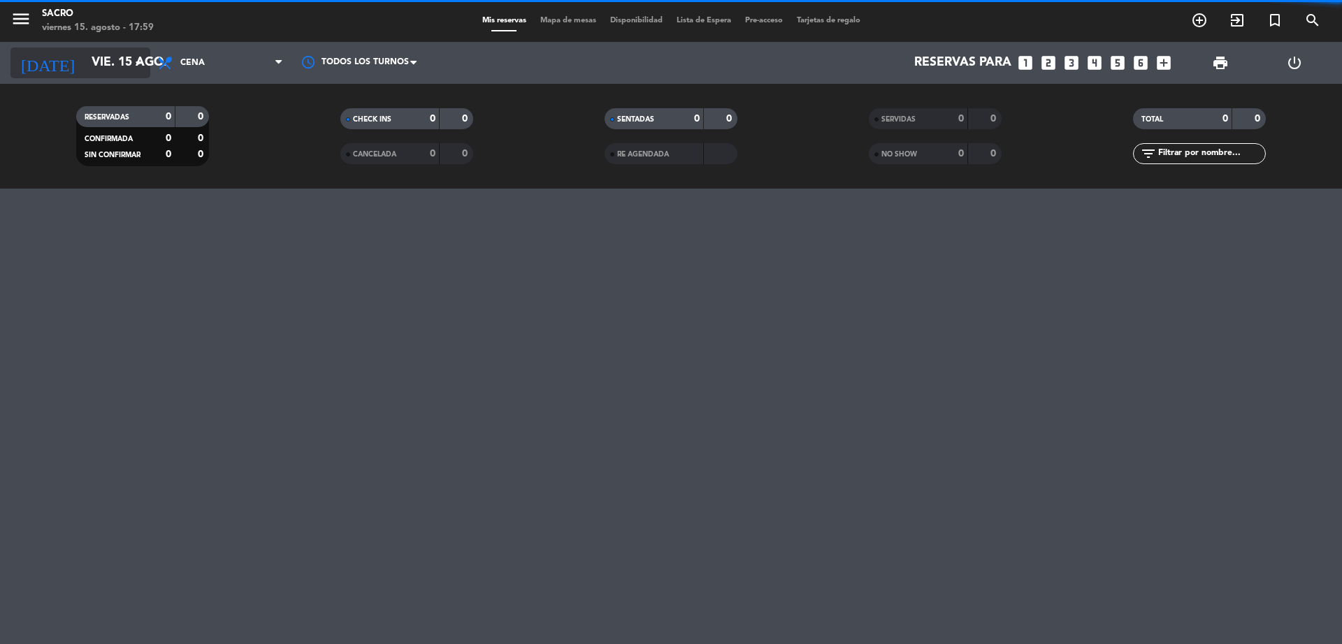
click at [110, 68] on input "vie. 15 ago." at bounding box center [166, 63] width 162 height 28
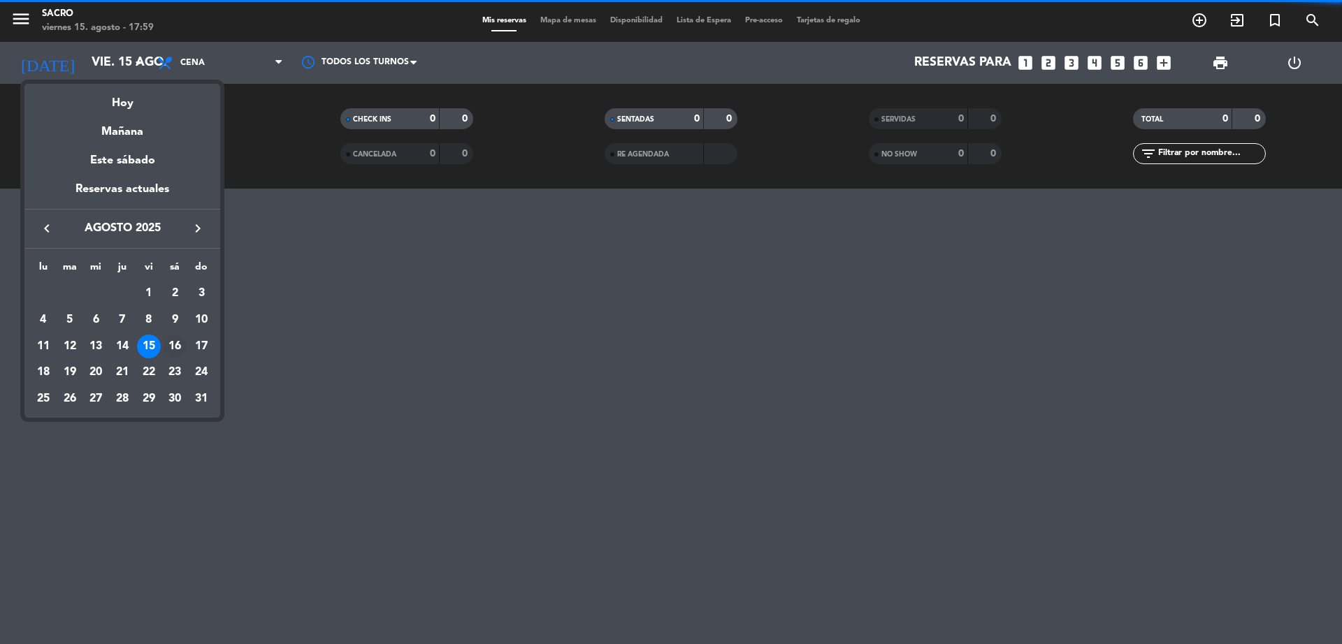
click at [168, 346] on div "16" at bounding box center [175, 347] width 24 height 24
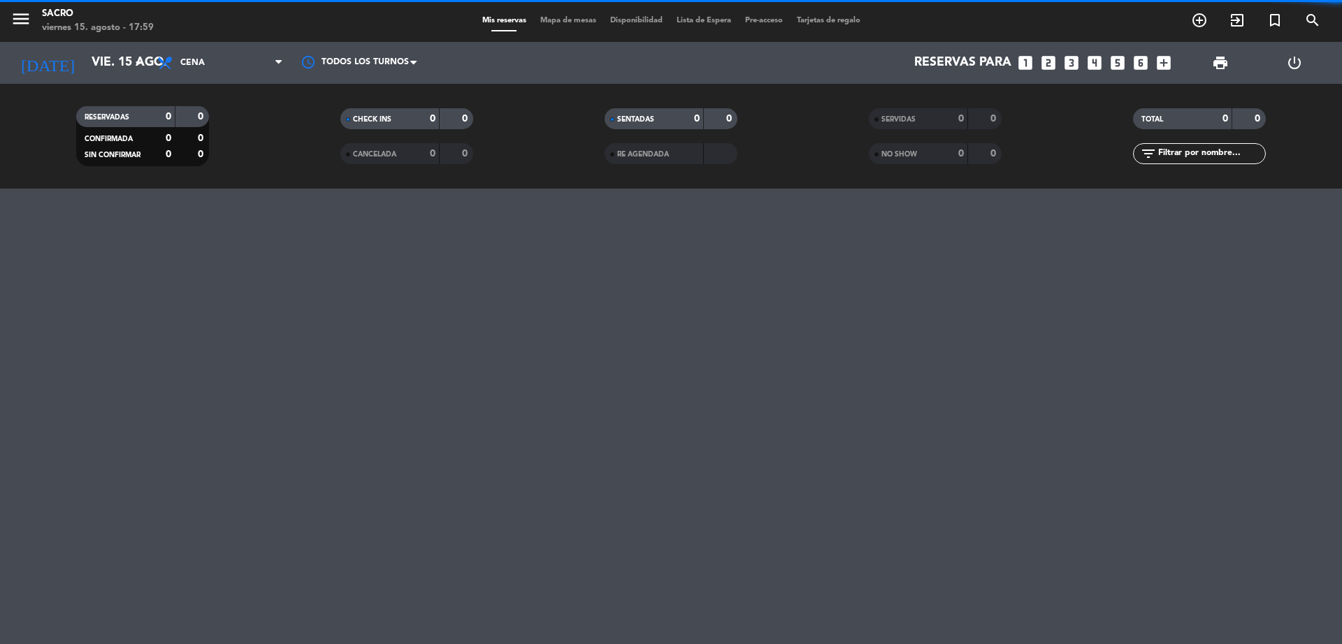
type input "sáb. 16 ago."
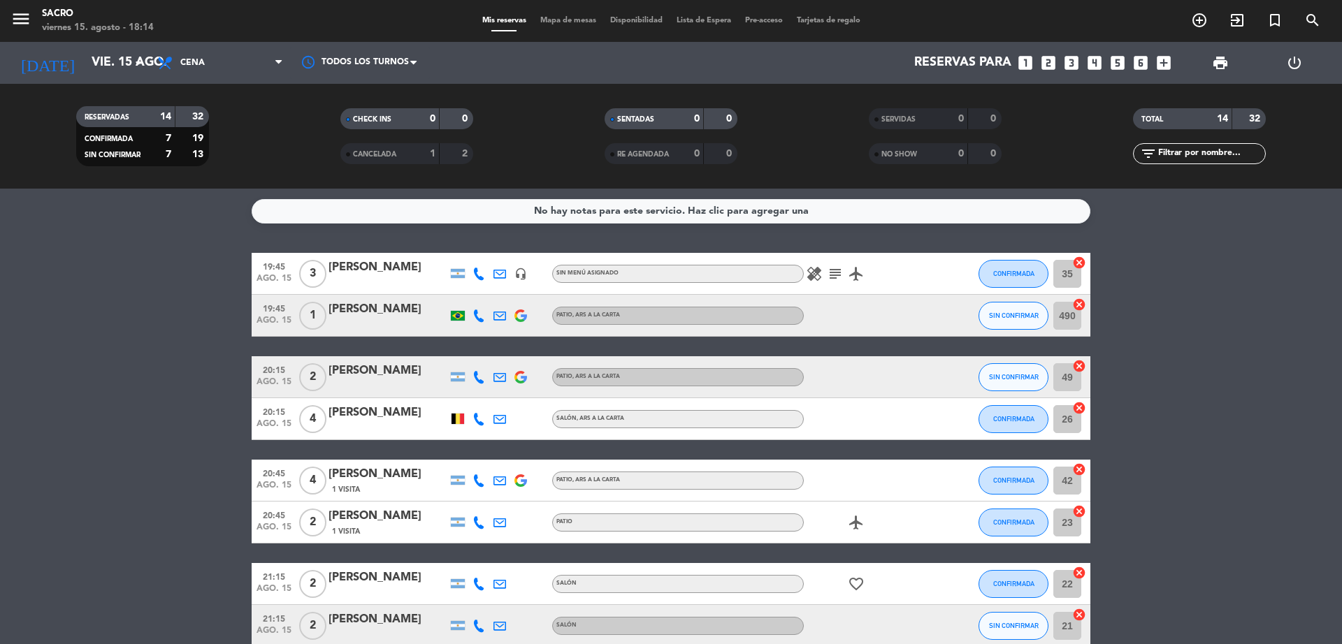
click at [829, 277] on icon "subject" at bounding box center [835, 274] width 17 height 17
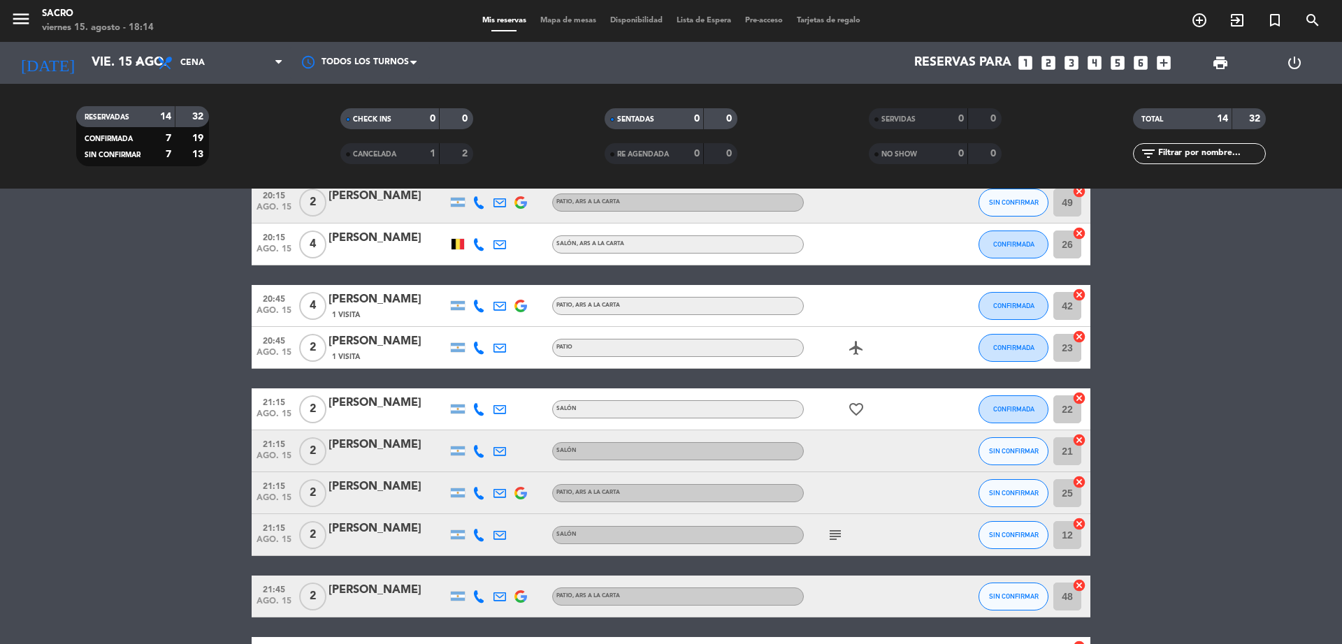
scroll to position [262, 0]
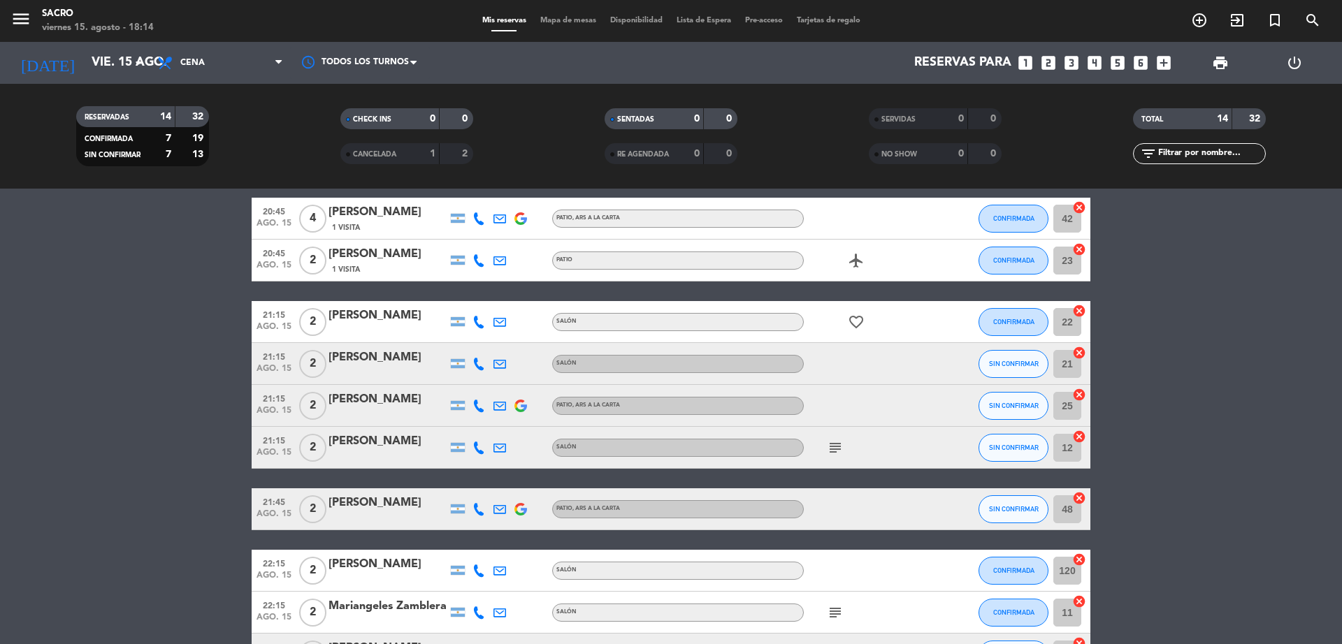
click at [834, 449] on icon "subject" at bounding box center [835, 448] width 17 height 17
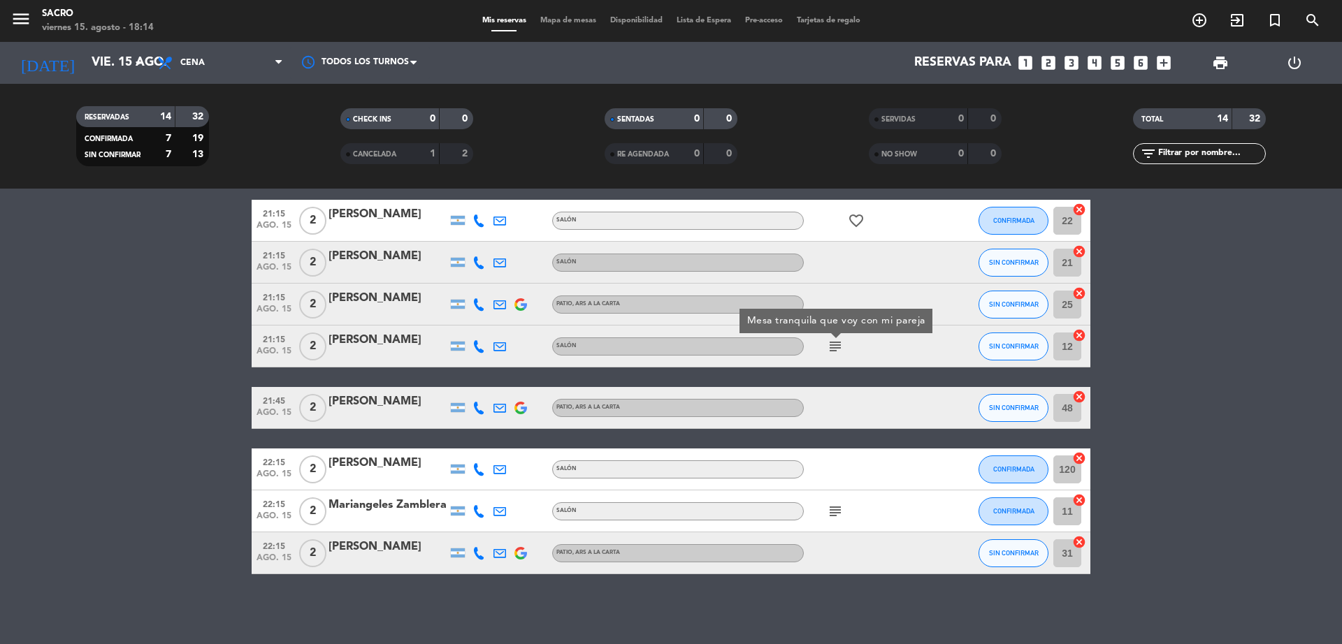
click at [837, 510] on icon "subject" at bounding box center [835, 511] width 17 height 17
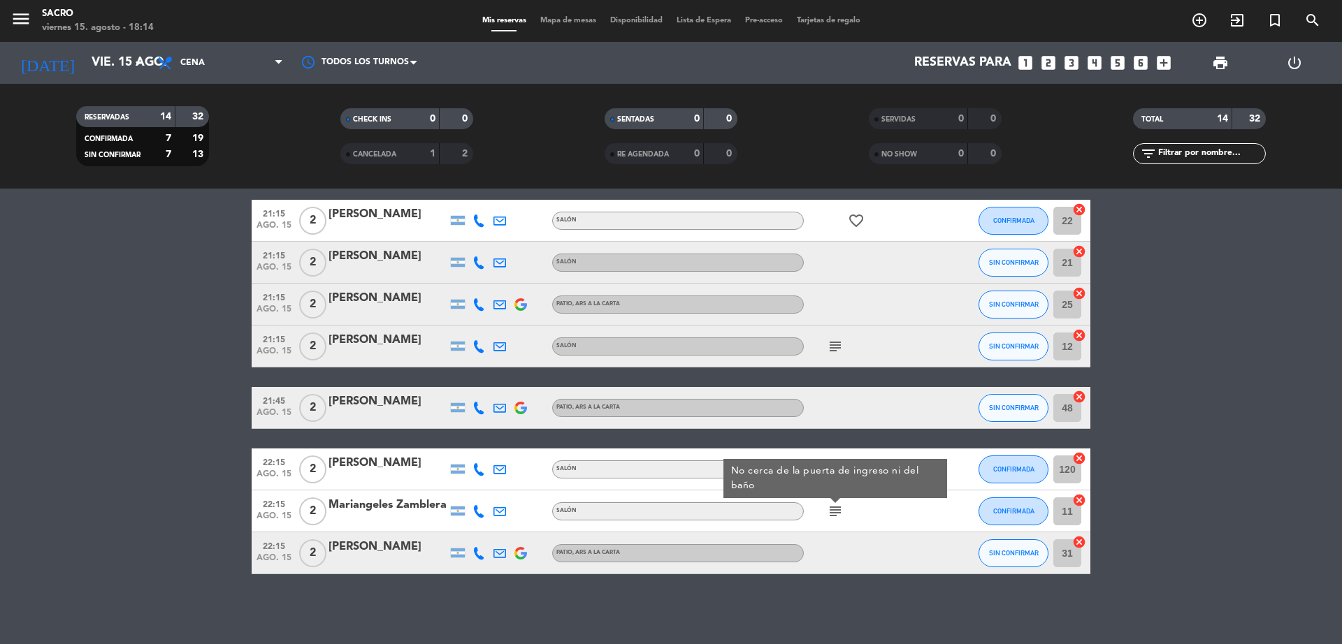
click at [835, 349] on icon "subject" at bounding box center [835, 346] width 17 height 17
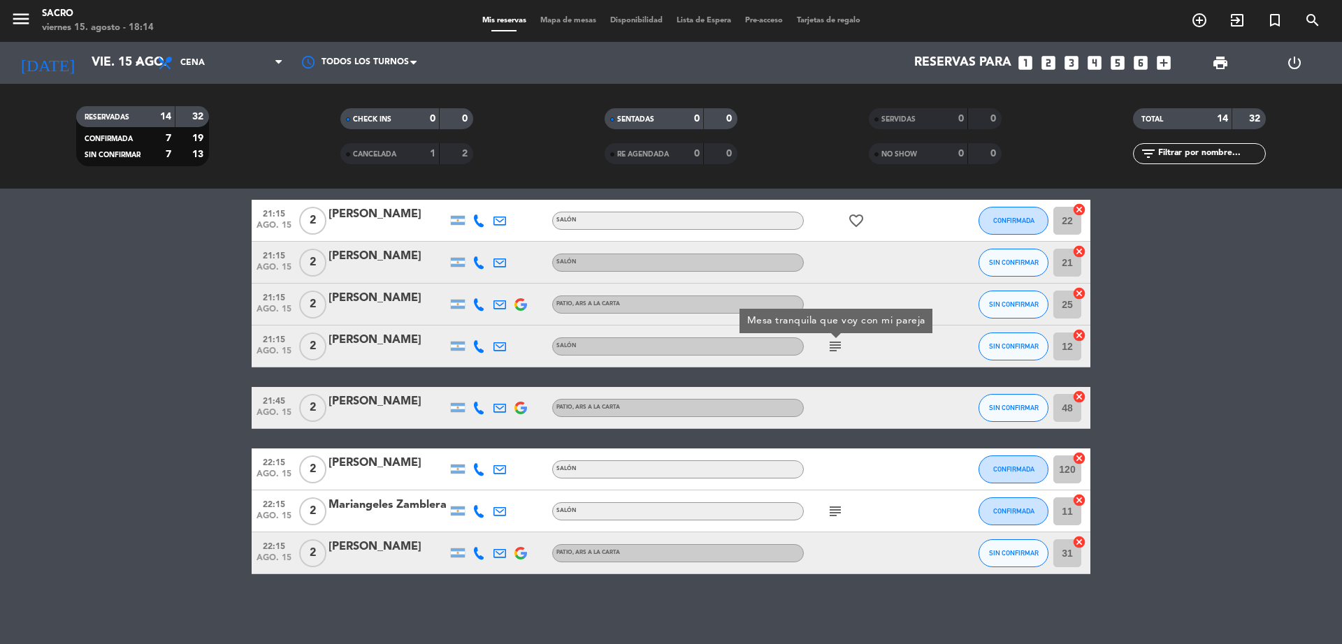
click at [1197, 408] on bookings-row "19:45 [DATE] 3 [PERSON_NAME] headset_mic Sin menú asignado healing subject airp…" at bounding box center [671, 232] width 1342 height 685
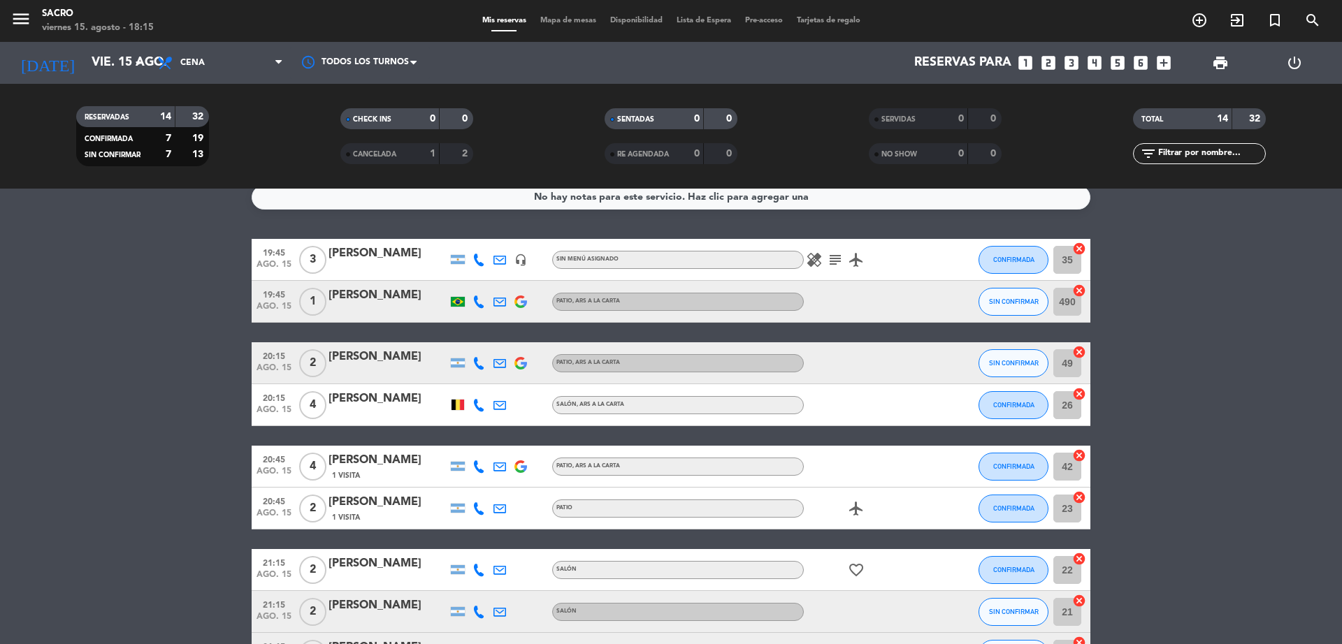
scroll to position [0, 0]
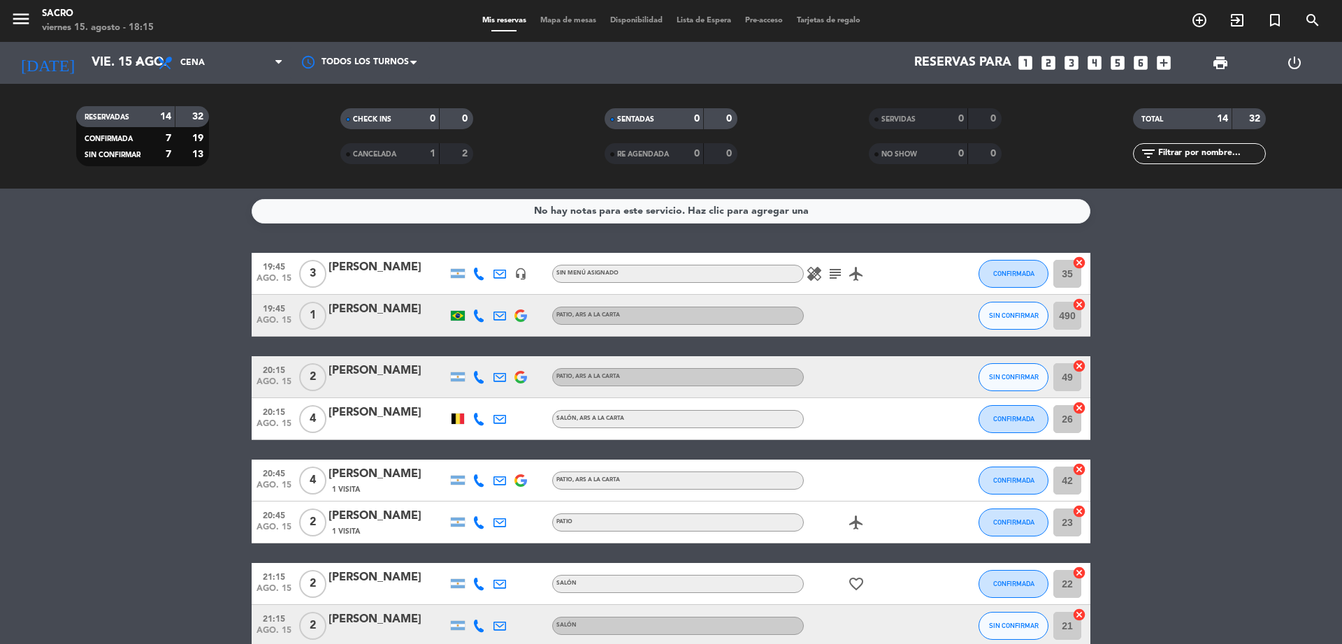
click at [1082, 305] on icon "cancel" at bounding box center [1079, 305] width 14 height 14
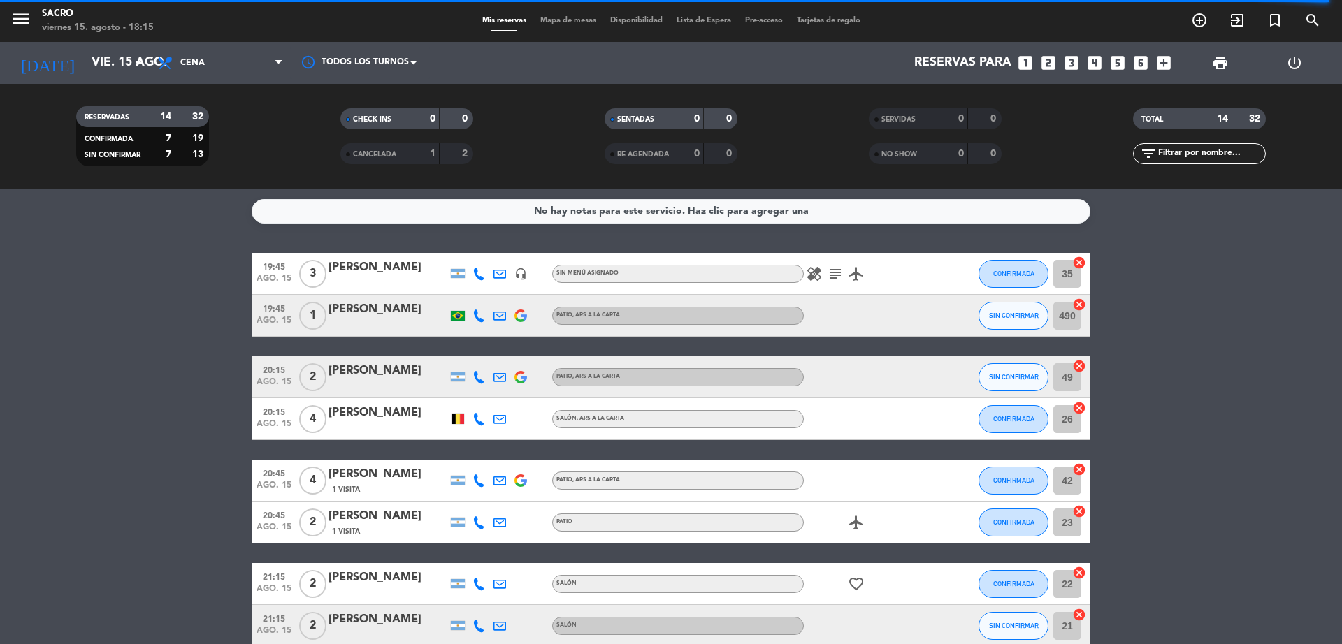
click at [1079, 305] on icon "cancel" at bounding box center [1079, 305] width 14 height 14
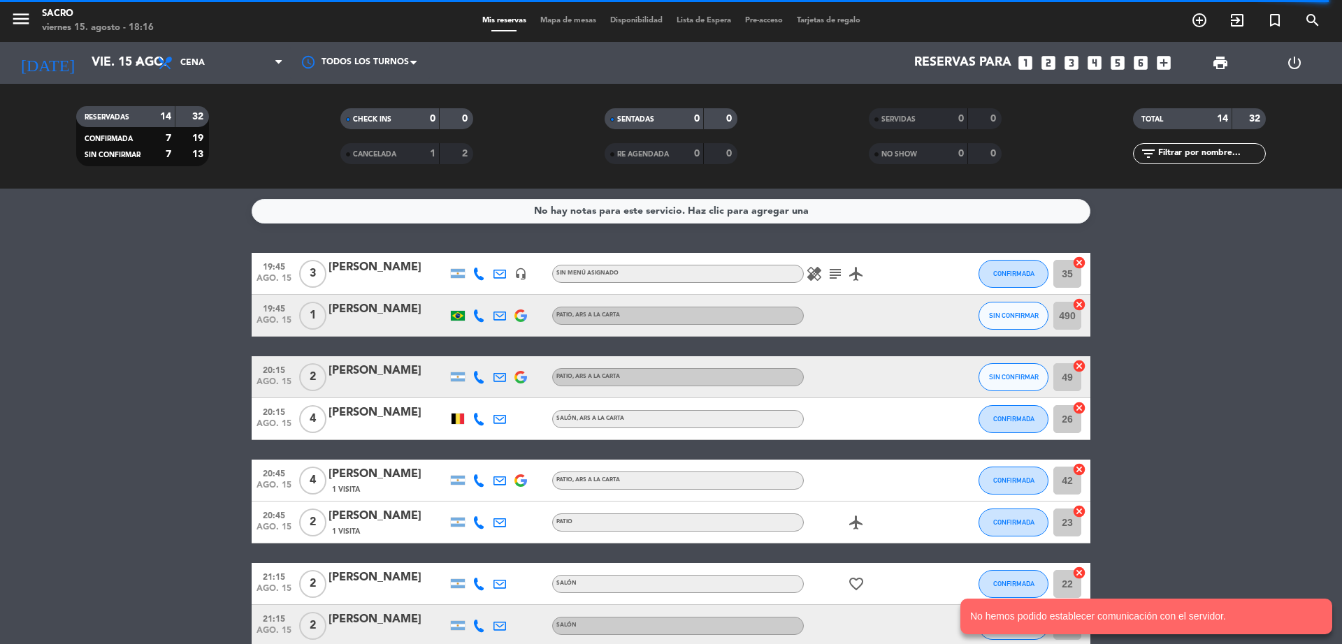
click at [59, 436] on bookings-row "19:45 [DATE] 3 [PERSON_NAME] headset_mic Sin menú asignado healing subject airp…" at bounding box center [671, 595] width 1342 height 685
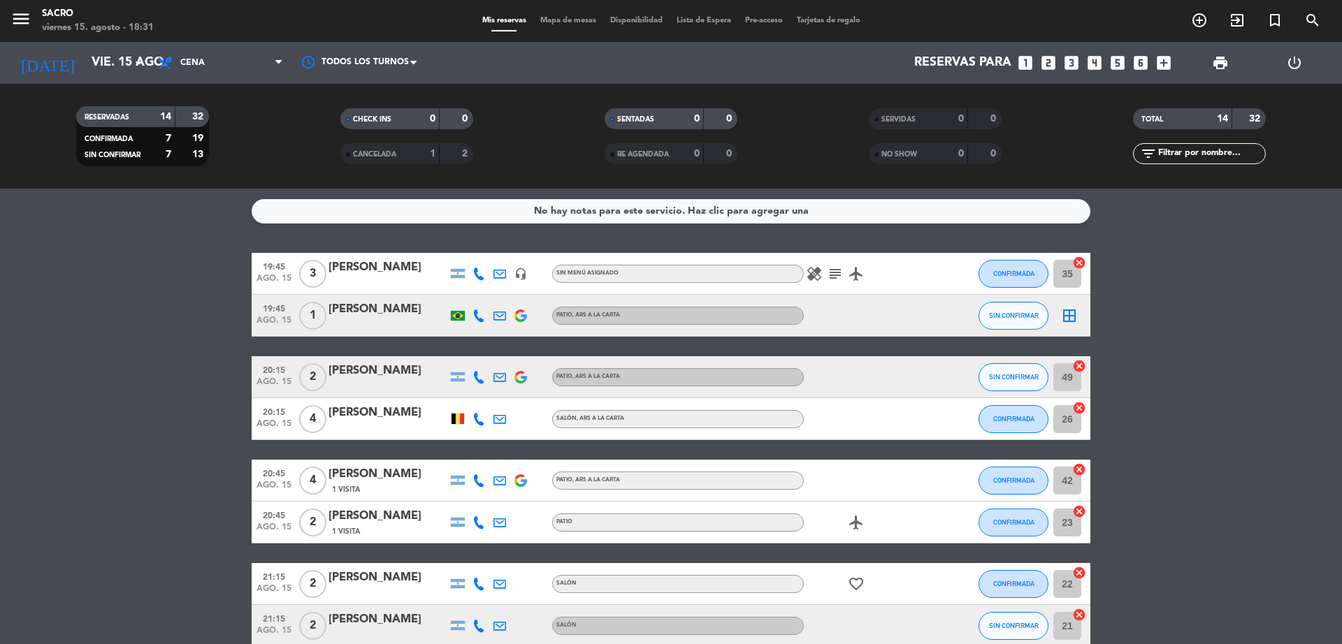
click at [818, 275] on icon "healing" at bounding box center [814, 274] width 17 height 17
click at [836, 275] on icon "subject" at bounding box center [835, 274] width 17 height 17
click at [820, 280] on icon "healing" at bounding box center [814, 274] width 17 height 17
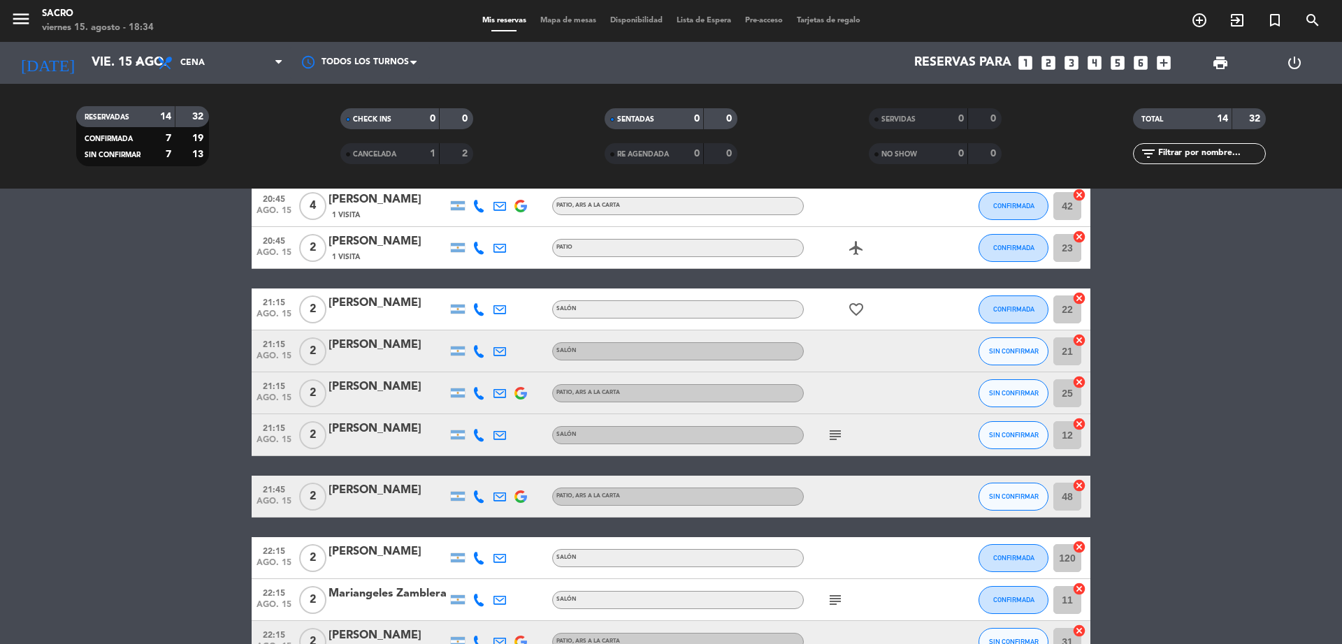
click at [479, 497] on icon at bounding box center [479, 497] width 13 height 13
